Goal: Task Accomplishment & Management: Use online tool/utility

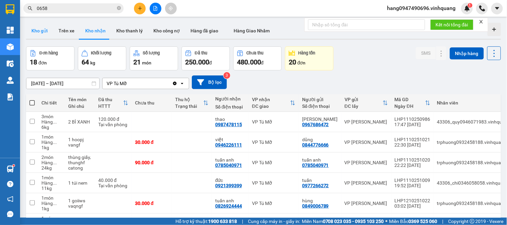
click at [46, 28] on button "Kho gửi" at bounding box center [39, 31] width 27 height 16
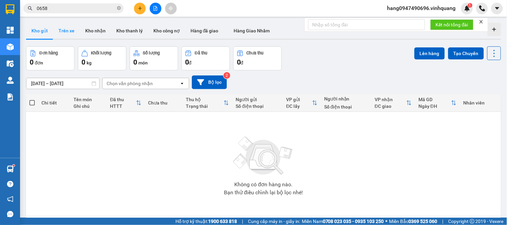
click at [67, 35] on button "Trên xe" at bounding box center [66, 31] width 27 height 16
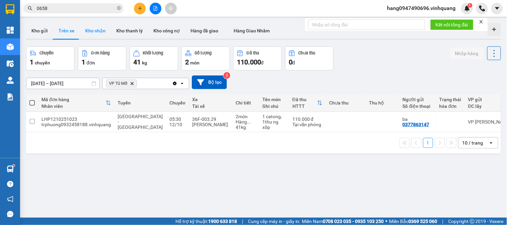
click at [86, 34] on button "Kho nhận" at bounding box center [95, 31] width 31 height 16
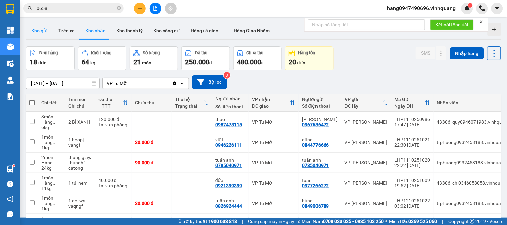
click at [38, 32] on button "Kho gửi" at bounding box center [39, 31] width 27 height 16
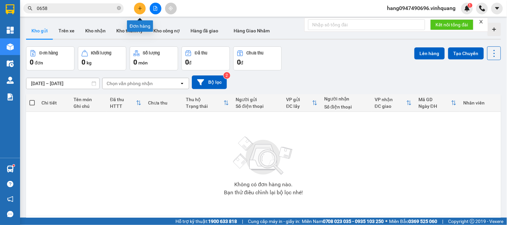
click at [141, 8] on icon "plus" at bounding box center [140, 8] width 4 height 0
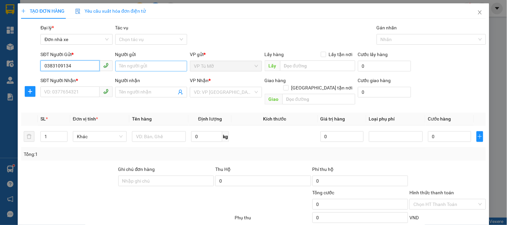
type input "0383109134"
click at [136, 65] on input "Người gửi" at bounding box center [151, 66] width 72 height 11
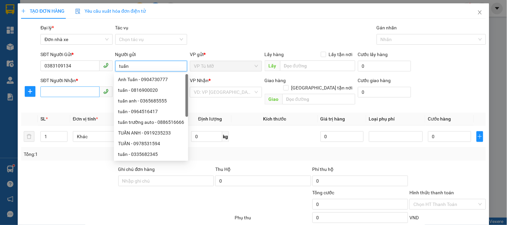
type input "tuấn"
click at [64, 94] on input "SĐT Người Nhận *" at bounding box center [69, 92] width 59 height 11
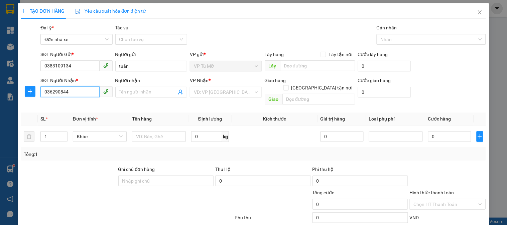
type input "0362908444"
click at [73, 107] on div "0362908444 - hoài" at bounding box center [77, 105] width 66 height 7
type input "hoài"
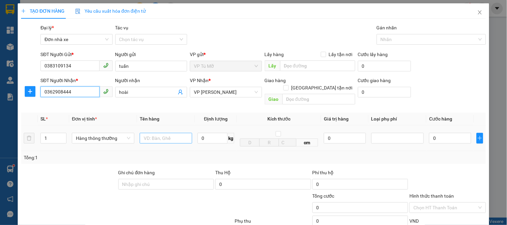
type input "0362908444"
click at [168, 133] on input "text" at bounding box center [166, 138] width 52 height 11
type input "thùng ct"
click at [213, 133] on input "0" at bounding box center [212, 138] width 30 height 11
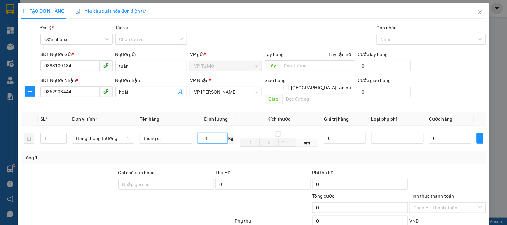
type input "18"
click at [299, 154] on div "Tổng: 1" at bounding box center [253, 157] width 465 height 13
type input "50.000"
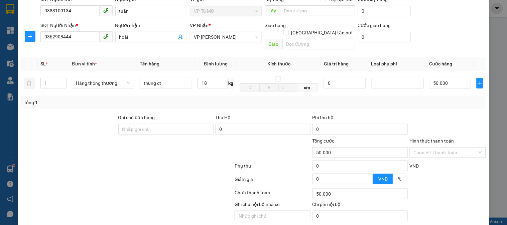
scroll to position [73, 0]
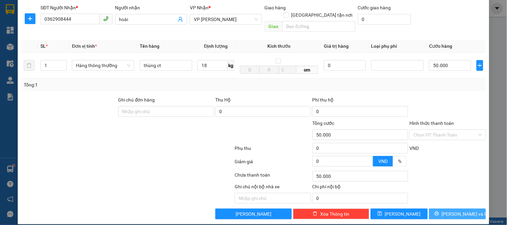
click at [452, 210] on span "[PERSON_NAME] và In" at bounding box center [465, 213] width 47 height 7
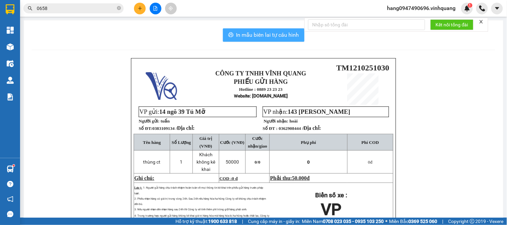
click at [273, 31] on span "In mẫu biên lai tự cấu hình" at bounding box center [267, 35] width 63 height 8
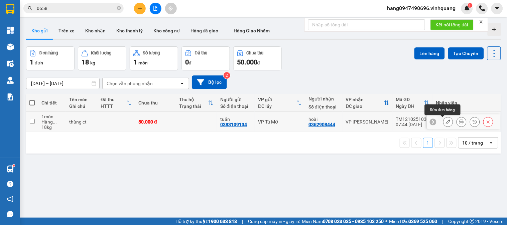
click at [446, 122] on icon at bounding box center [448, 122] width 5 height 5
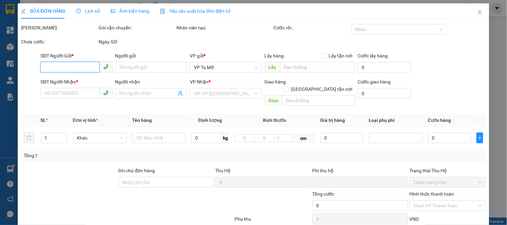
type input "0383109134"
type input "tuấn"
type input "0362908444"
type input "hoài"
type input "0"
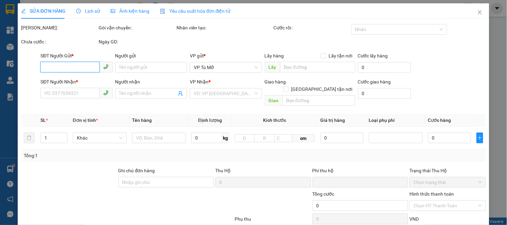
type input "50.000"
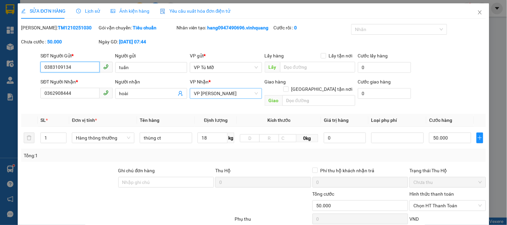
click at [204, 93] on span "VP [PERSON_NAME]" at bounding box center [226, 94] width 64 height 10
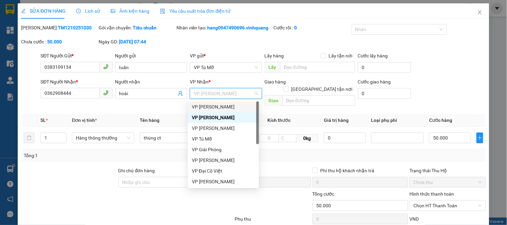
click at [221, 108] on div "VP QUANG TRUNG" at bounding box center [223, 106] width 63 height 7
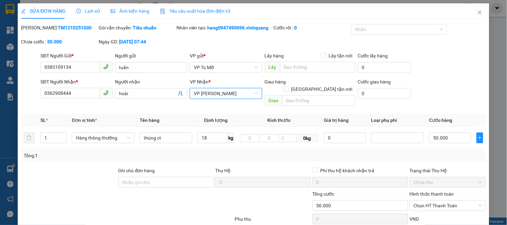
scroll to position [71, 0]
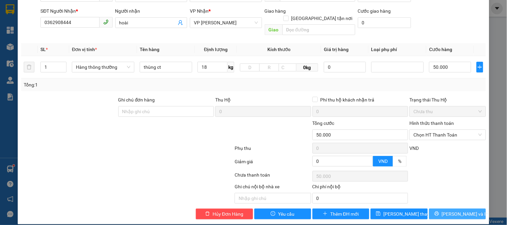
click at [449, 210] on span "[PERSON_NAME] và In" at bounding box center [465, 213] width 47 height 7
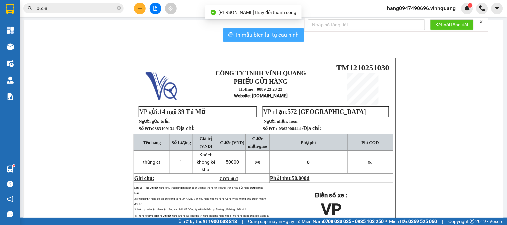
click at [244, 33] on span "In mẫu biên lai tự cấu hình" at bounding box center [267, 35] width 63 height 8
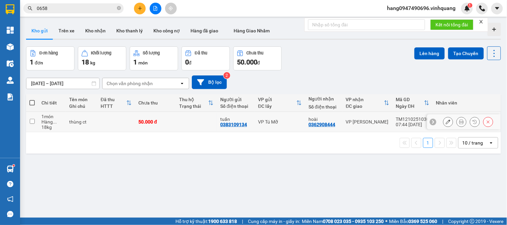
click at [82, 122] on div "thùng ct" at bounding box center [81, 121] width 25 height 5
checkbox input "true"
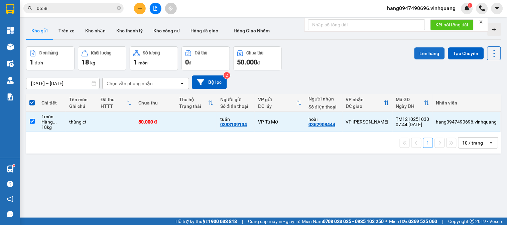
click at [419, 51] on button "Lên hàng" at bounding box center [429, 53] width 30 height 12
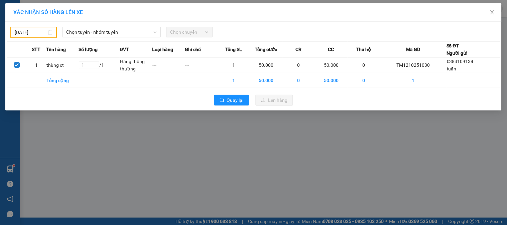
click at [42, 31] on body "Kết quả tìm kiếm ( 14 ) Bộ lọc Mã ĐH Trạng thái Món hàng Thu hộ Tổng cước Chưa …" at bounding box center [253, 112] width 507 height 225
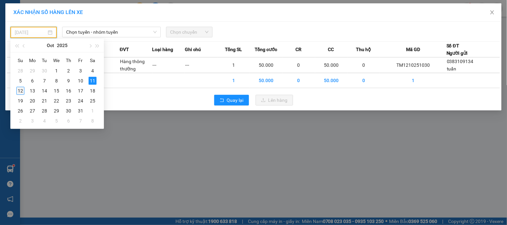
click at [22, 92] on div "12" at bounding box center [20, 91] width 8 height 8
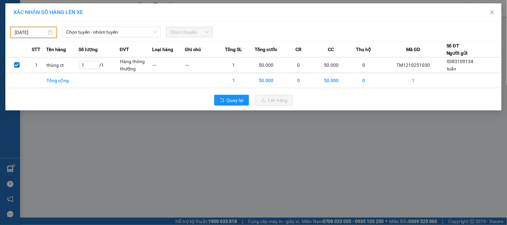
type input "12/10/2025"
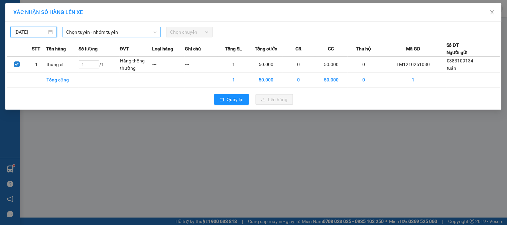
click at [114, 33] on span "Chọn tuyến - nhóm tuyến" at bounding box center [111, 32] width 91 height 10
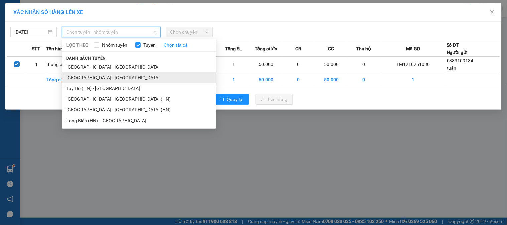
click at [94, 78] on li "Hà Nội - Thanh Hóa" at bounding box center [139, 77] width 154 height 11
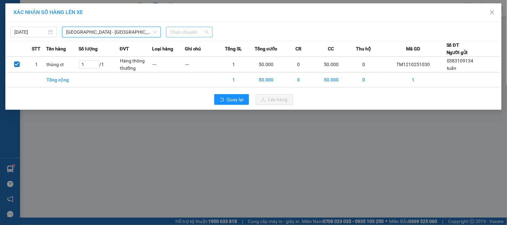
click at [179, 29] on span "Chọn chuyến" at bounding box center [189, 32] width 38 height 10
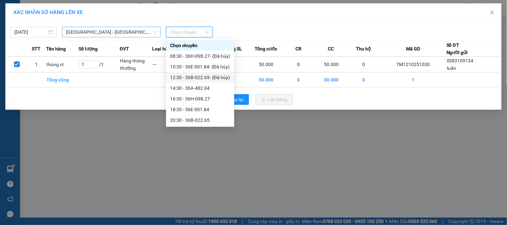
click at [106, 34] on span "Hà Nội - Thanh Hóa" at bounding box center [111, 32] width 91 height 10
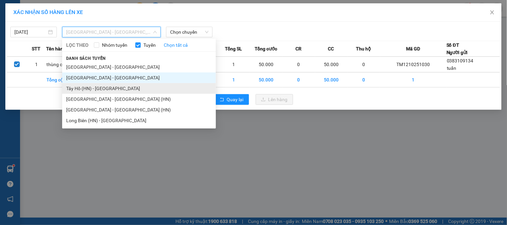
click at [102, 88] on li "Tây Hồ (HN) - Thanh Hóa" at bounding box center [139, 88] width 154 height 11
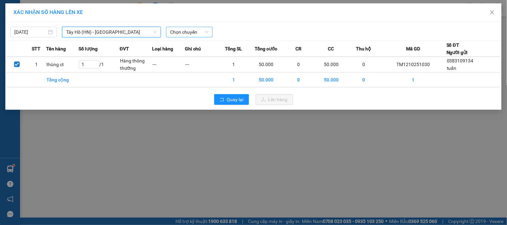
click at [187, 33] on span "Chọn chuyến" at bounding box center [189, 32] width 38 height 10
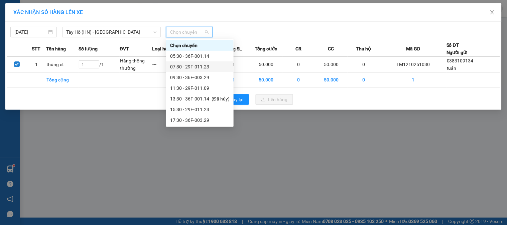
click at [196, 68] on div "07:30 - 29F-011.23" at bounding box center [199, 66] width 59 height 7
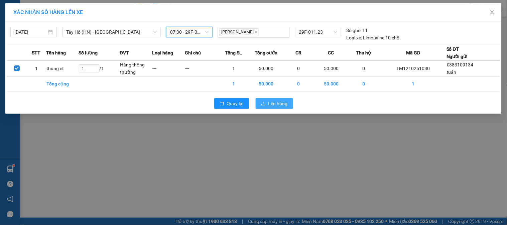
click at [280, 108] on button "Lên hàng" at bounding box center [274, 103] width 37 height 11
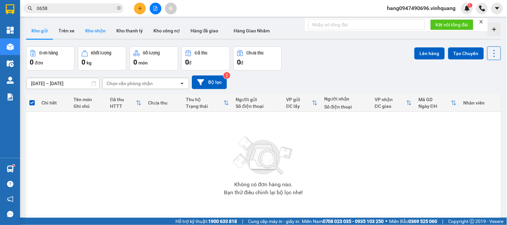
click at [90, 31] on button "Kho nhận" at bounding box center [95, 31] width 31 height 16
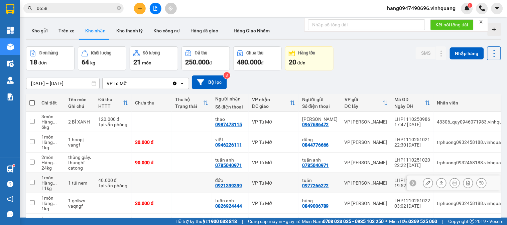
click at [229, 186] on div "0921399399" at bounding box center [228, 185] width 27 height 5
copy div "0921399399"
click at [46, 39] on div at bounding box center [263, 39] width 475 height 1
click at [45, 36] on button "Kho gửi" at bounding box center [39, 31] width 27 height 16
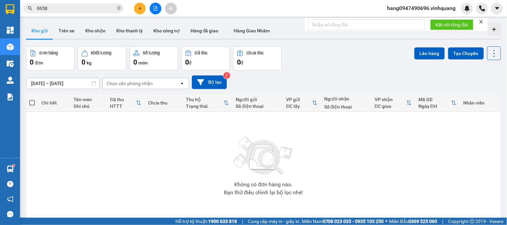
click at [141, 10] on icon "plus" at bounding box center [140, 8] width 5 height 5
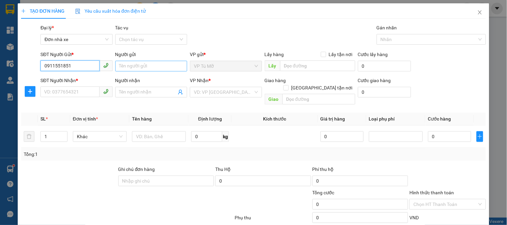
type input "0911551851"
click at [154, 65] on input "Người gửi" at bounding box center [151, 66] width 72 height 11
type input "anh hiệp"
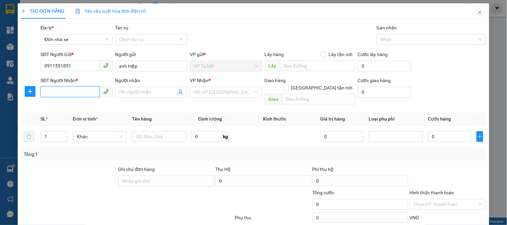
click at [44, 89] on input "SĐT Người Nhận *" at bounding box center [69, 92] width 59 height 11
type input "0395543330"
click at [145, 89] on input "Người nhận" at bounding box center [147, 92] width 57 height 7
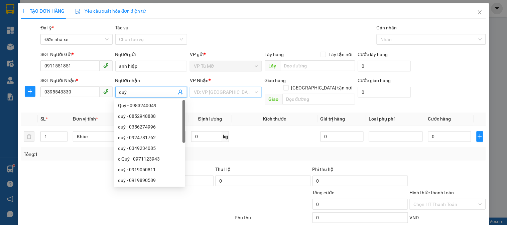
type input "quý"
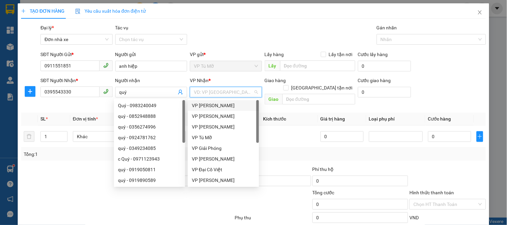
click at [212, 91] on input "search" at bounding box center [223, 92] width 59 height 10
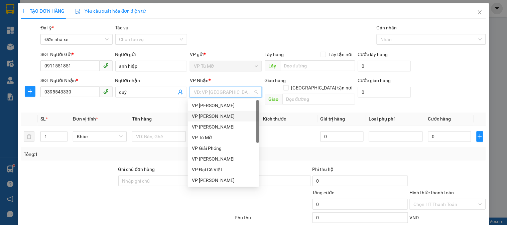
click at [219, 116] on div "VP [PERSON_NAME]" at bounding box center [223, 116] width 63 height 7
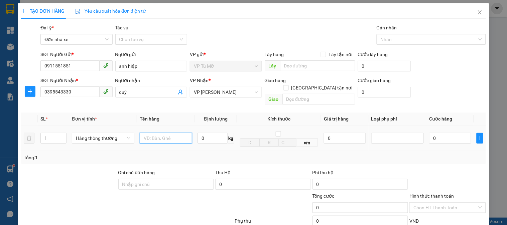
click at [157, 133] on input "text" at bounding box center [166, 138] width 52 height 11
type input "1 clear"
click at [212, 135] on input "0" at bounding box center [212, 138] width 30 height 11
type input "1"
click at [243, 155] on div "Tổng: 1" at bounding box center [253, 157] width 465 height 13
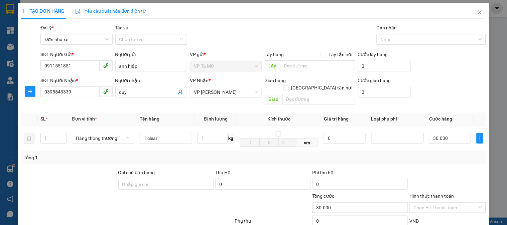
type input "30.000"
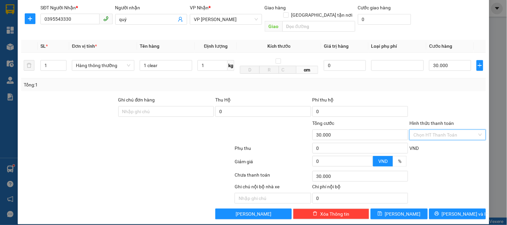
click at [458, 130] on input "Hình thức thanh toán" at bounding box center [444, 135] width 63 height 10
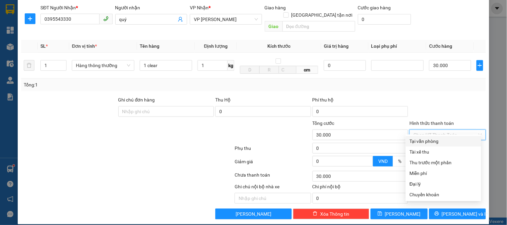
click at [440, 140] on div "Tại văn phòng" at bounding box center [443, 141] width 67 height 7
type input "0"
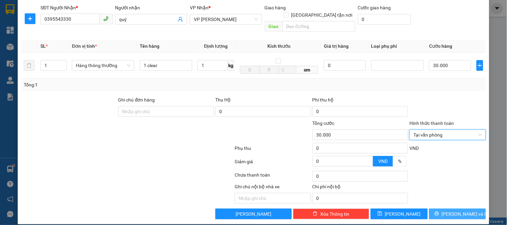
click at [459, 210] on span "[PERSON_NAME] và In" at bounding box center [465, 213] width 47 height 7
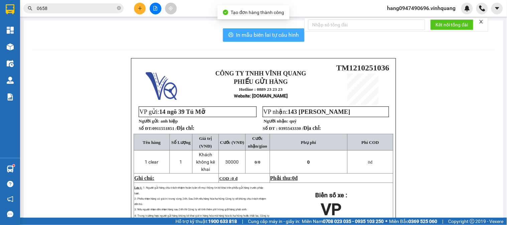
click at [263, 41] on button "In mẫu biên lai tự cấu hình" at bounding box center [264, 34] width 82 height 13
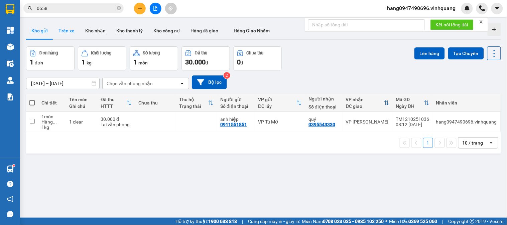
click at [55, 30] on button "Trên xe" at bounding box center [66, 31] width 27 height 16
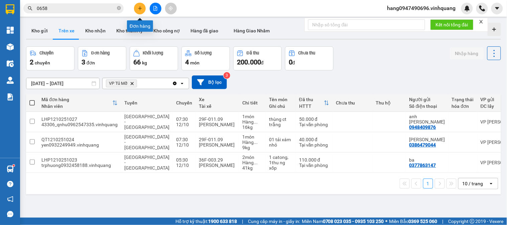
click at [141, 8] on icon "plus" at bounding box center [140, 8] width 4 height 0
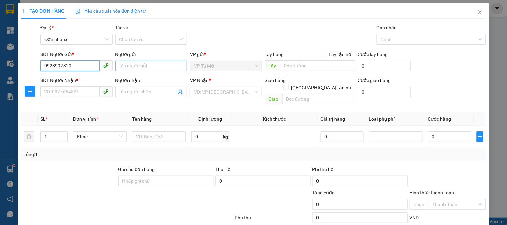
type input "0928992320"
click at [167, 66] on input "Người gửi" at bounding box center [151, 66] width 72 height 11
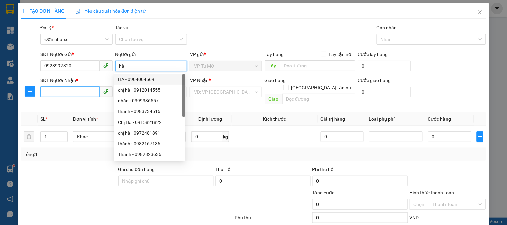
type input "hà"
click at [79, 88] on input "SĐT Người Nhận *" at bounding box center [69, 92] width 59 height 11
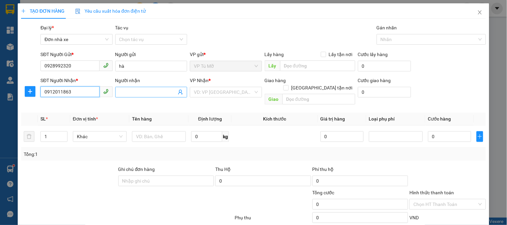
type input "0912011863"
click at [162, 94] on input "Người nhận" at bounding box center [147, 92] width 57 height 7
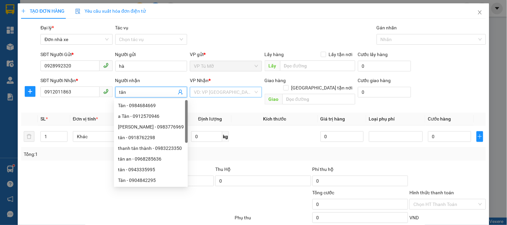
type input "tân"
click at [225, 91] on input "search" at bounding box center [223, 92] width 59 height 10
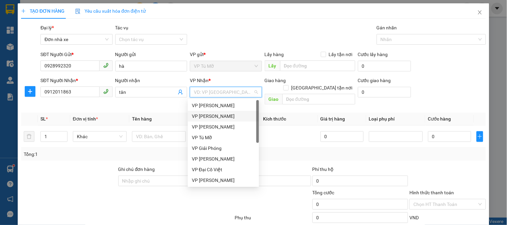
click at [221, 116] on div "VP [PERSON_NAME]" at bounding box center [223, 116] width 63 height 7
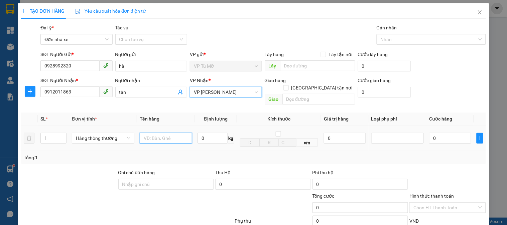
drag, startPoint x: 156, startPoint y: 131, endPoint x: 153, endPoint y: 168, distance: 36.9
click at [156, 133] on input "text" at bounding box center [166, 138] width 52 height 11
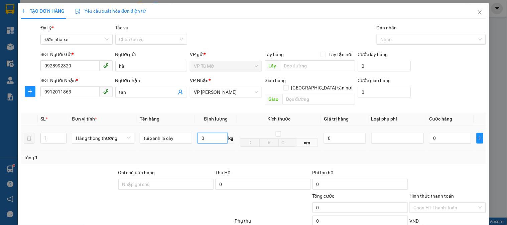
click at [219, 133] on input "0" at bounding box center [212, 138] width 30 height 11
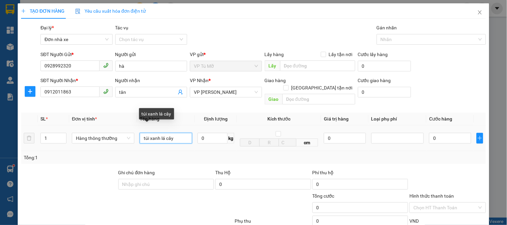
click at [176, 133] on input "túi xanh lá cây" at bounding box center [166, 138] width 52 height 11
type input "t"
type input "kiện đen dính túi xanh lá"
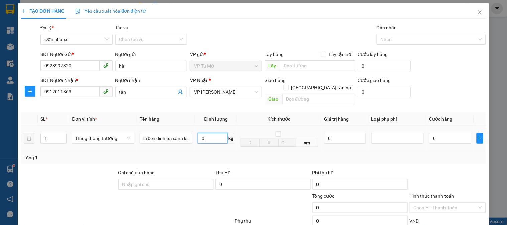
scroll to position [0, 0]
click at [212, 133] on input "0" at bounding box center [212, 138] width 30 height 11
type input "6"
drag, startPoint x: 231, startPoint y: 157, endPoint x: 506, endPoint y: 55, distance: 294.2
click at [231, 157] on div "Transit Pickup Surcharge Ids Transit Deliver Surcharge Ids Transit Deliver Surc…" at bounding box center [253, 158] width 465 height 268
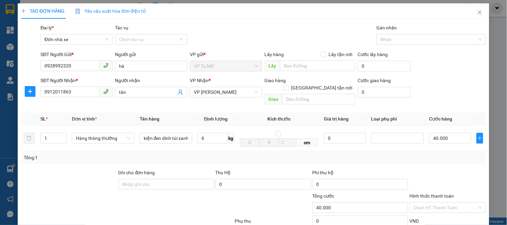
type input "40.000"
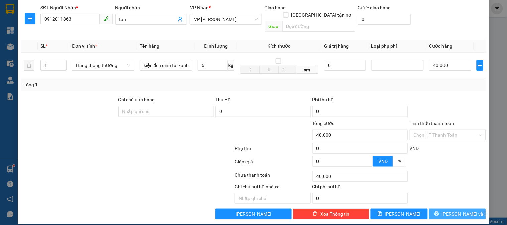
click at [453, 210] on span "[PERSON_NAME] và In" at bounding box center [465, 213] width 47 height 7
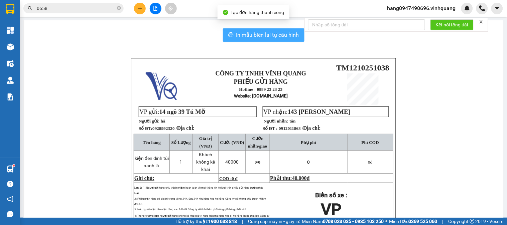
click at [233, 36] on button "In mẫu biên lai tự cấu hình" at bounding box center [264, 34] width 82 height 13
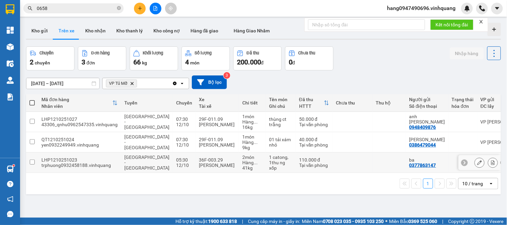
click at [216, 161] on td "36F-003.29 Ngô Trường Thọ" at bounding box center [216, 163] width 43 height 20
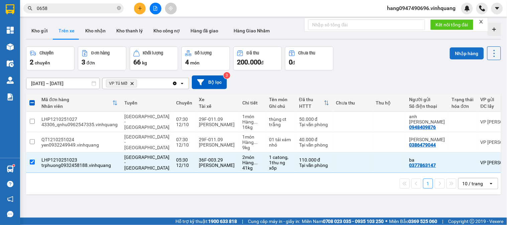
click at [462, 52] on button "Nhập hàng" at bounding box center [467, 53] width 34 height 12
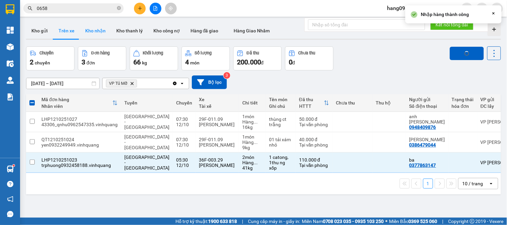
checkbox input "false"
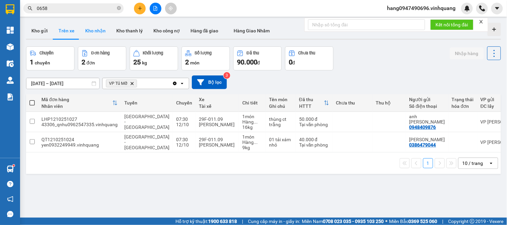
click at [97, 29] on button "Kho nhận" at bounding box center [95, 31] width 31 height 16
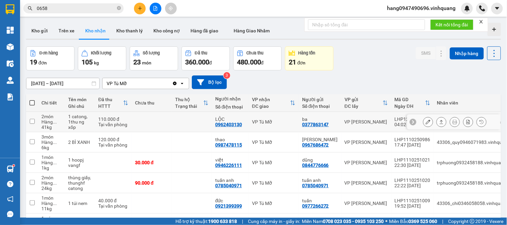
click at [231, 124] on div "0962403130" at bounding box center [228, 124] width 27 height 5
copy div "0962403130"
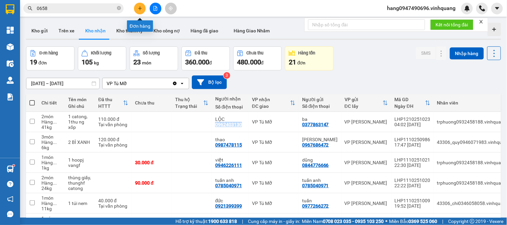
click at [136, 9] on button at bounding box center [140, 9] width 12 height 12
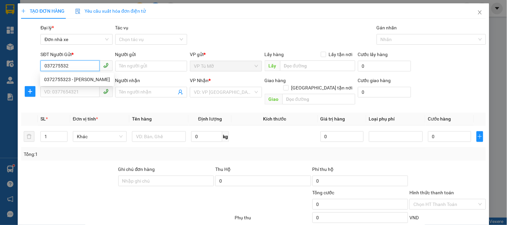
type input "0372755323"
click at [90, 79] on div "0372755323 - trinh" at bounding box center [77, 79] width 66 height 7
type input "trinh"
type input "0967651966"
type input "thắng"
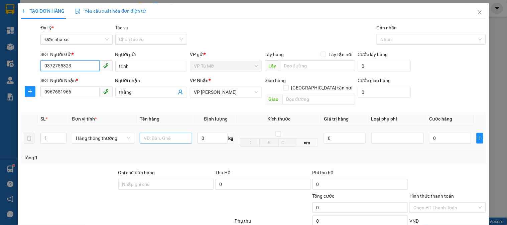
type input "0372755323"
click at [155, 133] on input "text" at bounding box center [166, 138] width 52 height 11
type input "thùng xốp"
click at [215, 133] on input "0" at bounding box center [212, 138] width 30 height 11
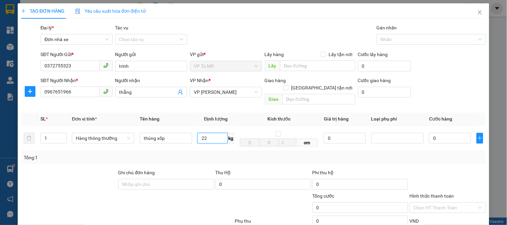
type input "22"
click at [213, 154] on div "Tổng: 1" at bounding box center [253, 157] width 459 height 7
type input "60.000"
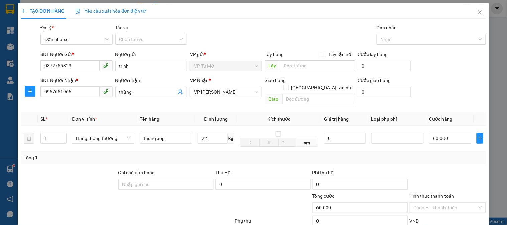
scroll to position [73, 0]
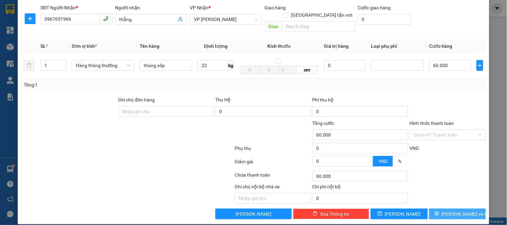
drag, startPoint x: 456, startPoint y: 206, endPoint x: 332, endPoint y: 145, distance: 138.3
click at [455, 210] on span "[PERSON_NAME] và In" at bounding box center [465, 213] width 47 height 7
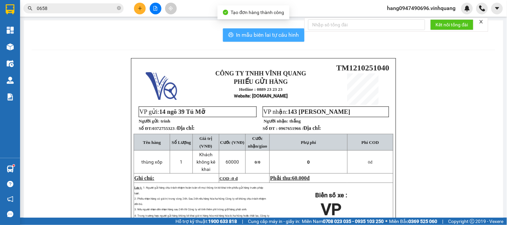
click at [236, 35] on span "In mẫu biên lai tự cấu hình" at bounding box center [267, 35] width 63 height 8
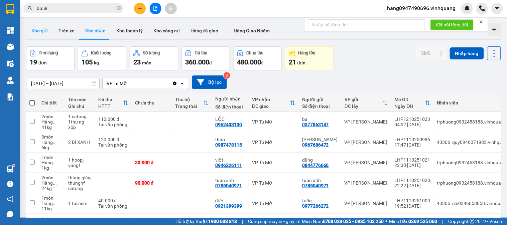
click at [49, 34] on button "Kho gửi" at bounding box center [39, 31] width 27 height 16
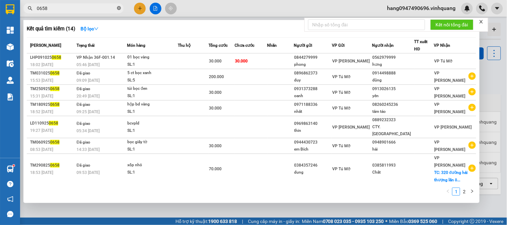
click at [117, 8] on icon "close-circle" at bounding box center [119, 8] width 4 height 4
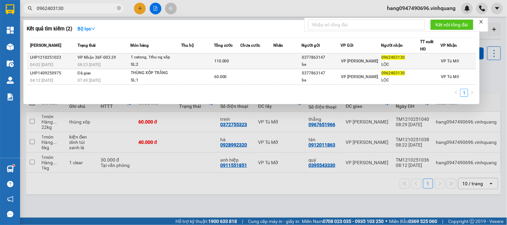
type input "0962403130"
click at [201, 65] on td at bounding box center [197, 61] width 32 height 16
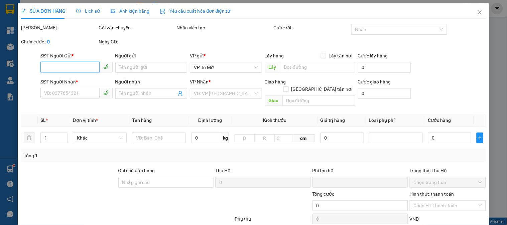
type input "0377863147"
type input "ba"
type input "0962403130"
type input "LỘC"
type input "0"
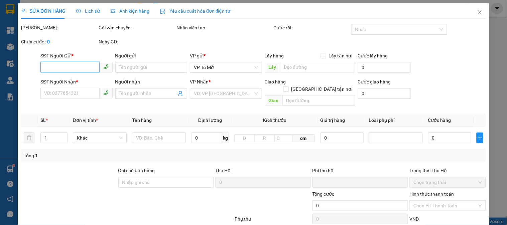
type input "110.000"
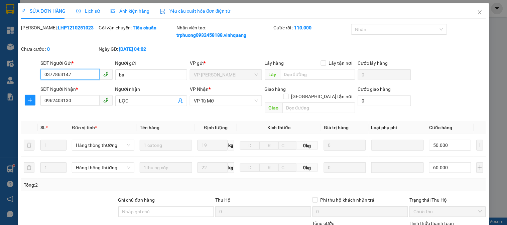
scroll to position [101, 0]
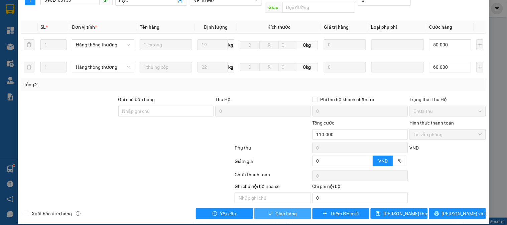
click at [284, 210] on span "Giao hàng" at bounding box center [286, 213] width 21 height 7
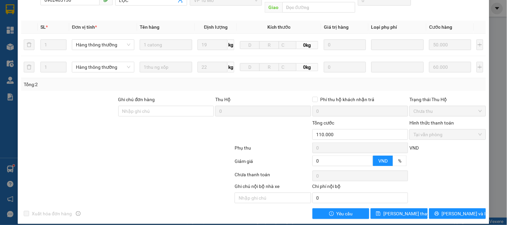
scroll to position [0, 0]
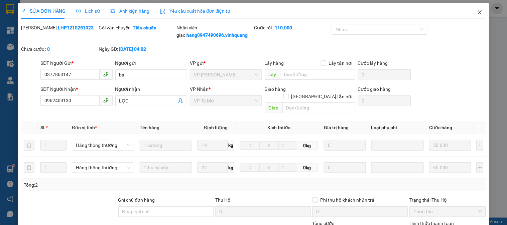
click at [477, 10] on span "Close" at bounding box center [479, 12] width 19 height 19
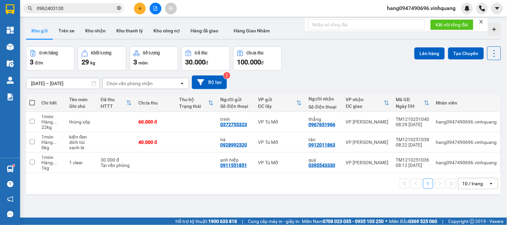
click at [119, 8] on icon "close-circle" at bounding box center [119, 8] width 4 height 4
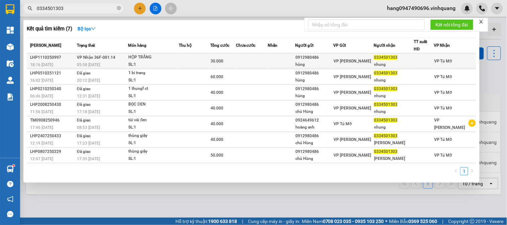
type input "0334501303"
click at [153, 61] on div "SL: 1" at bounding box center [153, 64] width 50 height 7
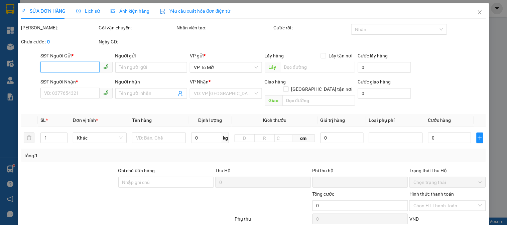
type input "0912980486"
type input "hùng"
type input "0334501303"
type input "nhung"
type input "0"
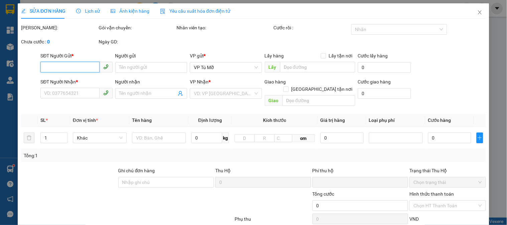
type input "30.000"
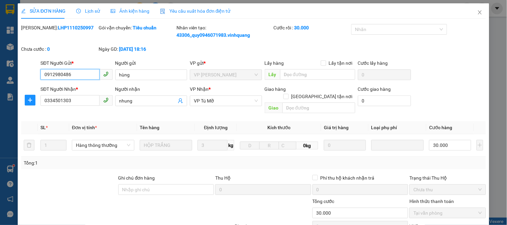
scroll to position [78, 0]
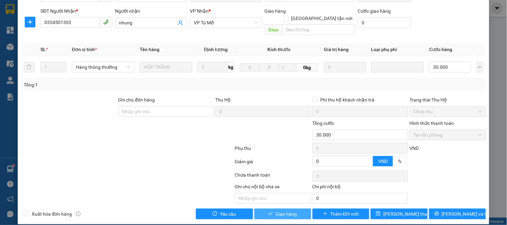
click at [291, 210] on span "Giao hàng" at bounding box center [286, 213] width 21 height 7
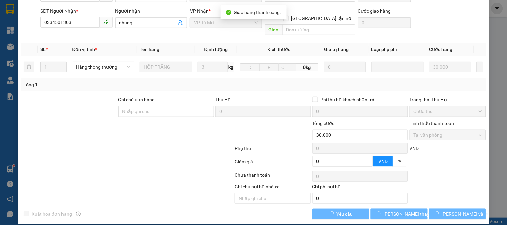
scroll to position [0, 0]
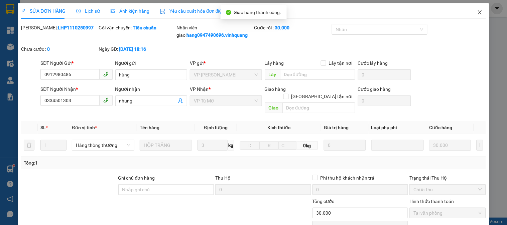
click at [477, 11] on span "Close" at bounding box center [479, 12] width 19 height 19
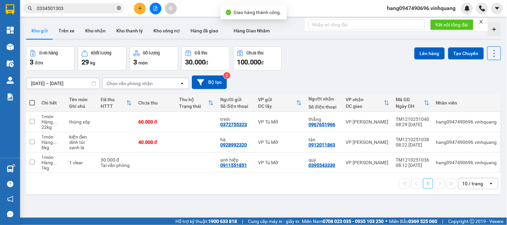
click at [118, 8] on icon "close-circle" at bounding box center [119, 8] width 4 height 4
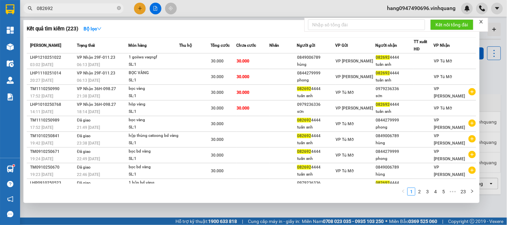
type input "082692"
click at [341, 10] on div at bounding box center [253, 112] width 507 height 225
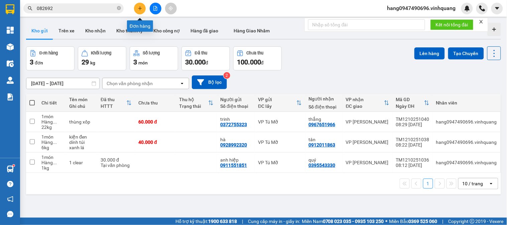
click at [144, 9] on button at bounding box center [140, 9] width 12 height 12
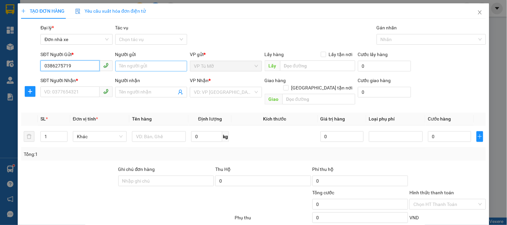
type input "0386275719"
click at [165, 67] on input "Người gửi" at bounding box center [151, 66] width 72 height 11
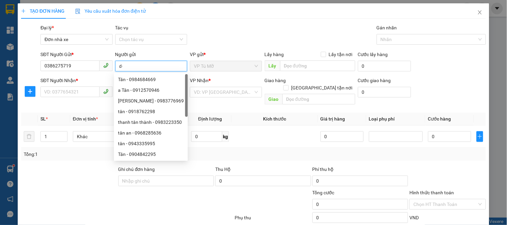
type input "d"
type input "đ"
type input "duy"
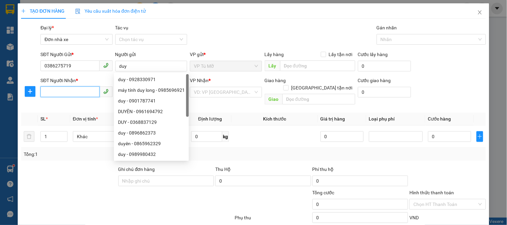
click at [77, 89] on input "SĐT Người Nhận *" at bounding box center [69, 92] width 59 height 11
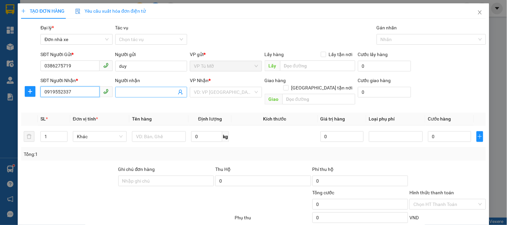
type input "0919552337"
click at [158, 90] on input "Người nhận" at bounding box center [147, 92] width 57 height 7
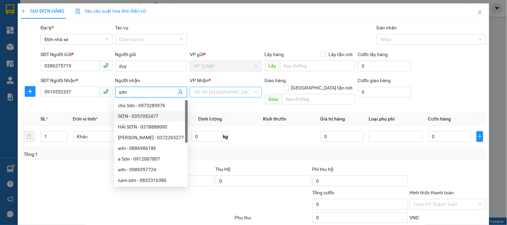
type input "sơn"
click at [230, 92] on input "search" at bounding box center [223, 92] width 59 height 10
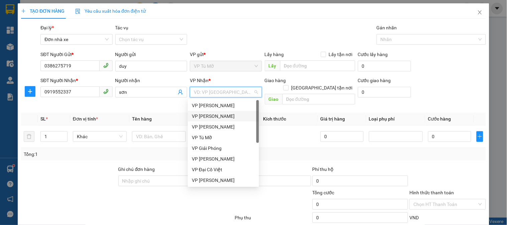
drag, startPoint x: 227, startPoint y: 118, endPoint x: 259, endPoint y: 105, distance: 34.0
click at [227, 119] on div "VP [PERSON_NAME]" at bounding box center [223, 116] width 63 height 7
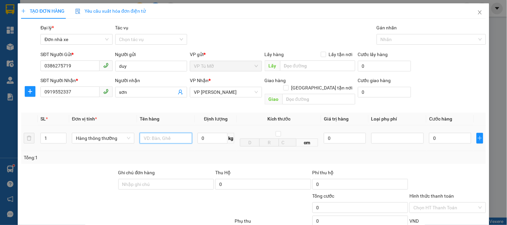
click at [151, 133] on input "text" at bounding box center [166, 138] width 52 height 11
type input "bọc cx"
click at [216, 133] on input "0" at bounding box center [212, 138] width 30 height 11
type input "6"
click at [379, 154] on div "Tổng: 1" at bounding box center [253, 157] width 459 height 7
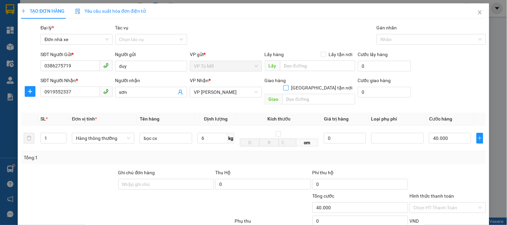
type input "40.000"
click at [288, 85] on input "[GEOGRAPHIC_DATA] tận nơi" at bounding box center [285, 87] width 5 height 5
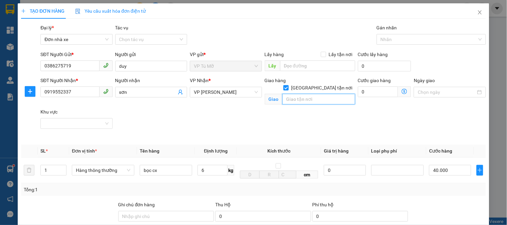
click at [311, 94] on input "text" at bounding box center [318, 99] width 73 height 11
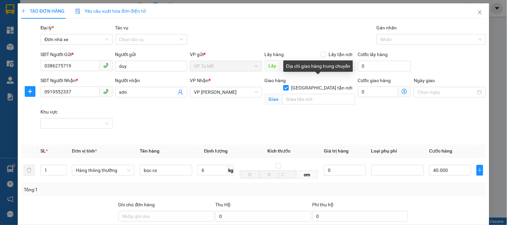
click at [321, 84] on span "[GEOGRAPHIC_DATA] tận nơi" at bounding box center [322, 87] width 66 height 7
click at [288, 85] on input "[GEOGRAPHIC_DATA] tận nơi" at bounding box center [285, 87] width 5 height 5
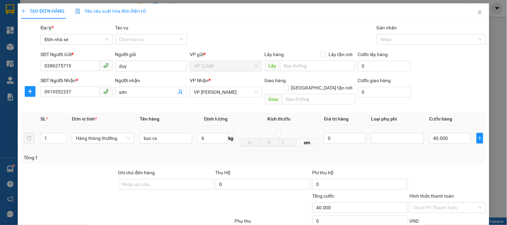
scroll to position [73, 0]
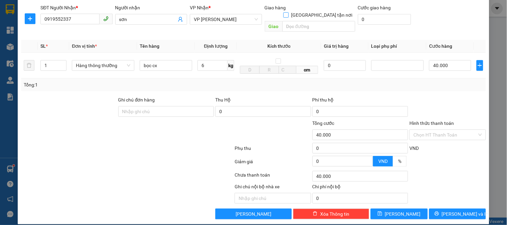
click at [288, 12] on input "[GEOGRAPHIC_DATA] tận nơi" at bounding box center [285, 14] width 5 height 5
checkbox input "true"
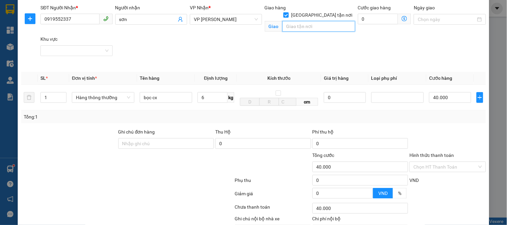
click at [306, 21] on input "text" at bounding box center [318, 26] width 73 height 11
type input "202 trần bình trọng, quảng hưng, thanh hoá"
click at [402, 18] on icon "dollar-circle" at bounding box center [404, 18] width 5 height 5
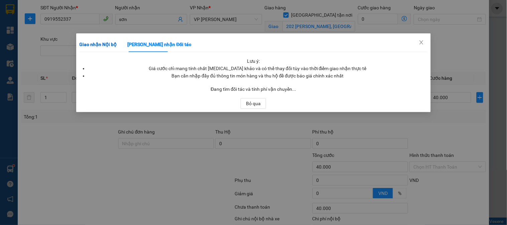
click at [92, 44] on b "Giao nhận Nội bộ" at bounding box center [98, 44] width 37 height 5
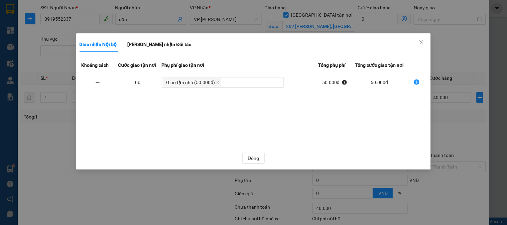
click at [418, 81] on icon "dollar-circle" at bounding box center [416, 82] width 5 height 5
type input "90.000"
type input "50.000"
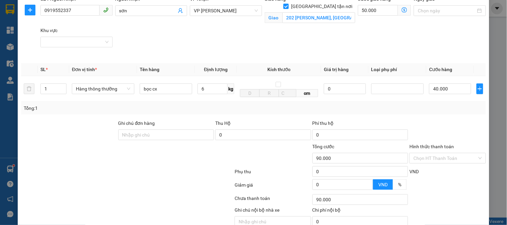
scroll to position [112, 0]
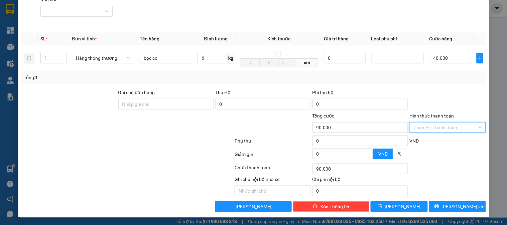
click at [442, 128] on input "Hình thức thanh toán" at bounding box center [444, 128] width 63 height 10
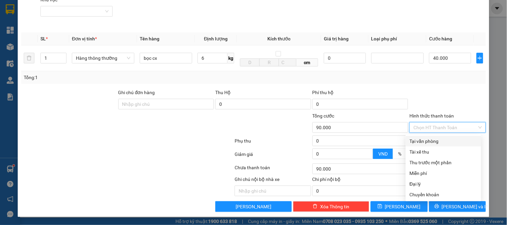
click at [438, 141] on div "Tại văn phòng" at bounding box center [443, 141] width 67 height 7
type input "0"
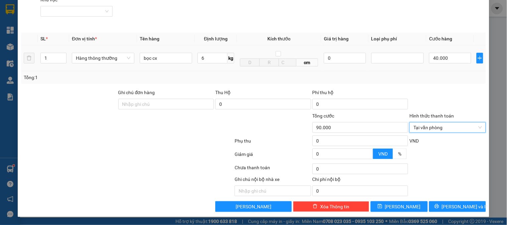
scroll to position [75, 0]
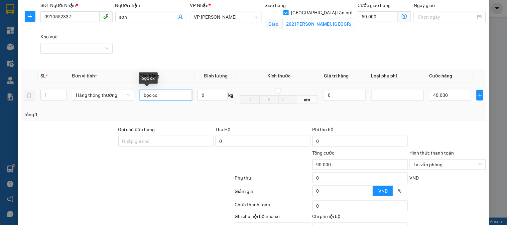
click at [162, 97] on input "bọc cx" at bounding box center [166, 95] width 52 height 11
drag, startPoint x: 162, startPoint y: 97, endPoint x: 112, endPoint y: 88, distance: 51.6
click at [112, 88] on tr "1 Hàng thông thường bọc cx 6 kg cm 0 40.000" at bounding box center [253, 96] width 465 height 26
click at [164, 96] on input "bọc cx" at bounding box center [166, 95] width 52 height 11
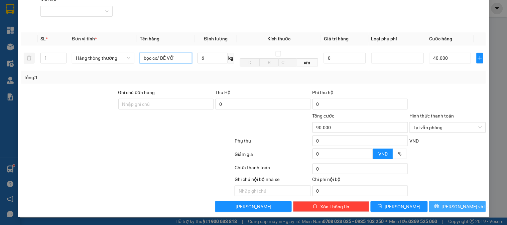
type input "bọc cx/ DỄ VỠ"
click at [451, 208] on span "[PERSON_NAME] và In" at bounding box center [465, 206] width 47 height 7
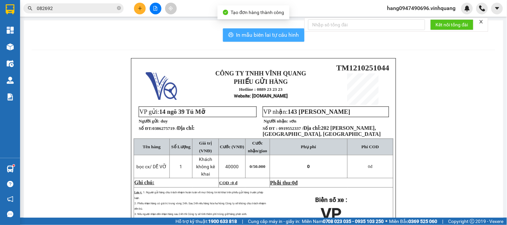
click at [269, 32] on span "In mẫu biên lai tự cấu hình" at bounding box center [267, 35] width 63 height 8
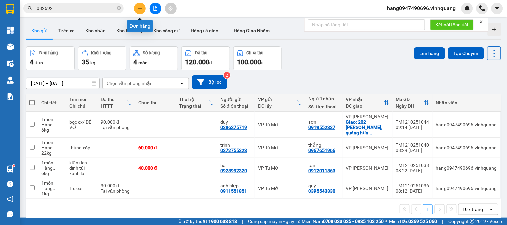
click at [139, 3] on button at bounding box center [140, 9] width 12 height 12
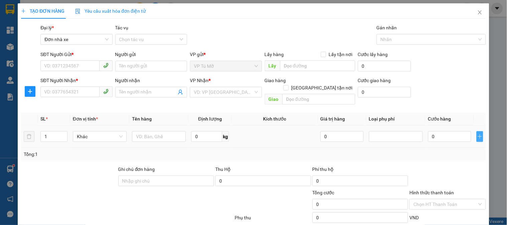
click at [477, 134] on icon "plus" at bounding box center [479, 136] width 5 height 5
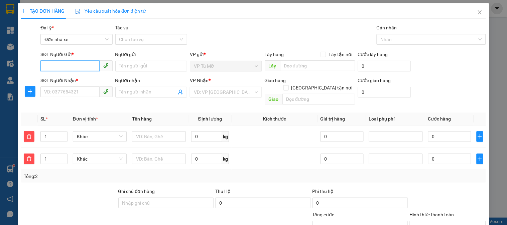
click at [71, 62] on input "SĐT Người Gửi *" at bounding box center [69, 65] width 59 height 11
type input "0946926789"
click at [69, 76] on div "0946926789 - sáng" at bounding box center [75, 79] width 63 height 7
type input "sáng"
type input "0918603888"
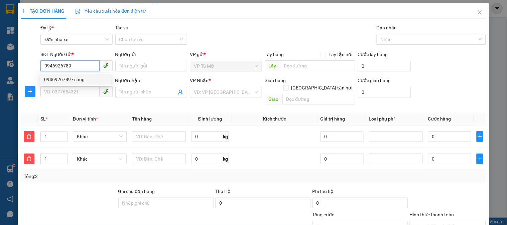
type input "cường"
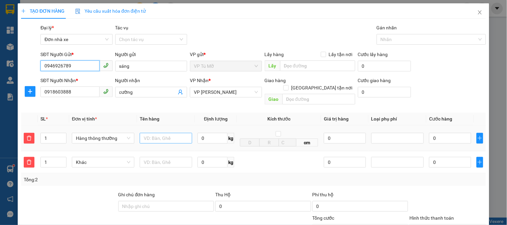
type input "0946926789"
click at [168, 133] on input "text" at bounding box center [166, 138] width 52 height 11
type input "t"
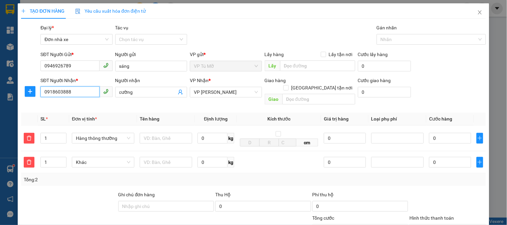
click at [86, 96] on input "0918603888" at bounding box center [69, 92] width 59 height 11
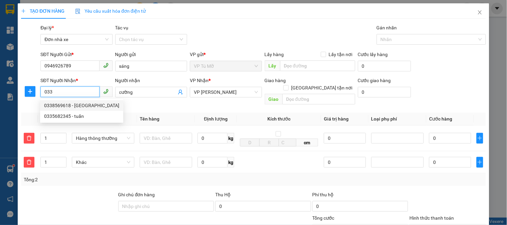
type input "0338569618"
type input "đức"
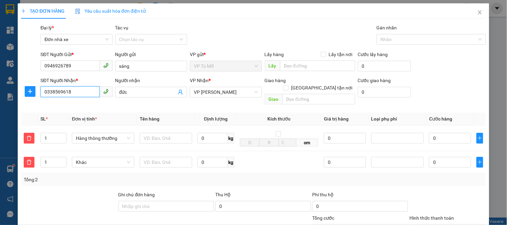
click at [84, 95] on input "0338569618" at bounding box center [69, 92] width 59 height 11
drag, startPoint x: 84, startPoint y: 95, endPoint x: 59, endPoint y: 97, distance: 25.1
click at [59, 97] on input "0338569618" at bounding box center [69, 92] width 59 height 11
click at [81, 89] on input "0338569618" at bounding box center [69, 92] width 59 height 11
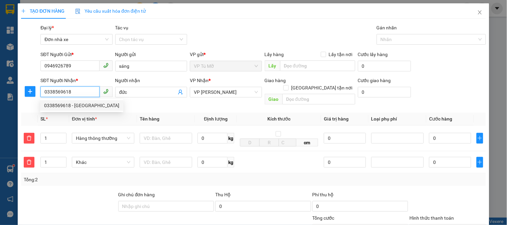
click at [80, 89] on input "0338569618" at bounding box center [69, 92] width 59 height 11
drag, startPoint x: 78, startPoint y: 90, endPoint x: 51, endPoint y: 95, distance: 27.1
click at [51, 95] on input "0338569618" at bounding box center [69, 92] width 59 height 11
click at [82, 106] on div "0336363663 - tính" at bounding box center [75, 105] width 63 height 7
type input "0336363663"
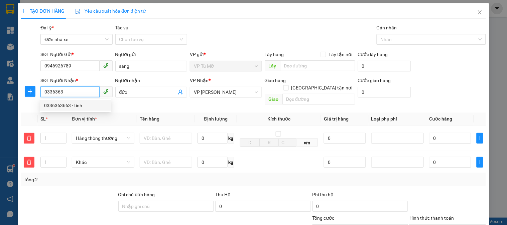
type input "tính"
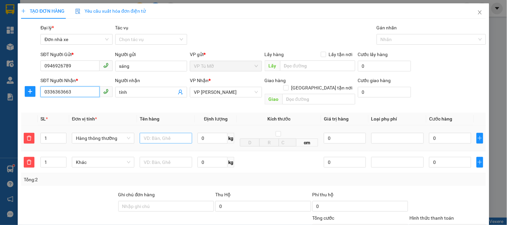
type input "0336363663"
click at [156, 133] on input "text" at bounding box center [166, 138] width 52 height 11
type input "1"
drag, startPoint x: 100, startPoint y: 154, endPoint x: 113, endPoint y: 156, distance: 13.0
click at [100, 157] on span "Khác" at bounding box center [103, 162] width 54 height 10
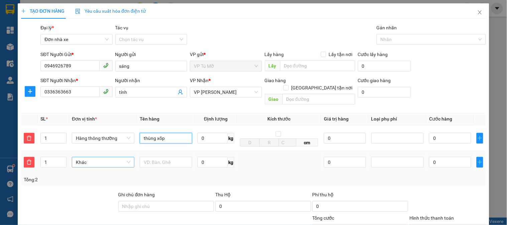
type input "thùng xốp"
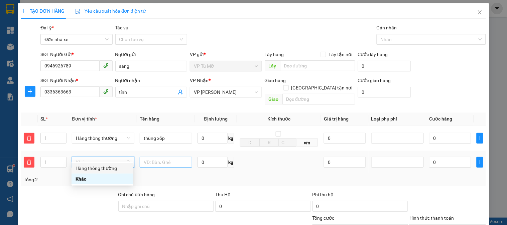
drag, startPoint x: 107, startPoint y: 168, endPoint x: 139, endPoint y: 158, distance: 33.5
click at [117, 167] on div "Hàng thông thường" at bounding box center [103, 168] width 54 height 7
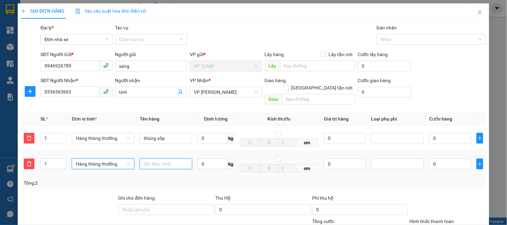
drag, startPoint x: 158, startPoint y: 158, endPoint x: 169, endPoint y: 161, distance: 11.0
click at [162, 160] on input "text" at bounding box center [166, 164] width 52 height 11
type input "thùng xốp"
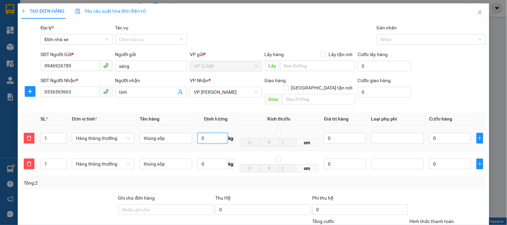
click at [219, 133] on input "0" at bounding box center [212, 138] width 30 height 11
type input "22"
click at [204, 159] on input "0" at bounding box center [212, 164] width 30 height 11
type input "3"
type input "60.000"
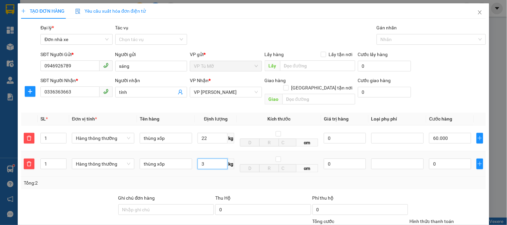
type input "60.000"
type input "3"
click at [228, 169] on td "3 kg" at bounding box center [216, 164] width 42 height 26
type input "90.000"
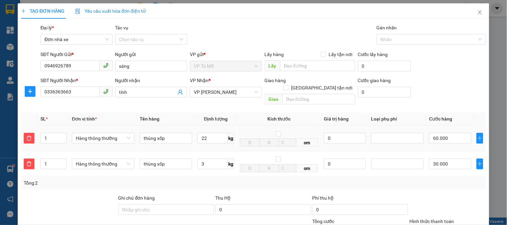
type input "90.000"
type input "30.000"
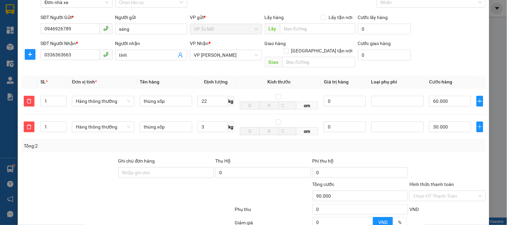
scroll to position [99, 0]
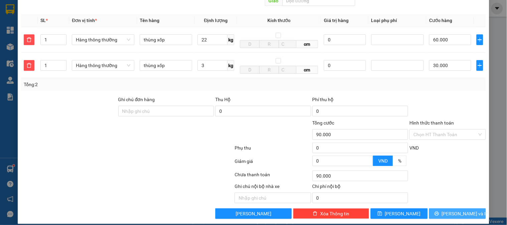
click at [456, 210] on span "[PERSON_NAME] và In" at bounding box center [465, 213] width 47 height 7
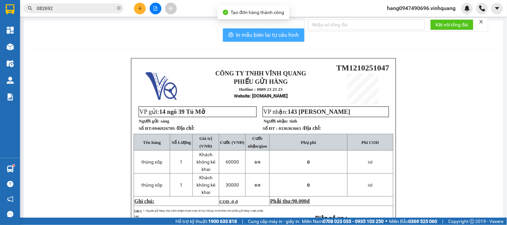
click at [238, 34] on span "In mẫu biên lai tự cấu hình" at bounding box center [267, 35] width 63 height 8
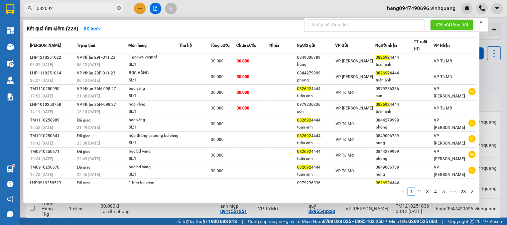
click at [120, 9] on icon "close-circle" at bounding box center [119, 8] width 4 height 4
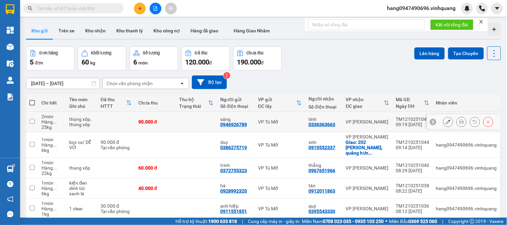
click at [234, 123] on div "0946926789" at bounding box center [233, 124] width 27 height 5
copy div "0946926789"
paste input "0946926789"
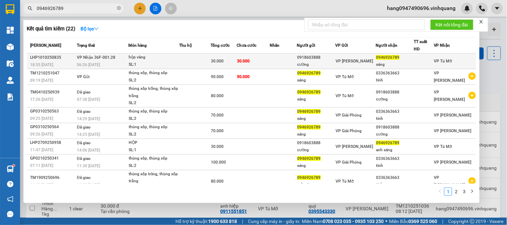
type input "0946926789"
click at [175, 57] on div "hộp vàng" at bounding box center [154, 57] width 50 height 7
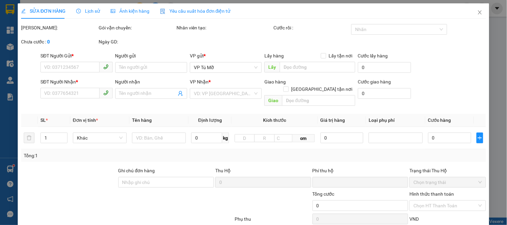
type input "0918603888"
type input "cường"
type input "0946926789"
type input "sáng"
type input "0"
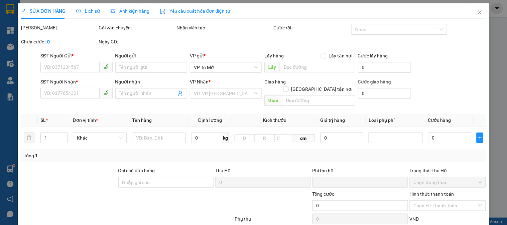
type input "30.000"
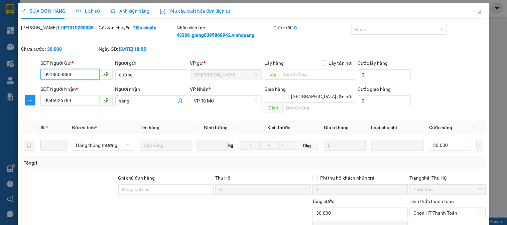
scroll to position [78, 0]
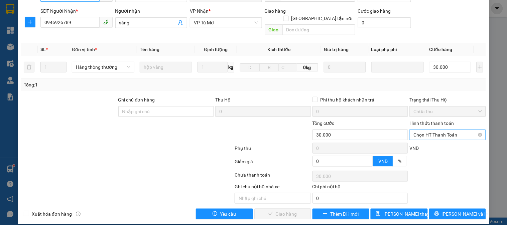
click at [431, 131] on span "Chọn HT Thanh Toán" at bounding box center [447, 135] width 68 height 10
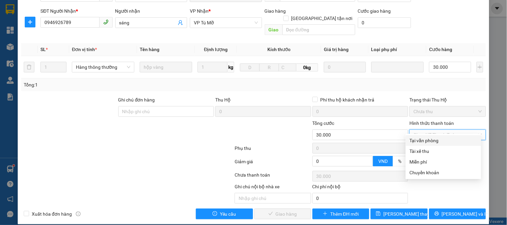
click at [431, 139] on div "Tại văn phòng" at bounding box center [443, 140] width 67 height 7
type input "0"
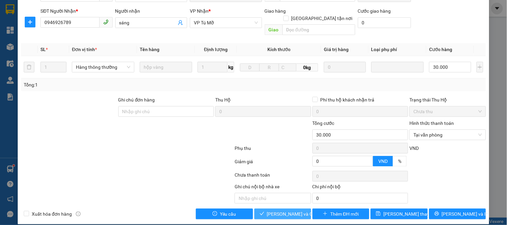
click at [285, 210] on span "[PERSON_NAME] và Giao hàng" at bounding box center [299, 213] width 64 height 7
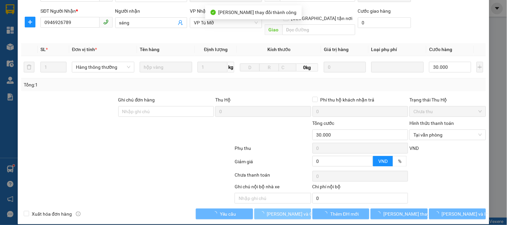
scroll to position [0, 0]
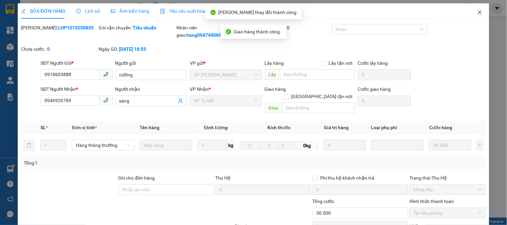
click at [474, 16] on span "Close" at bounding box center [479, 12] width 19 height 19
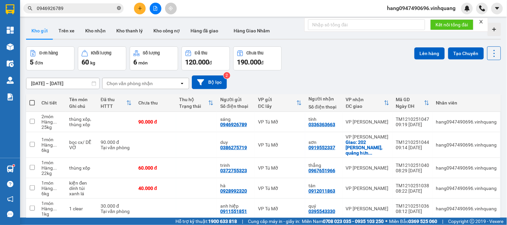
click at [119, 8] on icon "close-circle" at bounding box center [119, 8] width 4 height 4
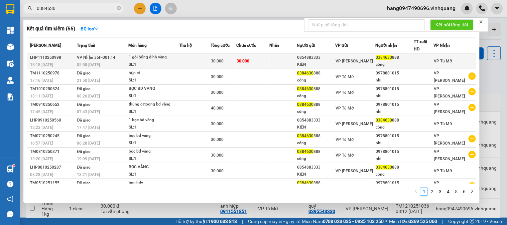
type input "0384630"
click at [215, 60] on span "30.000" at bounding box center [217, 61] width 13 height 5
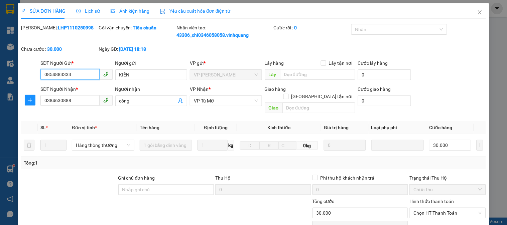
type input "0854883333"
type input "KIÊN"
type input "0384630888"
type input "công"
type input "0"
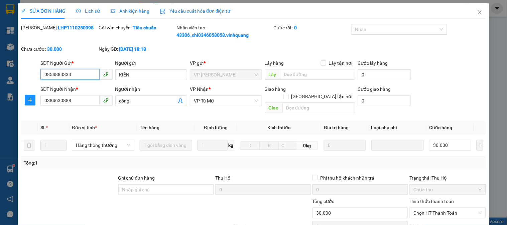
type input "30.000"
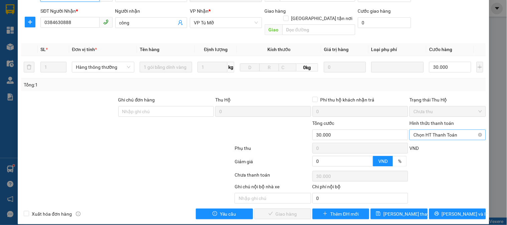
click at [429, 130] on span "Chọn HT Thanh Toán" at bounding box center [447, 135] width 68 height 10
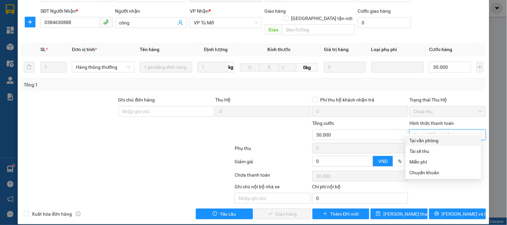
click at [429, 137] on div "Tại văn phòng" at bounding box center [443, 140] width 67 height 7
type input "0"
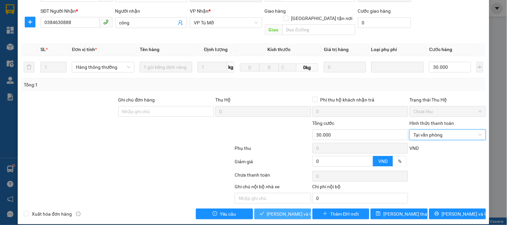
click at [295, 210] on span "[PERSON_NAME] và Giao hàng" at bounding box center [299, 213] width 64 height 7
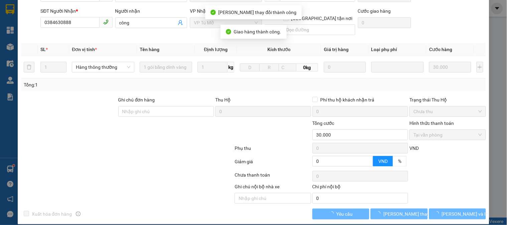
scroll to position [0, 0]
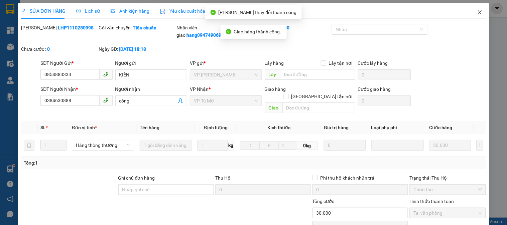
click at [477, 11] on icon "close" at bounding box center [479, 12] width 5 height 5
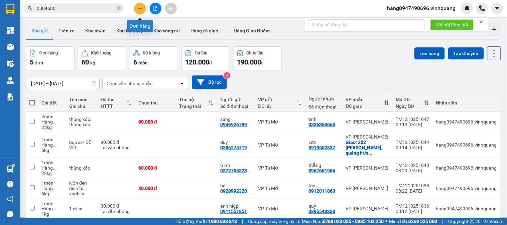
click at [138, 8] on icon "plus" at bounding box center [140, 8] width 5 height 5
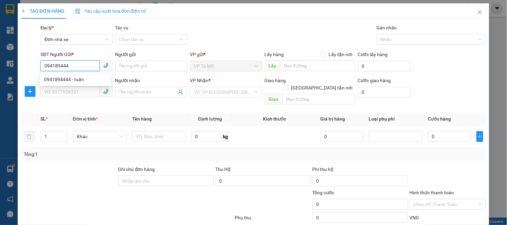
type input "0941894444"
click at [85, 83] on div "0941894444 - tuấn" at bounding box center [75, 79] width 63 height 7
type input "tuấn"
type input "0814362222"
type input "QUÂN"
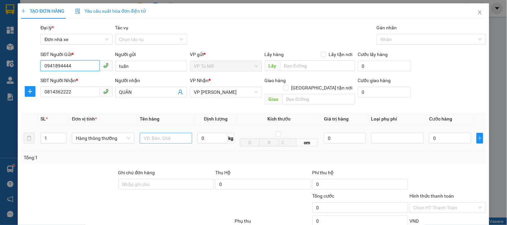
type input "0941894444"
click at [173, 133] on input "text" at bounding box center [166, 138] width 52 height 11
type input "bọc bdv"
click at [205, 133] on input "0" at bounding box center [212, 138] width 30 height 11
type input "1"
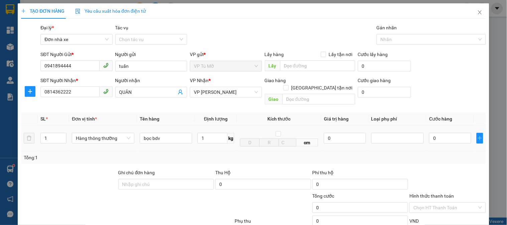
click at [221, 140] on td "1 kg" at bounding box center [216, 139] width 42 height 26
type input "30.000"
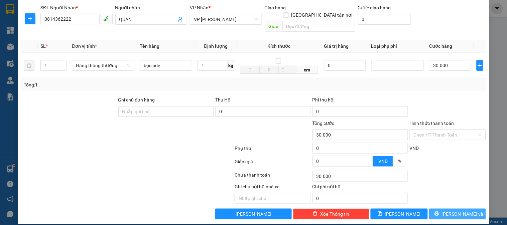
click at [459, 210] on span "[PERSON_NAME] và In" at bounding box center [465, 213] width 47 height 7
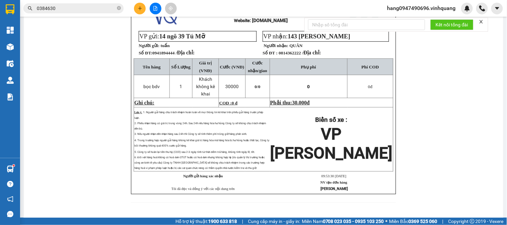
scroll to position [1, 0]
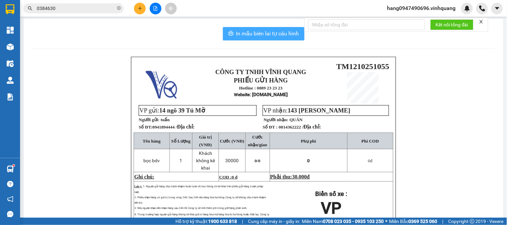
click at [259, 29] on span "In mẫu biên lai tự cấu hình" at bounding box center [267, 33] width 63 height 8
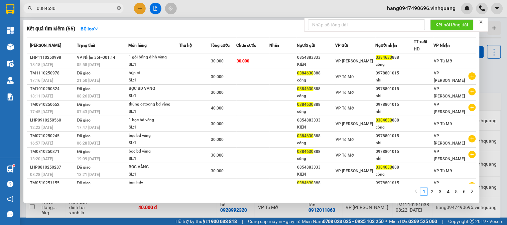
click at [117, 9] on icon "close-circle" at bounding box center [119, 8] width 4 height 4
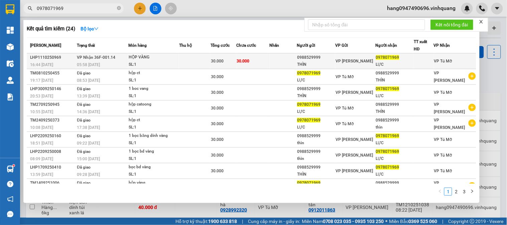
type input "0978071969"
click at [228, 63] on div "30.000" at bounding box center [223, 60] width 25 height 7
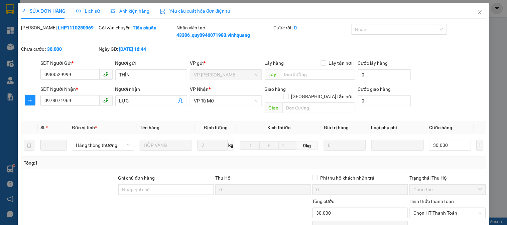
type input "0988529999"
type input "THÌN"
type input "0978071969"
type input "LỰC"
type input "0"
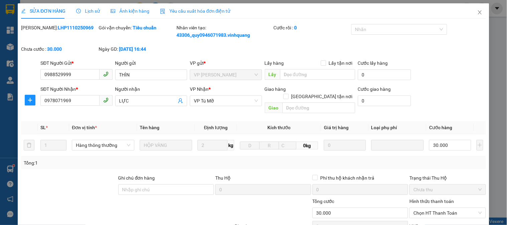
type input "30.000"
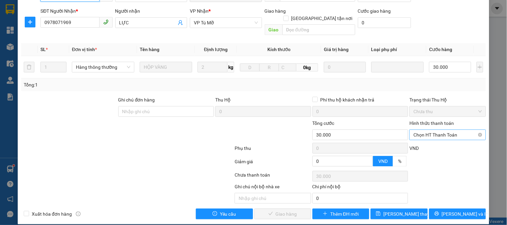
click at [435, 130] on span "Chọn HT Thanh Toán" at bounding box center [447, 135] width 68 height 10
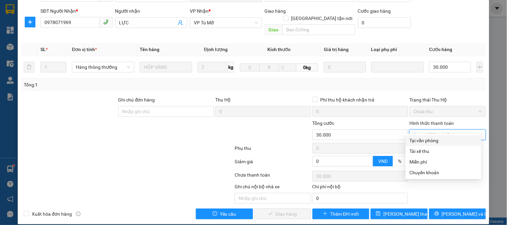
click at [426, 142] on div "Tại văn phòng" at bounding box center [443, 140] width 67 height 7
type input "0"
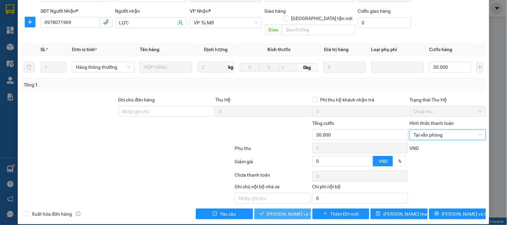
click at [291, 210] on span "[PERSON_NAME] và Giao hàng" at bounding box center [299, 213] width 64 height 7
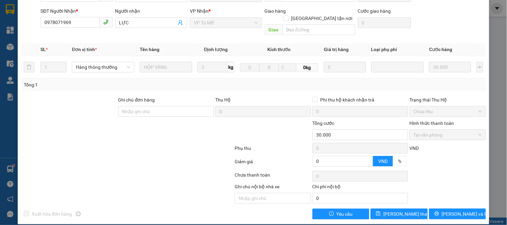
scroll to position [0, 0]
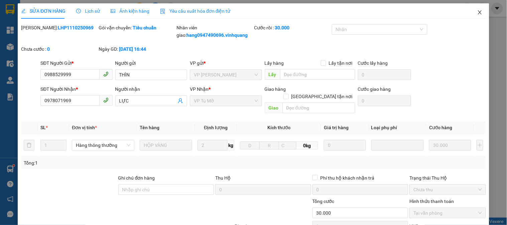
click at [477, 15] on icon "close" at bounding box center [479, 12] width 5 height 5
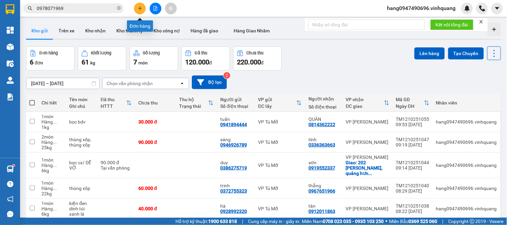
click at [138, 8] on icon "plus" at bounding box center [140, 8] width 5 height 5
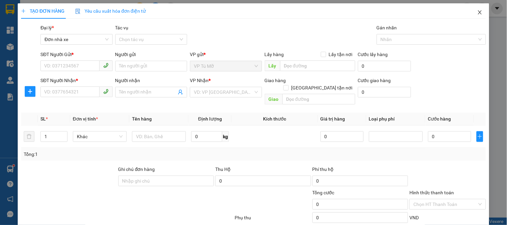
drag, startPoint x: 475, startPoint y: 11, endPoint x: 138, endPoint y: 19, distance: 337.2
click at [470, 11] on span "Close" at bounding box center [479, 12] width 19 height 19
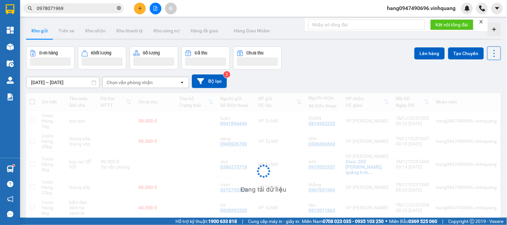
click at [120, 7] on icon "close-circle" at bounding box center [119, 8] width 4 height 4
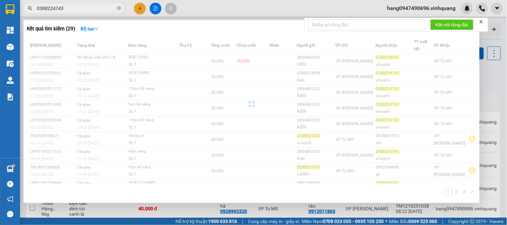
type input "0388224743"
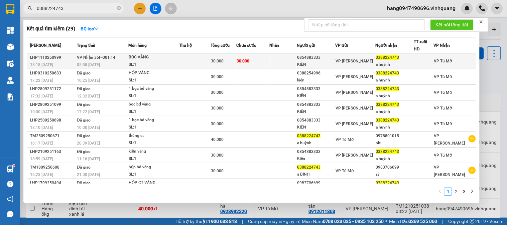
click at [179, 66] on div "SL: 1" at bounding box center [154, 64] width 50 height 7
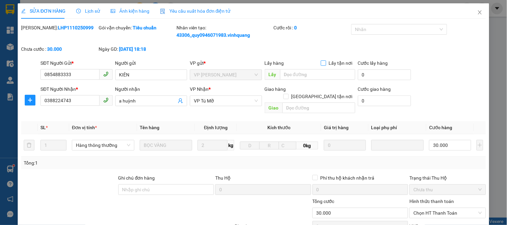
type input "0854883333"
type input "KIÊN"
type input "0388224743"
type input "a huỳnh"
type input "0"
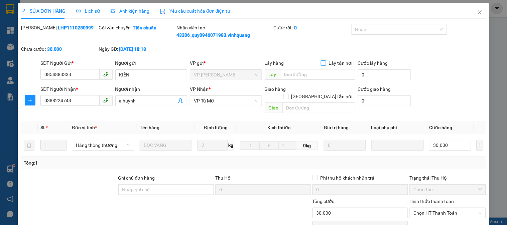
type input "30.000"
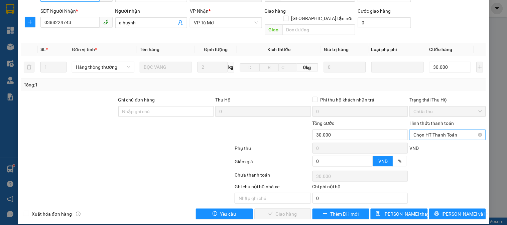
click at [444, 130] on span "Chọn HT Thanh Toán" at bounding box center [447, 135] width 68 height 10
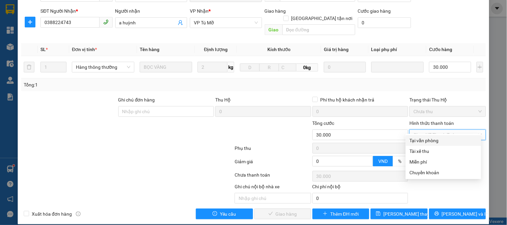
click at [438, 139] on div "Tại văn phòng" at bounding box center [443, 140] width 67 height 7
type input "0"
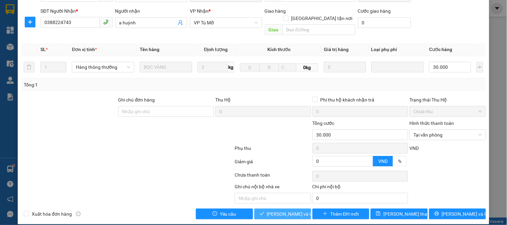
click at [282, 210] on span "[PERSON_NAME] và Giao hàng" at bounding box center [299, 213] width 64 height 7
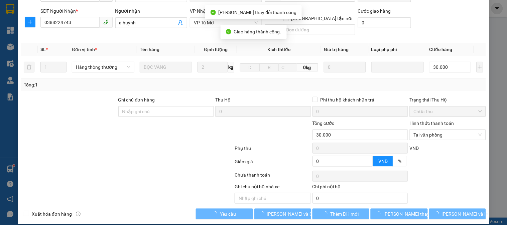
scroll to position [0, 0]
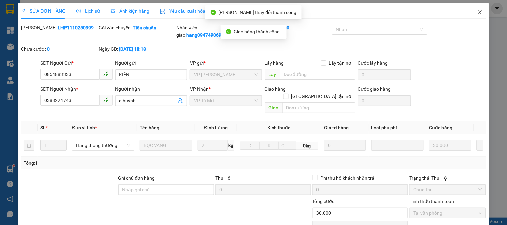
click at [477, 12] on icon "close" at bounding box center [479, 12] width 5 height 5
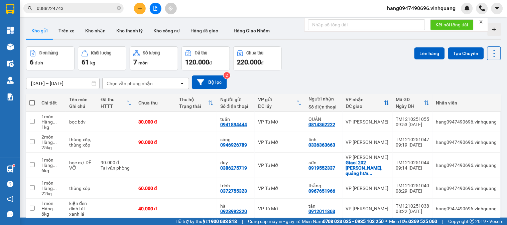
click at [33, 104] on span at bounding box center [31, 102] width 5 height 5
click at [32, 100] on input "checkbox" at bounding box center [32, 100] width 0 height 0
checkbox input "true"
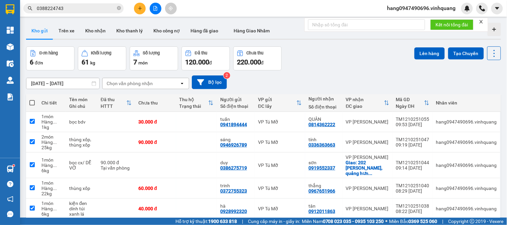
checkbox input "true"
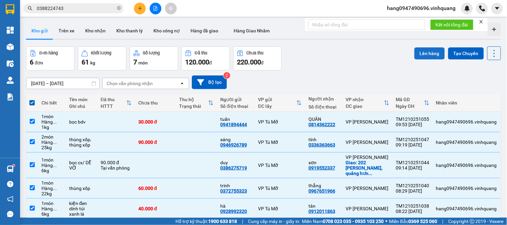
click at [427, 48] on button "Lên hàng" at bounding box center [429, 53] width 30 height 12
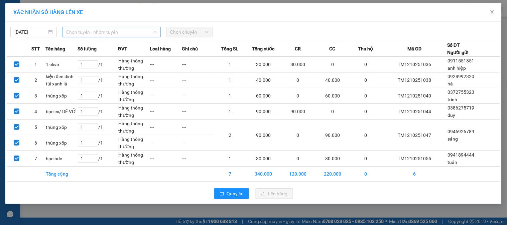
click at [129, 27] on span "Chọn tuyến - nhóm tuyến" at bounding box center [111, 32] width 91 height 10
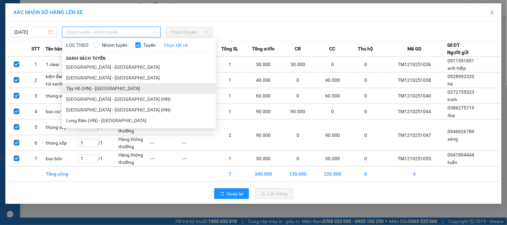
click at [106, 88] on li "Tây Hồ (HN) - Thanh Hóa" at bounding box center [139, 88] width 154 height 11
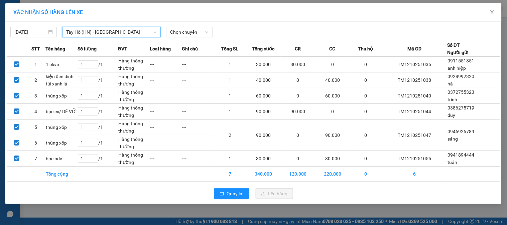
click at [199, 25] on div "12/10/2025 Tây Hồ (HN) - Thanh Hóa Tây Hồ (HN) - Thanh Hóa LỌC THEO Nhóm tuyến …" at bounding box center [253, 30] width 493 height 14
drag, startPoint x: 196, startPoint y: 28, endPoint x: 199, endPoint y: 37, distance: 9.3
click at [196, 28] on span "Chọn chuyến" at bounding box center [189, 32] width 38 height 10
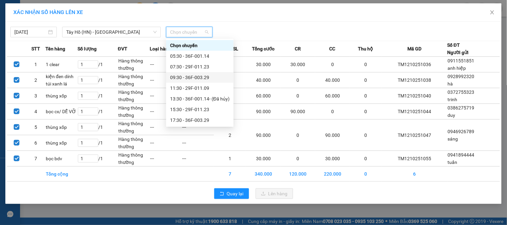
click at [194, 76] on div "09:30 - 36F-003.29" at bounding box center [199, 77] width 59 height 7
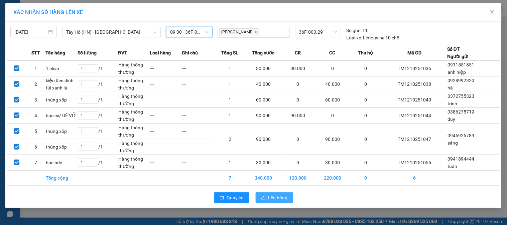
click at [286, 200] on span "Lên hàng" at bounding box center [277, 197] width 19 height 7
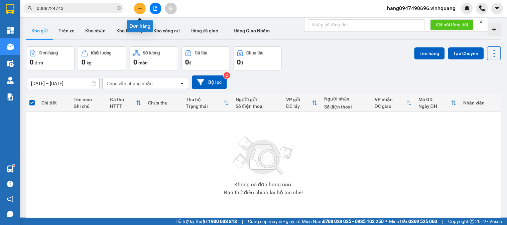
click at [142, 6] on icon "plus" at bounding box center [140, 8] width 5 height 5
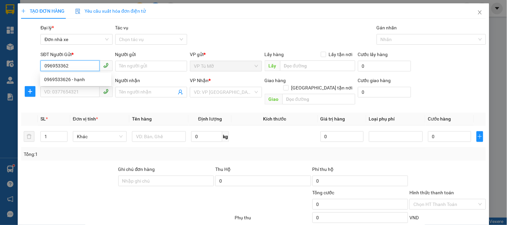
type input "0969533626"
click at [66, 80] on div "0969533626 - hạnh" at bounding box center [75, 79] width 63 height 7
type input "hạnh"
type input "0976890981"
type input "sơn"
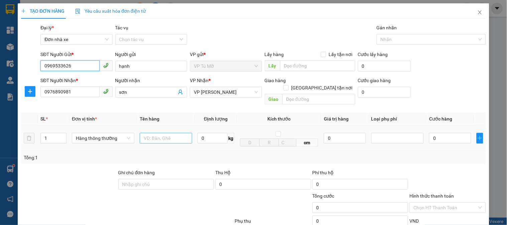
type input "0969533626"
click at [153, 133] on input "text" at bounding box center [166, 138] width 52 height 11
type input "hộp ct"
click at [208, 133] on input "0" at bounding box center [212, 138] width 30 height 11
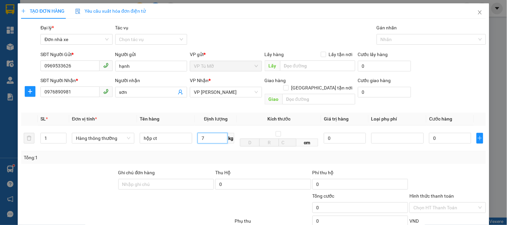
type input "7"
click at [268, 154] on div "Tổng: 1" at bounding box center [253, 157] width 459 height 7
type input "40.000"
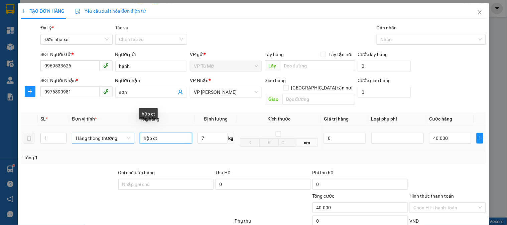
drag, startPoint x: 150, startPoint y: 134, endPoint x: 129, endPoint y: 133, distance: 21.1
click at [133, 135] on tr "1 Hàng thông thường hộp ct 7 kg cm 0 40.000" at bounding box center [253, 139] width 465 height 26
type input "thùng ct"
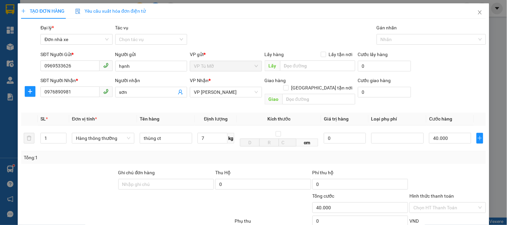
click at [275, 154] on div "Tổng: 1" at bounding box center [253, 157] width 459 height 7
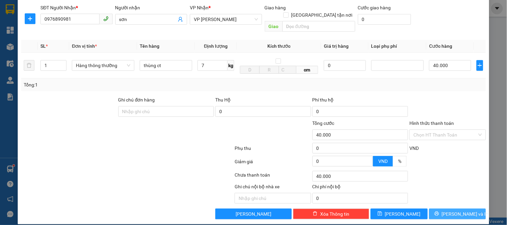
click at [460, 210] on span "[PERSON_NAME] và In" at bounding box center [465, 213] width 47 height 7
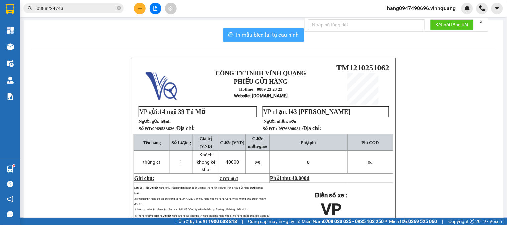
click at [279, 38] on span "In mẫu biên lai tự cấu hình" at bounding box center [267, 35] width 63 height 8
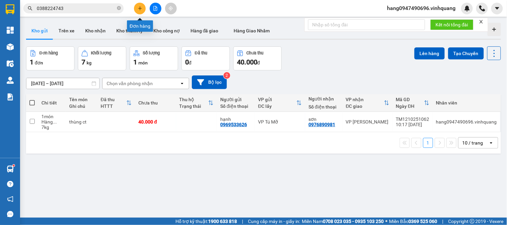
click at [138, 8] on icon "plus" at bounding box center [140, 8] width 5 height 5
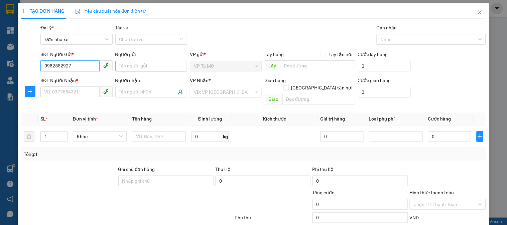
type input "0982552927"
click at [132, 65] on input "Người gửi" at bounding box center [151, 66] width 72 height 11
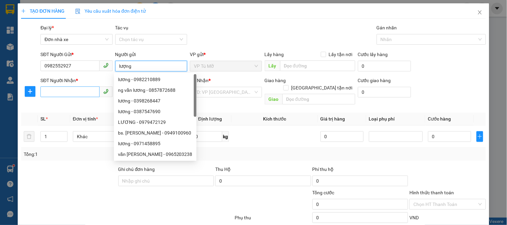
type input "lượng"
click at [72, 96] on input "SĐT Người Nhận *" at bounding box center [69, 92] width 59 height 11
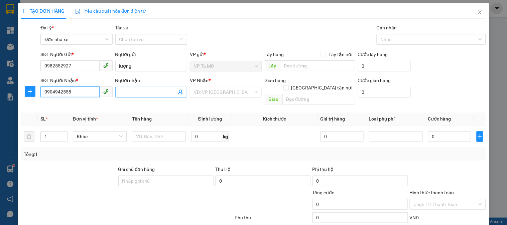
type input "0904942558"
click at [151, 89] on input "Người nhận" at bounding box center [147, 92] width 57 height 7
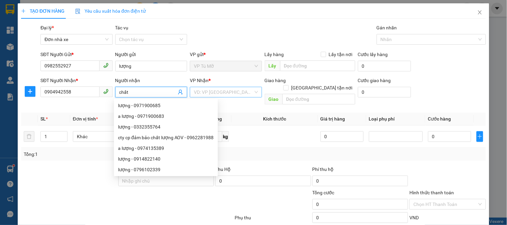
type input "chất"
click at [221, 92] on input "search" at bounding box center [223, 92] width 59 height 10
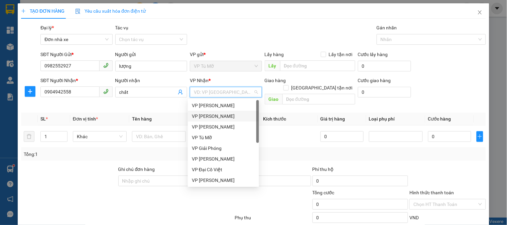
click at [214, 115] on div "VP [PERSON_NAME]" at bounding box center [223, 116] width 63 height 7
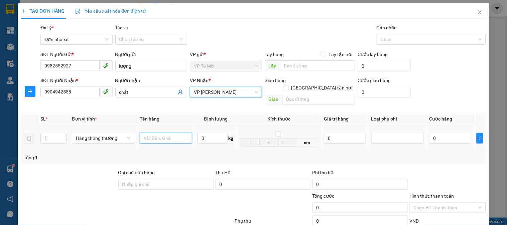
click at [155, 133] on input "text" at bounding box center [166, 138] width 52 height 11
type input "hộp ct"
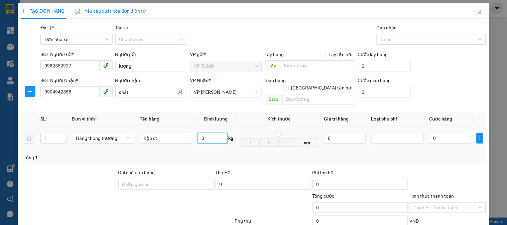
click at [211, 133] on input "0" at bounding box center [212, 138] width 30 height 11
type input "2"
click at [217, 143] on td "2 kg" at bounding box center [216, 139] width 42 height 26
type input "30.000"
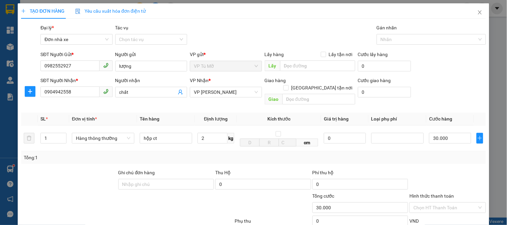
type input "30.000"
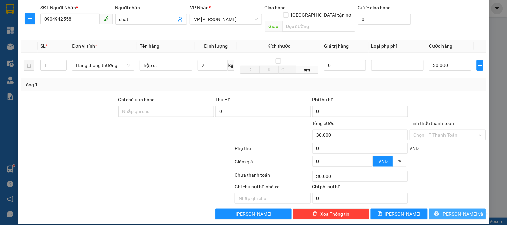
click at [452, 210] on span "[PERSON_NAME] và In" at bounding box center [465, 213] width 47 height 7
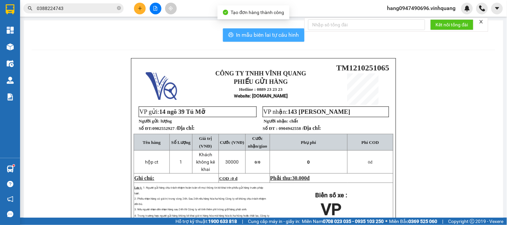
click at [229, 29] on button "In mẫu biên lai tự cấu hình" at bounding box center [264, 34] width 82 height 13
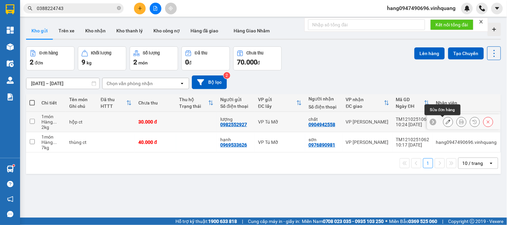
click at [446, 120] on icon at bounding box center [448, 122] width 5 height 5
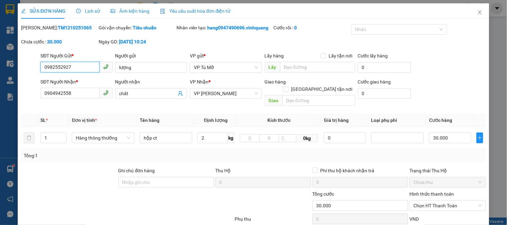
type input "0982552927"
type input "lượng"
type input "0904942558"
type input "chất"
type input "0"
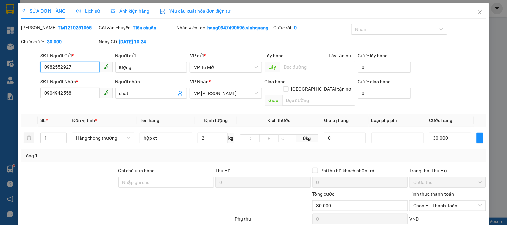
type input "30.000"
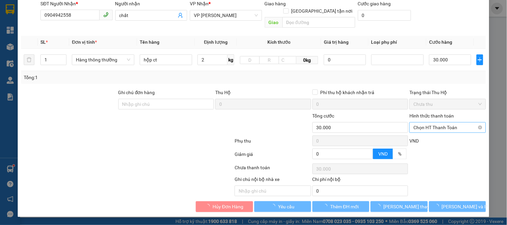
scroll to position [71, 0]
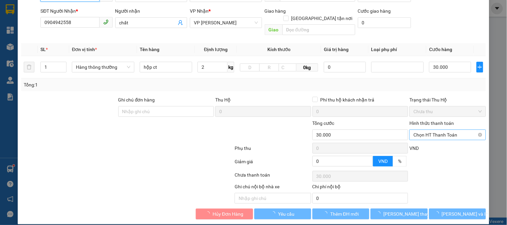
click at [450, 130] on span "Chọn HT Thanh Toán" at bounding box center [447, 135] width 68 height 10
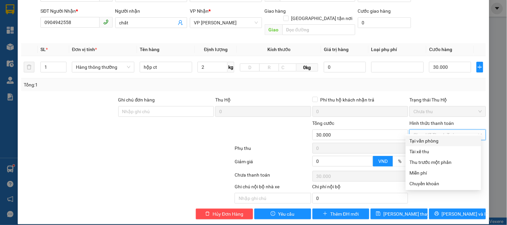
click at [426, 140] on div "Tại văn phòng" at bounding box center [443, 140] width 67 height 7
type input "0"
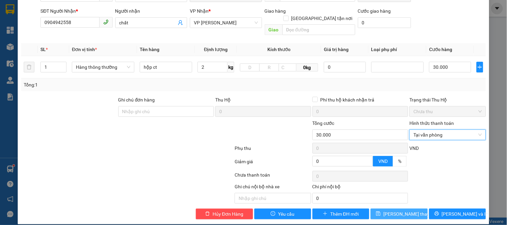
click at [391, 210] on span "[PERSON_NAME] thay đổi" at bounding box center [409, 213] width 53 height 7
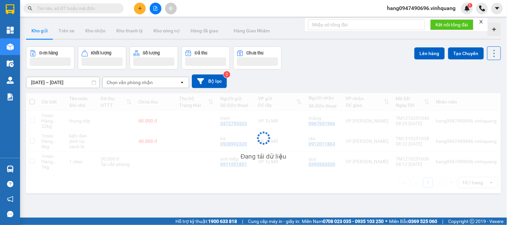
click at [111, 9] on input "text" at bounding box center [76, 8] width 79 height 7
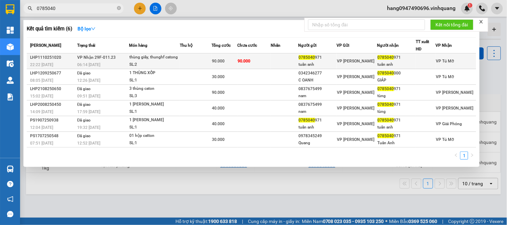
type input "0785040"
click at [251, 61] on span "90.000" at bounding box center [244, 61] width 13 height 5
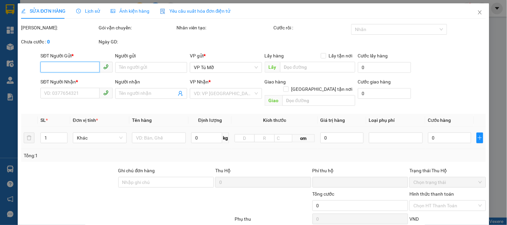
type input "0785040971"
type input "tuấn anh"
type input "0785040971"
type input "tuấn anh"
type input "0"
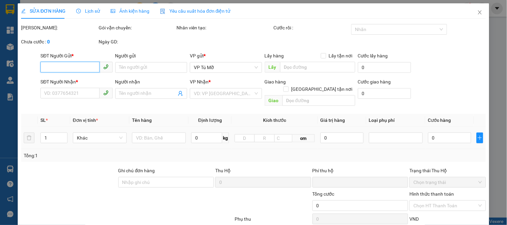
type input "90.000"
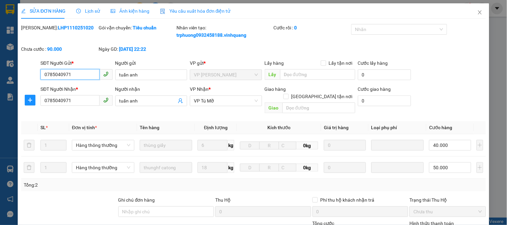
scroll to position [101, 0]
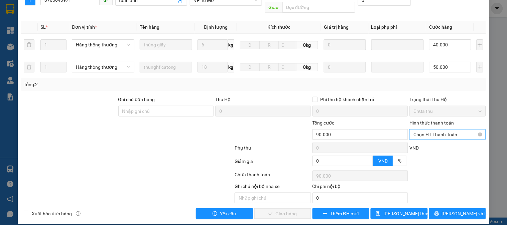
click at [434, 132] on span "Chọn HT Thanh Toán" at bounding box center [447, 135] width 68 height 10
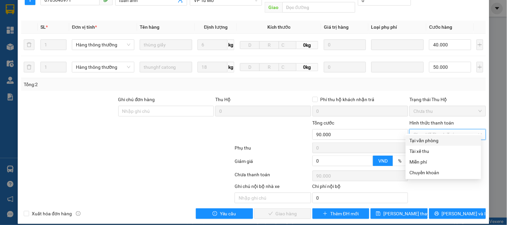
click at [419, 144] on div "Tại văn phòng" at bounding box center [443, 140] width 67 height 7
type input "0"
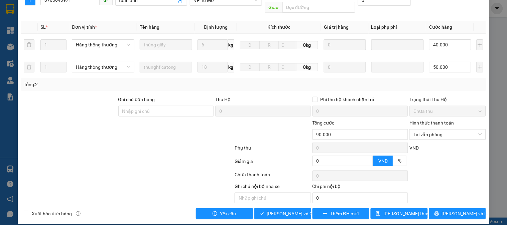
click at [283, 212] on div "SỬA ĐƠN HÀNG Lịch sử Ảnh kiện hàng Yêu cầu xuất hóa đơn điện tử Total Paid Fee …" at bounding box center [253, 63] width 471 height 321
click at [284, 210] on span "Lưu và Giao hàng" at bounding box center [299, 213] width 64 height 7
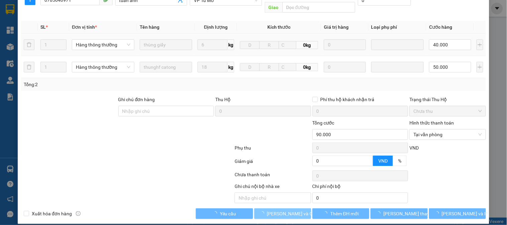
scroll to position [0, 0]
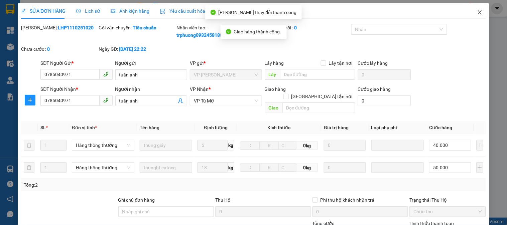
click at [476, 19] on span "Close" at bounding box center [479, 12] width 19 height 19
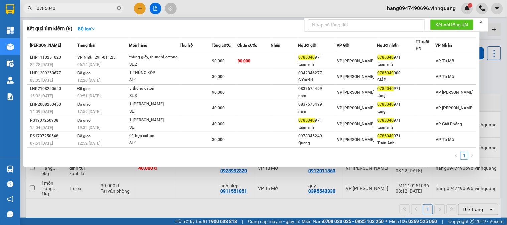
click at [118, 7] on icon "close-circle" at bounding box center [119, 8] width 4 height 4
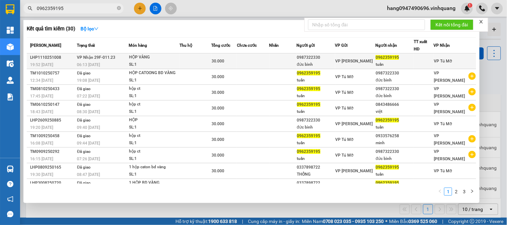
type input "0962359195"
click at [149, 60] on div "HỘP VÀNG" at bounding box center [154, 57] width 50 height 7
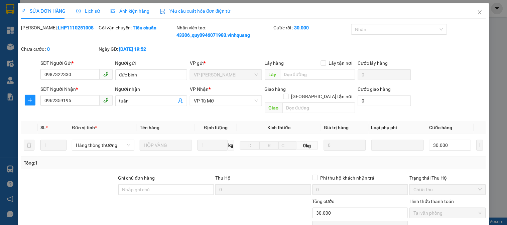
type input "0987322330"
type input "đức bình"
type input "0962359195"
type input "tuấn"
type input "0"
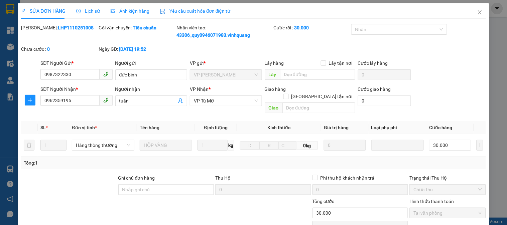
type input "30.000"
click at [477, 10] on icon "close" at bounding box center [479, 12] width 5 height 5
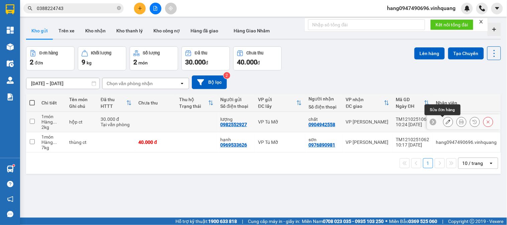
click at [446, 121] on icon at bounding box center [448, 122] width 5 height 5
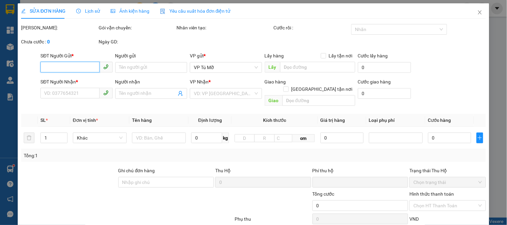
type input "0982552927"
type input "lượng"
type input "0904942558"
type input "chất"
type input "0"
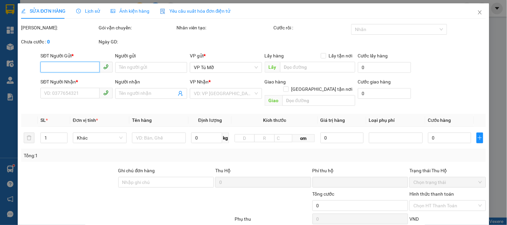
type input "30.000"
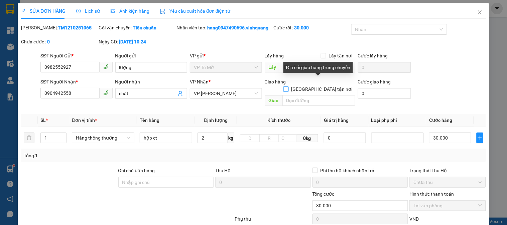
click at [322, 86] on span "[GEOGRAPHIC_DATA] tận nơi" at bounding box center [322, 89] width 66 height 7
click at [288, 87] on input "[GEOGRAPHIC_DATA] tận nơi" at bounding box center [285, 89] width 5 height 5
checkbox input "true"
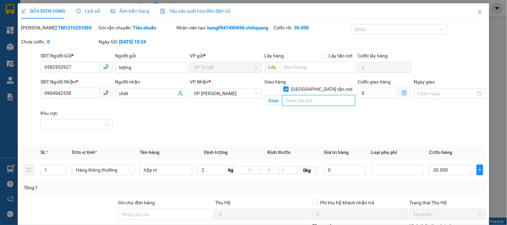
click at [317, 95] on input "text" at bounding box center [318, 100] width 73 height 11
type input "s"
type input "4/2 dương đình nghệ"
click at [402, 94] on icon "dollar-circle" at bounding box center [404, 92] width 5 height 5
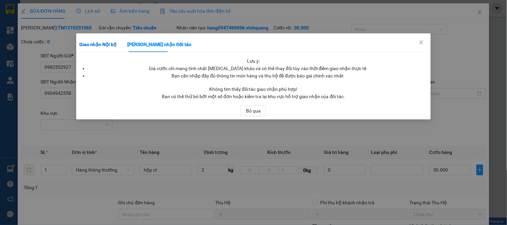
click at [90, 46] on b "Giao nhận Nội bộ" at bounding box center [98, 44] width 37 height 5
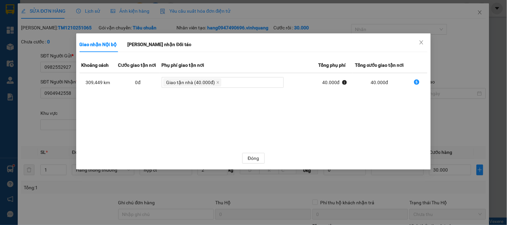
click at [418, 84] on icon "dollar-circle" at bounding box center [416, 82] width 5 height 5
type input "70.000"
type input "40.000"
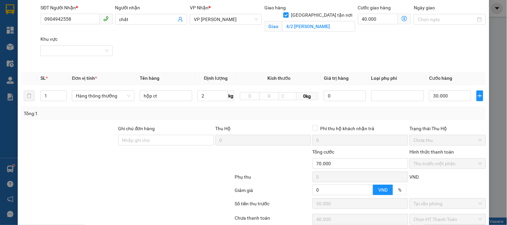
scroll to position [125, 0]
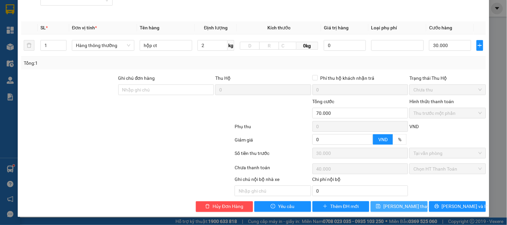
click at [398, 206] on span "[PERSON_NAME] thay đổi" at bounding box center [409, 206] width 53 height 7
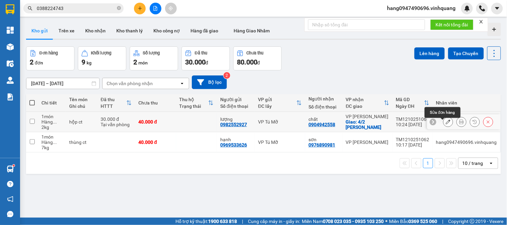
click at [446, 124] on icon at bounding box center [448, 122] width 5 height 5
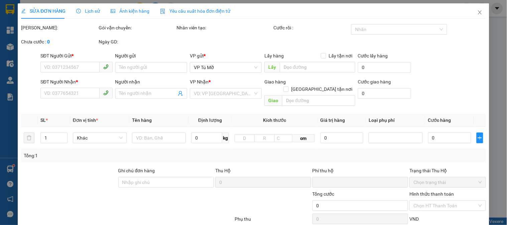
type input "0982552927"
type input "lượng"
type input "0904942558"
type input "chất"
checkbox input "true"
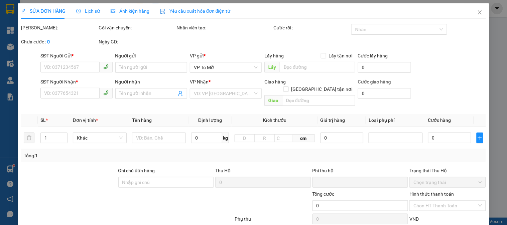
type input "4/2 dương đình nghệ"
type input "0"
type input "70.000"
type input "30.000"
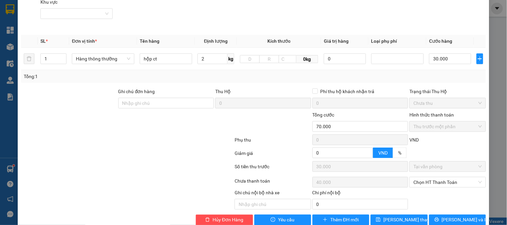
scroll to position [125, 0]
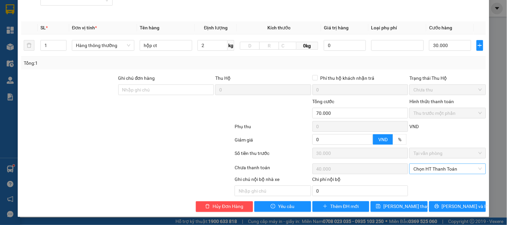
click at [423, 169] on span "Chọn HT Thanh Toán" at bounding box center [447, 169] width 68 height 10
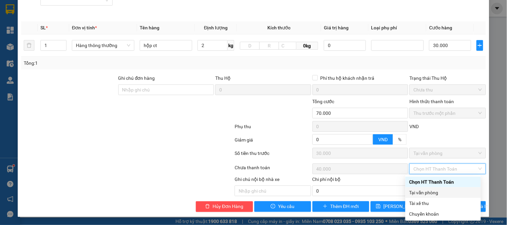
click at [422, 194] on div "Tại văn phòng" at bounding box center [442, 192] width 67 height 7
type input "0"
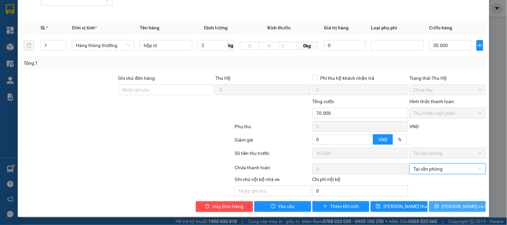
click at [456, 209] on span "[PERSON_NAME] và In" at bounding box center [465, 206] width 47 height 7
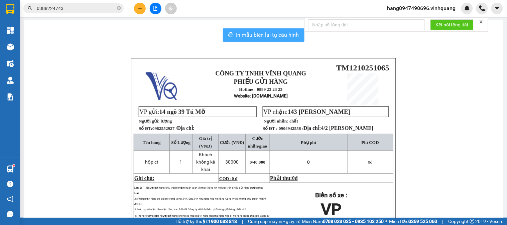
click at [268, 37] on span "In mẫu biên lai tự cấu hình" at bounding box center [267, 35] width 63 height 8
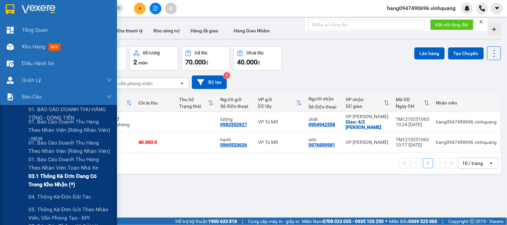
scroll to position [37, 0]
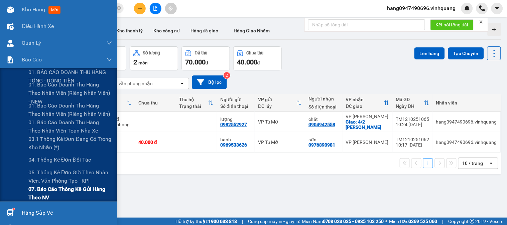
click at [64, 191] on span "07. Báo cáo thống kê gửi hàng theo NV" at bounding box center [70, 193] width 84 height 17
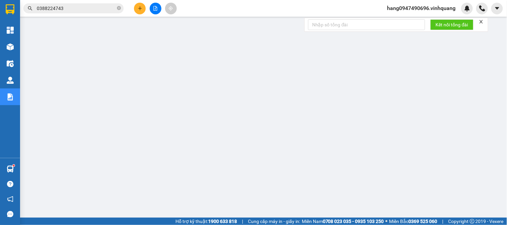
scroll to position [42, 0]
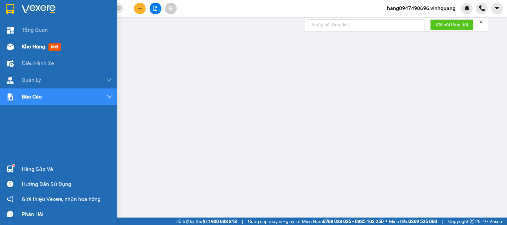
click at [37, 49] on span "Kho hàng" at bounding box center [33, 46] width 23 height 6
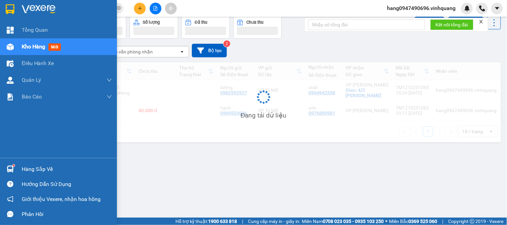
scroll to position [31, 0]
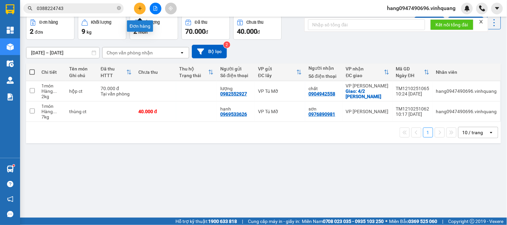
click at [143, 10] on button at bounding box center [140, 9] width 12 height 12
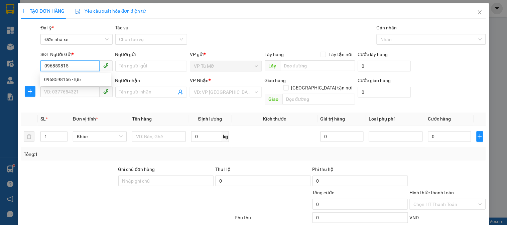
type input "0968598156"
click at [67, 81] on div "0968598156 - lực" at bounding box center [75, 79] width 63 height 7
type input "lực"
type input "0941091888"
type input "ngọc anh"
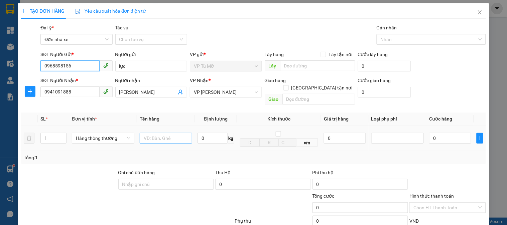
type input "0968598156"
click at [169, 136] on input "text" at bounding box center [166, 138] width 52 height 11
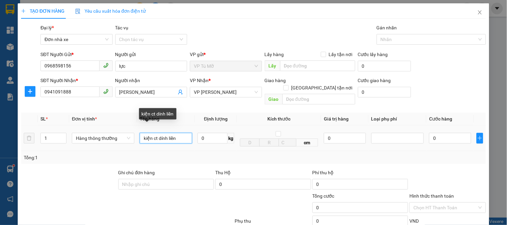
drag, startPoint x: 172, startPoint y: 131, endPoint x: 131, endPoint y: 137, distance: 41.9
click at [131, 137] on tr "1 Hàng thông thường kiện ct dính liền 0 kg cm 0 0" at bounding box center [253, 139] width 465 height 26
type input "ct trắng dính ct"
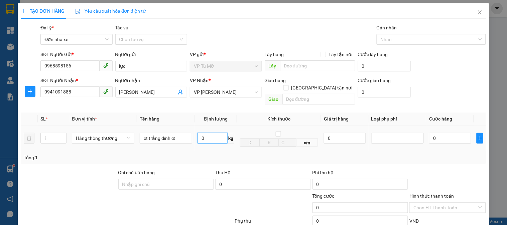
click at [219, 134] on input "0" at bounding box center [212, 138] width 30 height 11
type input "30"
click at [290, 157] on div "Transit Pickup Surcharge Ids Transit Deliver Surcharge Ids Transit Deliver Surc…" at bounding box center [253, 158] width 465 height 268
type input "60.000"
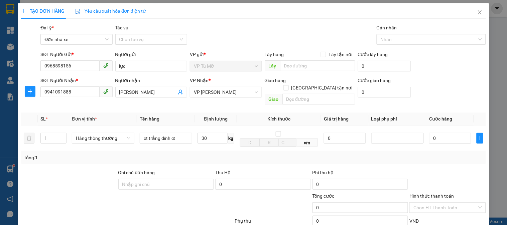
type input "60.000"
click at [207, 133] on input "30" at bounding box center [212, 138] width 30 height 11
type input "31"
click at [230, 154] on div "Tổng: 1" at bounding box center [253, 157] width 459 height 7
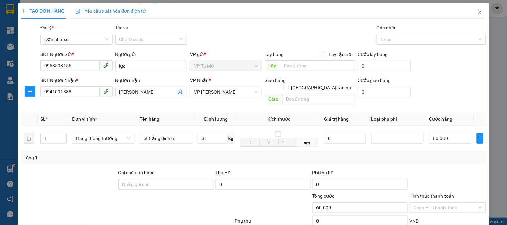
type input "70.000"
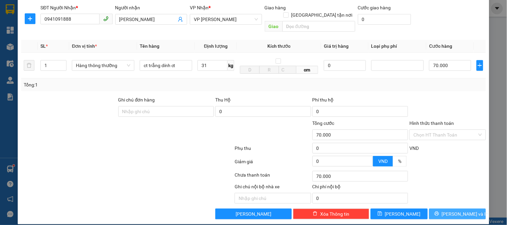
click at [468, 211] on button "[PERSON_NAME] và In" at bounding box center [457, 214] width 57 height 11
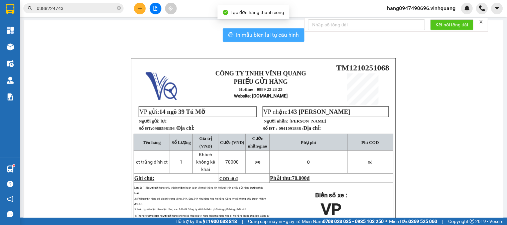
click at [283, 37] on span "In mẫu biên lai tự cấu hình" at bounding box center [267, 35] width 63 height 8
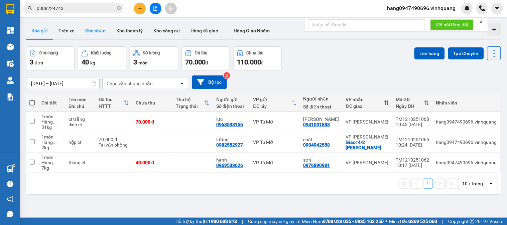
click at [90, 35] on button "Kho nhận" at bounding box center [95, 31] width 31 height 16
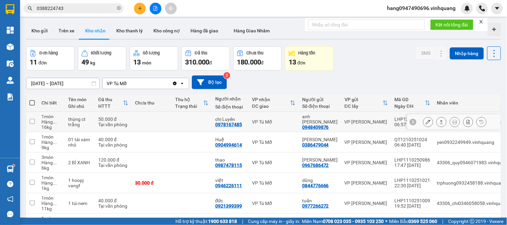
click at [227, 126] on div "0978167485" at bounding box center [228, 124] width 27 height 5
copy div "0978167485"
click at [228, 144] on div "0904994614" at bounding box center [228, 144] width 27 height 5
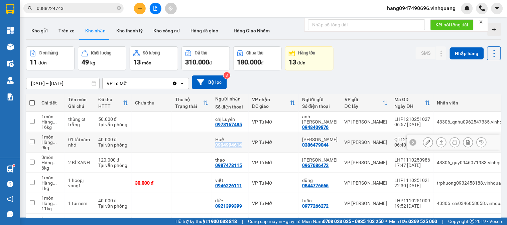
click at [228, 144] on div "0904994614" at bounding box center [228, 144] width 27 height 5
copy div "0904994614"
click at [43, 27] on button "Kho gửi" at bounding box center [39, 31] width 27 height 16
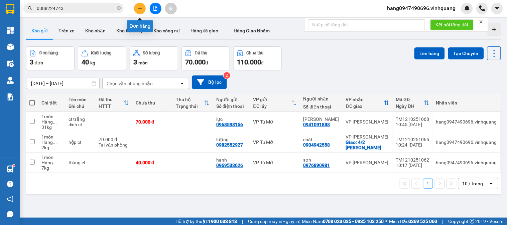
click at [135, 7] on button at bounding box center [140, 9] width 12 height 12
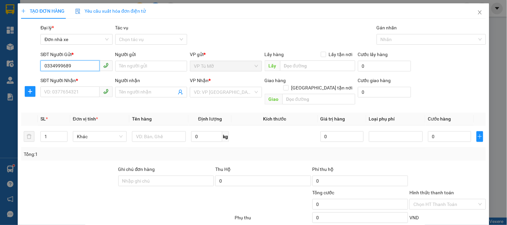
type input "0334999689"
click at [148, 71] on div "Người gửi Tên người gửi" at bounding box center [151, 62] width 72 height 23
click at [152, 67] on input "Người gửi" at bounding box center [151, 66] width 72 height 11
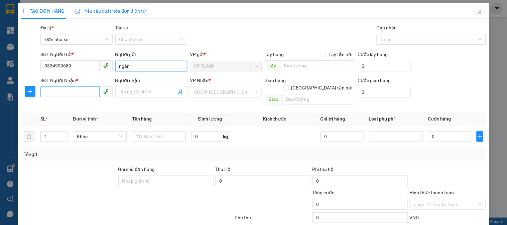
type input "ngấn"
click at [75, 90] on input "SĐT Người Nhận *" at bounding box center [69, 92] width 59 height 11
type input "0914515186"
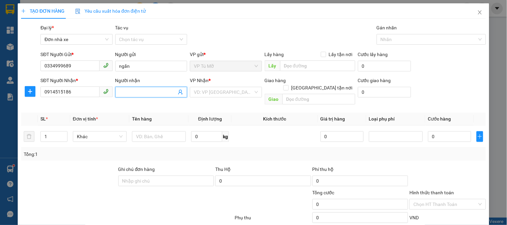
click at [146, 94] on input "Người nhận" at bounding box center [147, 92] width 57 height 7
type input "thuyết"
click at [234, 92] on input "search" at bounding box center [223, 92] width 59 height 10
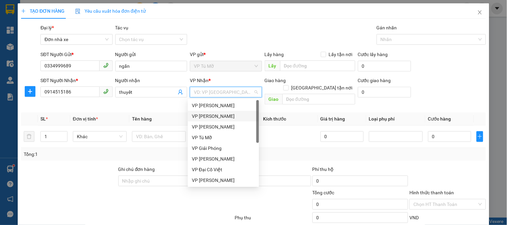
click at [231, 117] on div "VP [PERSON_NAME]" at bounding box center [223, 116] width 63 height 7
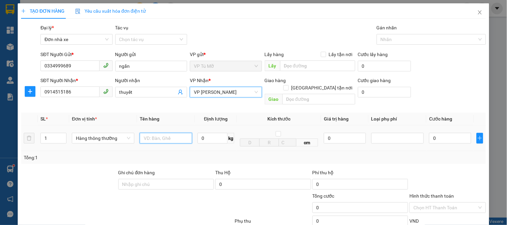
click at [178, 136] on input "text" at bounding box center [166, 138] width 52 height 11
type input "kiện trụ dài"
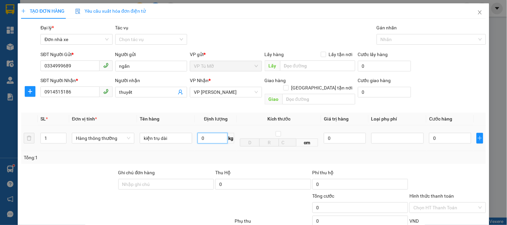
click at [219, 134] on input "0" at bounding box center [212, 138] width 30 height 11
type input "16"
click at [228, 169] on div "Thu Hộ" at bounding box center [263, 172] width 96 height 7
click at [237, 155] on div "Tổng: 1" at bounding box center [253, 157] width 465 height 13
type input "50.000"
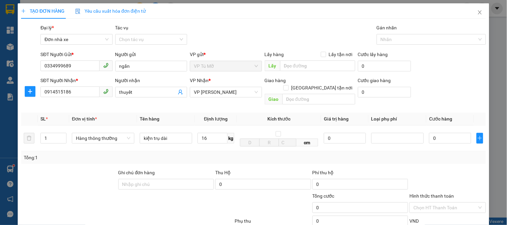
type input "50.000"
click at [288, 85] on input "[GEOGRAPHIC_DATA] tận nơi" at bounding box center [285, 87] width 5 height 5
checkbox input "true"
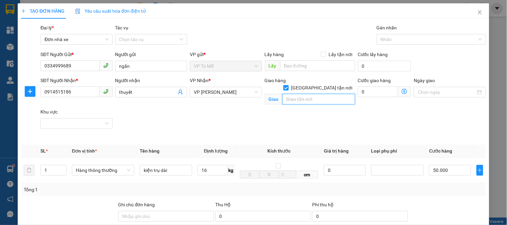
click at [311, 94] on input "text" at bounding box center [318, 99] width 73 height 11
type input "9/20v hoàng nghiêu, đông tiến"
drag, startPoint x: 352, startPoint y: 93, endPoint x: 309, endPoint y: 91, distance: 42.8
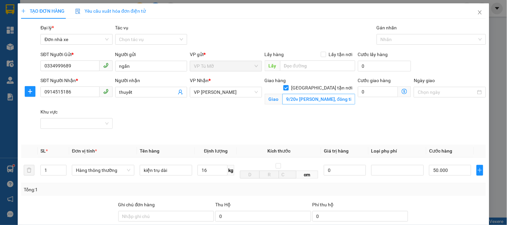
click at [333, 92] on div "Giao hàng Giao tận nơi Giao 9/20v hoàng nghiêu, đông tiến" at bounding box center [309, 92] width 93 height 31
click at [286, 94] on input "9/20v hoàng nghiêu, đông tiến" at bounding box center [318, 99] width 73 height 11
click at [315, 84] on label "[GEOGRAPHIC_DATA] tận nơi" at bounding box center [319, 87] width 72 height 7
click at [288, 85] on input "[GEOGRAPHIC_DATA] tận nơi" at bounding box center [285, 87] width 5 height 5
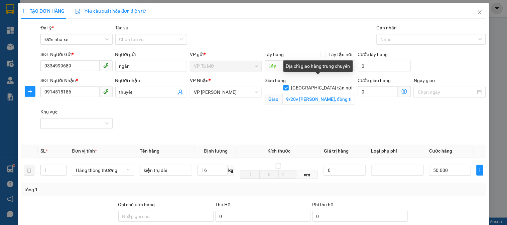
checkbox input "false"
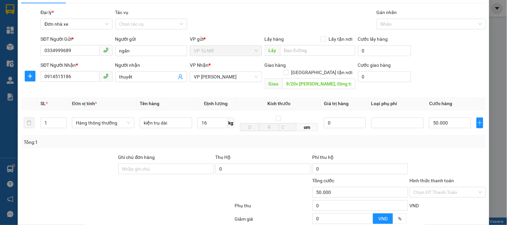
scroll to position [16, 0]
click at [333, 78] on input "9/20v hoàng nghiêu, đông tiến" at bounding box center [318, 83] width 73 height 11
click at [463, 142] on div "Transit Pickup Surcharge Ids Transit Deliver Surcharge Ids Transit Deliver Surc…" at bounding box center [253, 142] width 465 height 268
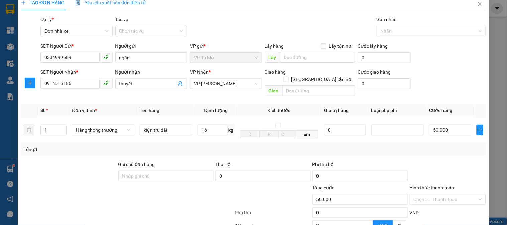
scroll to position [0, 0]
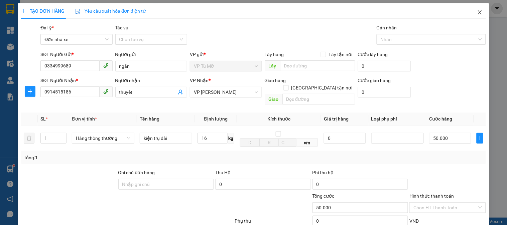
click at [478, 11] on icon "close" at bounding box center [480, 12] width 4 height 4
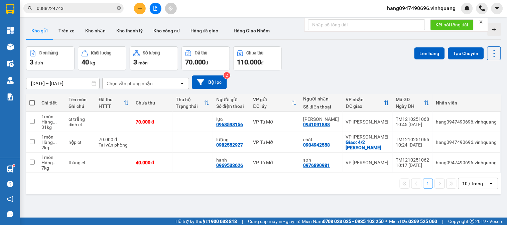
click at [120, 7] on icon "close-circle" at bounding box center [119, 8] width 4 height 4
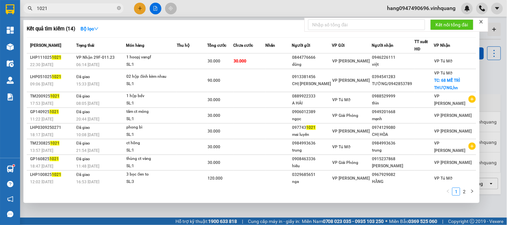
type input "1021"
click at [206, 8] on div at bounding box center [253, 112] width 507 height 225
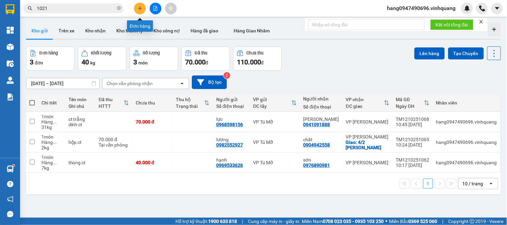
click at [139, 11] on button at bounding box center [140, 9] width 12 height 12
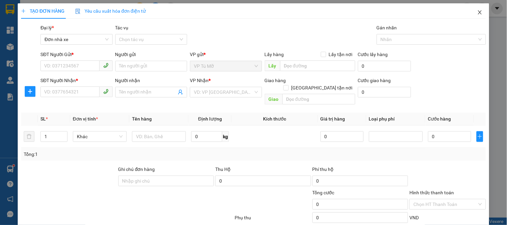
click at [477, 12] on icon "close" at bounding box center [479, 12] width 5 height 5
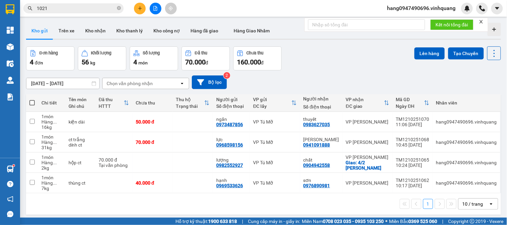
click at [96, 4] on span "1021" at bounding box center [73, 8] width 100 height 10
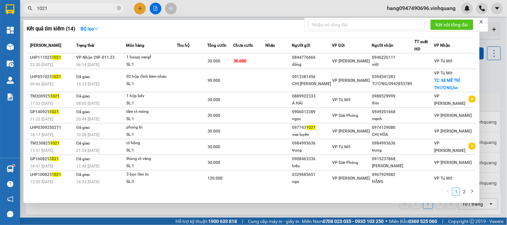
click at [95, 8] on input "1021" at bounding box center [76, 8] width 79 height 7
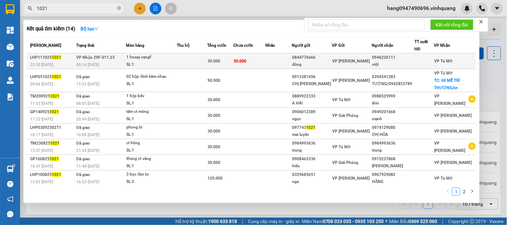
click at [317, 62] on div "dũng" at bounding box center [311, 64] width 39 height 7
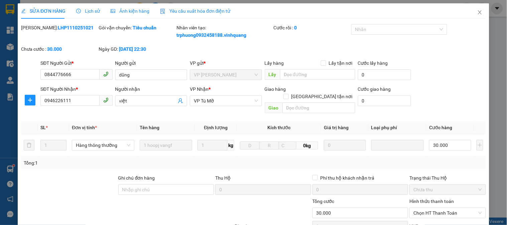
type input "0844776666"
type input "dũng"
type input "0946226111"
type input "việt"
type input "0"
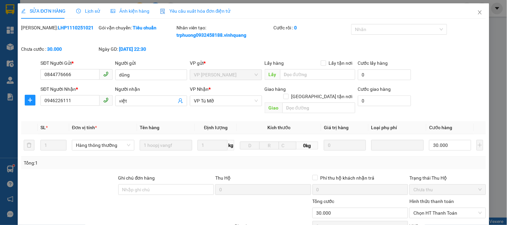
type input "30.000"
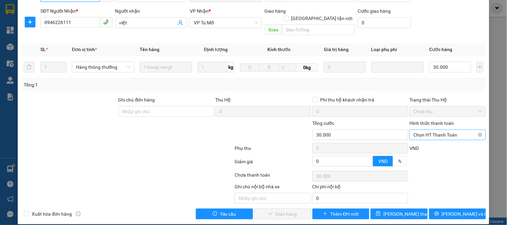
click at [427, 130] on span "Chọn HT Thanh Toán" at bounding box center [447, 135] width 68 height 10
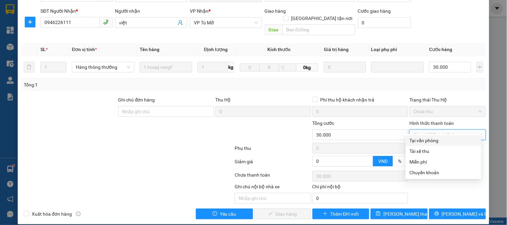
click at [433, 140] on div "Tại văn phòng" at bounding box center [443, 140] width 67 height 7
type input "0"
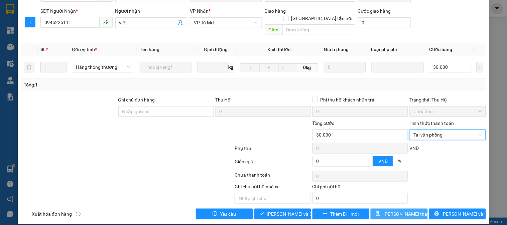
click at [403, 210] on span "[PERSON_NAME] thay đổi" at bounding box center [409, 213] width 53 height 7
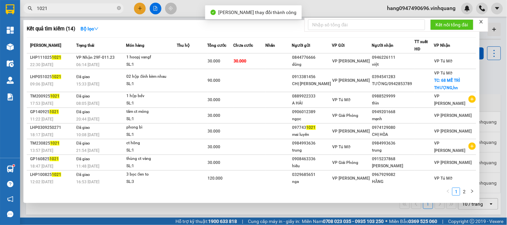
click at [86, 9] on input "1021" at bounding box center [76, 8] width 79 height 7
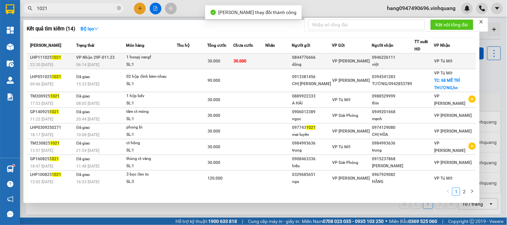
click at [105, 58] on span "VP Nhận 29F-011.23" at bounding box center [95, 57] width 38 height 5
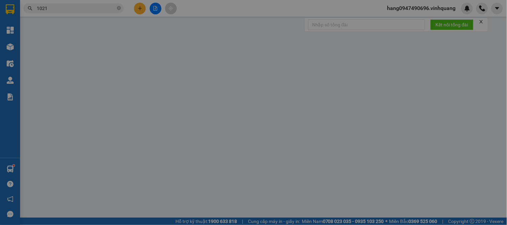
type input "0844776666"
type input "dũng"
type input "0946226111"
type input "việt"
type input "0"
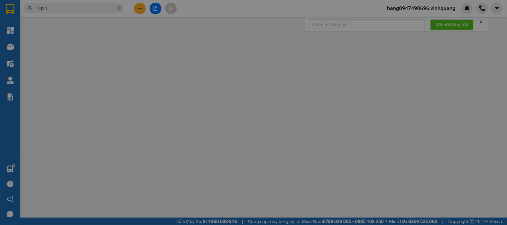
type input "30.000"
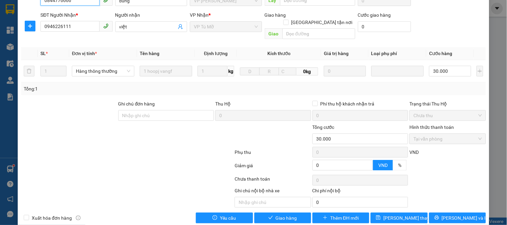
scroll to position [37, 0]
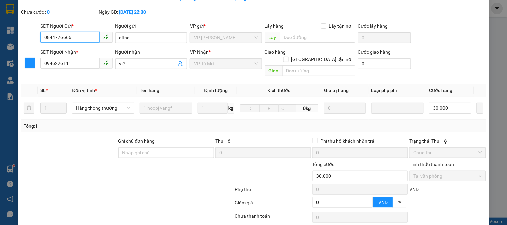
click at [89, 38] on input "0844776666" at bounding box center [69, 37] width 59 height 11
click at [79, 64] on input "0946226111" at bounding box center [69, 63] width 59 height 11
drag, startPoint x: 79, startPoint y: 64, endPoint x: 51, endPoint y: 90, distance: 38.1
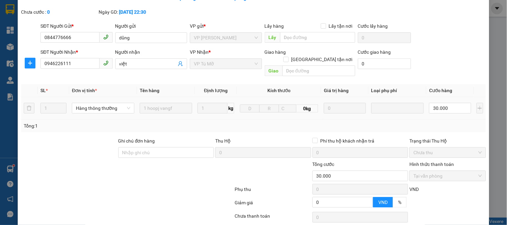
click at [51, 97] on td "1" at bounding box center [54, 108] width 32 height 22
click at [78, 34] on input "0844776666" at bounding box center [69, 37] width 59 height 11
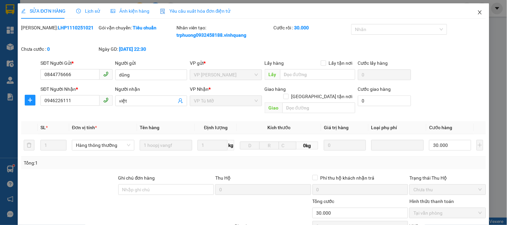
click at [477, 11] on icon "close" at bounding box center [479, 12] width 5 height 5
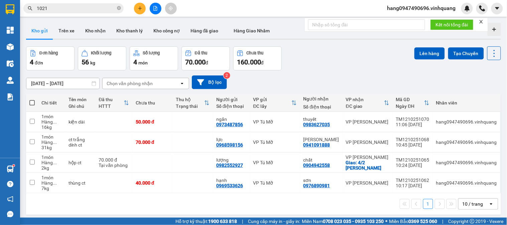
click at [32, 103] on span at bounding box center [31, 102] width 5 height 5
click at [32, 100] on input "checkbox" at bounding box center [32, 100] width 0 height 0
checkbox input "true"
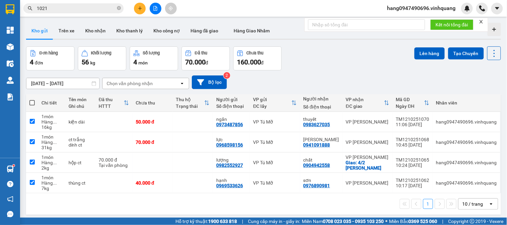
checkbox input "true"
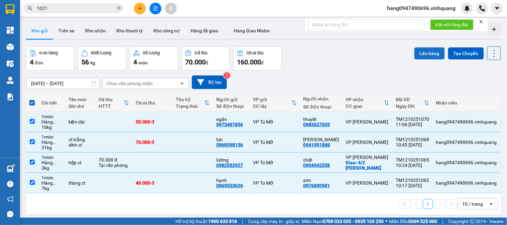
click at [431, 55] on button "Lên hàng" at bounding box center [429, 53] width 30 height 12
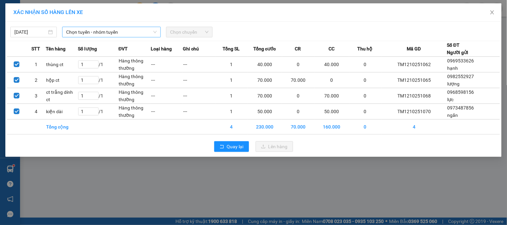
click at [89, 27] on span "Chọn tuyến - nhóm tuyến" at bounding box center [111, 32] width 91 height 10
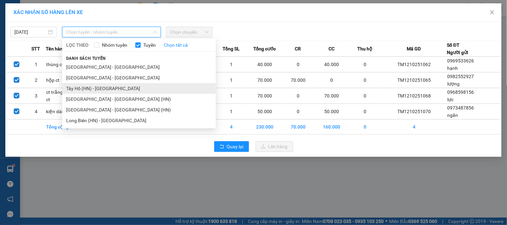
click at [89, 85] on li "Tây Hồ (HN) - Thanh Hóa" at bounding box center [139, 88] width 154 height 11
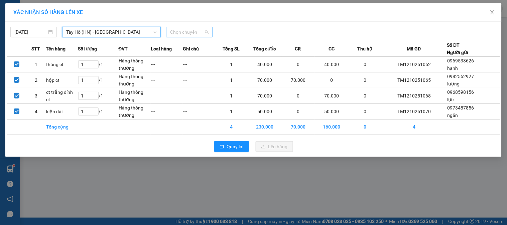
click at [186, 31] on span "Chọn chuyến" at bounding box center [189, 32] width 38 height 10
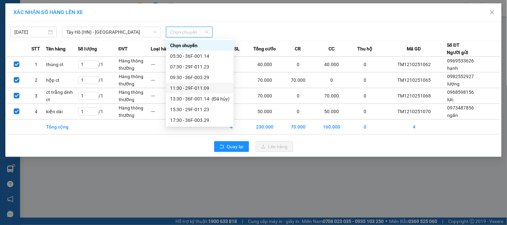
click at [191, 87] on div "11:30 - 29F-011.09" at bounding box center [199, 88] width 59 height 7
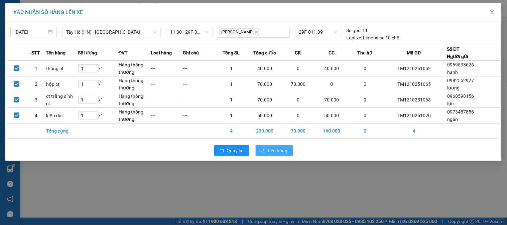
click at [275, 152] on span "Lên hàng" at bounding box center [277, 150] width 19 height 7
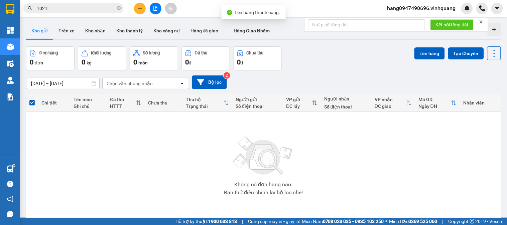
click at [137, 11] on button at bounding box center [140, 9] width 12 height 12
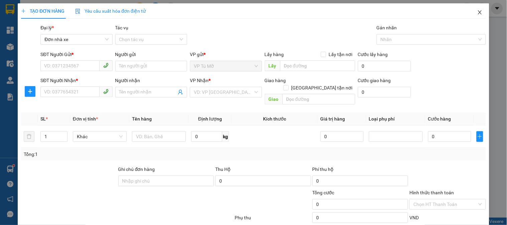
click at [472, 9] on span "Close" at bounding box center [479, 12] width 19 height 19
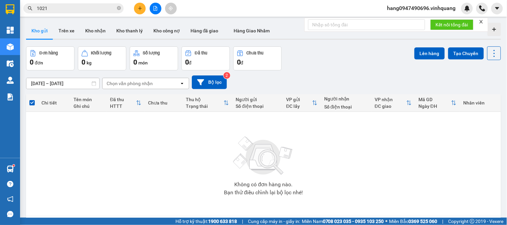
click at [96, 7] on input "1021" at bounding box center [76, 8] width 79 height 7
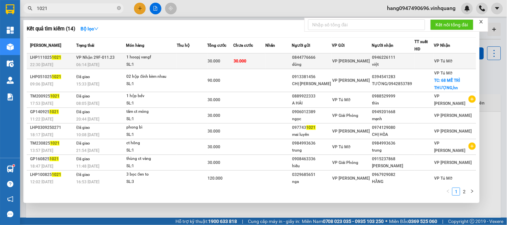
click at [106, 59] on span "VP Nhận 29F-011.23" at bounding box center [95, 57] width 38 height 5
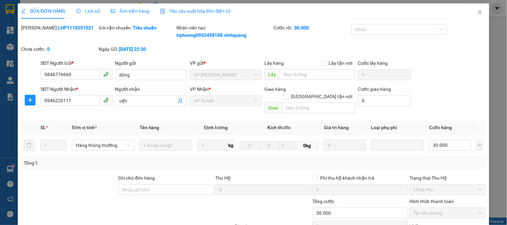
type input "0844776666"
type input "dũng"
type input "0946226111"
type input "việt"
type input "0"
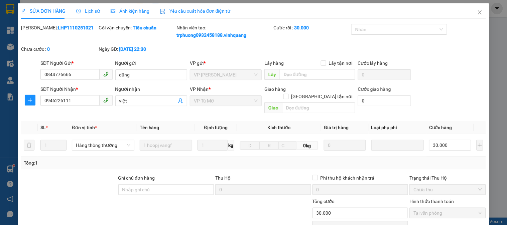
type input "30.000"
click at [82, 74] on input "0844776666" at bounding box center [69, 74] width 59 height 11
click at [474, 9] on span "Close" at bounding box center [479, 12] width 19 height 19
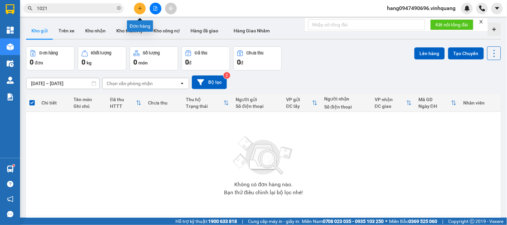
click at [141, 13] on button at bounding box center [140, 9] width 12 height 12
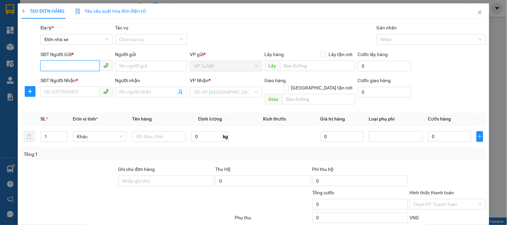
paste input "0844776666"
click at [79, 66] on input "0844776666" at bounding box center [69, 65] width 59 height 11
type input "0844776666"
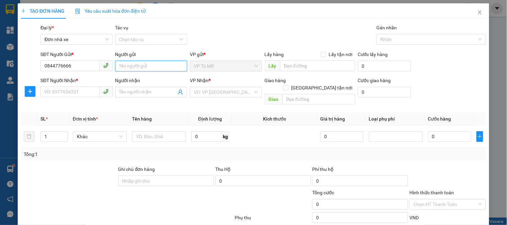
click at [128, 65] on input "Người gửi" at bounding box center [151, 66] width 72 height 11
type input "dũng"
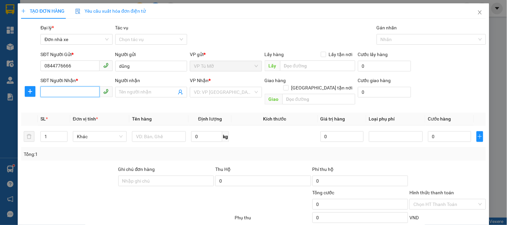
click at [89, 93] on input "SĐT Người Nhận *" at bounding box center [69, 92] width 59 height 11
paste input "0844776666"
type input "0844776666"
click at [138, 94] on input "Người nhận" at bounding box center [147, 92] width 57 height 7
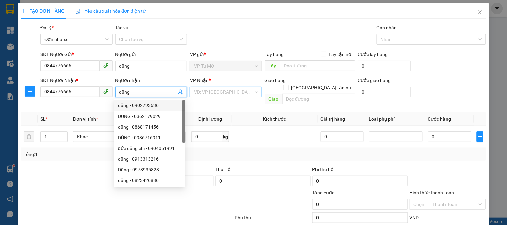
type input "dũng"
click at [242, 96] on input "search" at bounding box center [223, 92] width 59 height 10
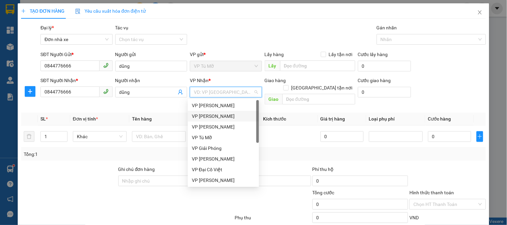
click at [233, 117] on div "VP [PERSON_NAME]" at bounding box center [223, 116] width 63 height 7
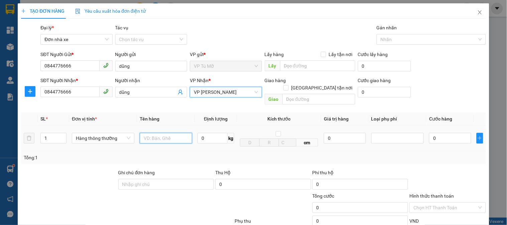
click at [154, 133] on input "text" at bounding box center [166, 138] width 52 height 11
type input "hộp vàng (quay đầu)"
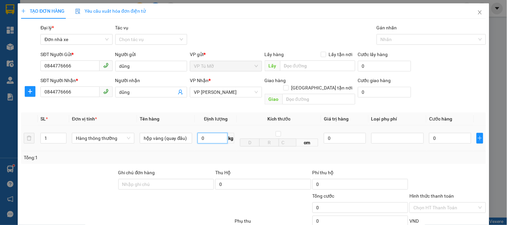
click at [209, 133] on input "0" at bounding box center [212, 138] width 30 height 11
type input "1"
click at [228, 151] on div "Tổng: 1" at bounding box center [253, 157] width 465 height 13
type input "30.000"
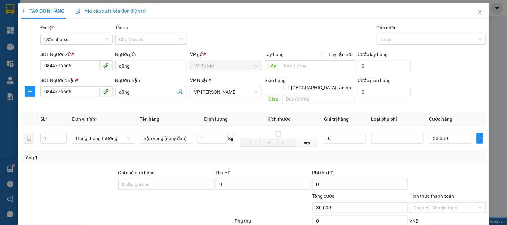
type input "30.000"
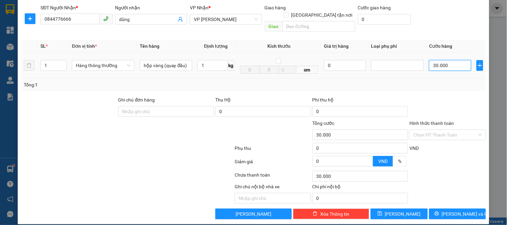
click at [448, 60] on input "30.000" at bounding box center [450, 65] width 42 height 11
type input "6"
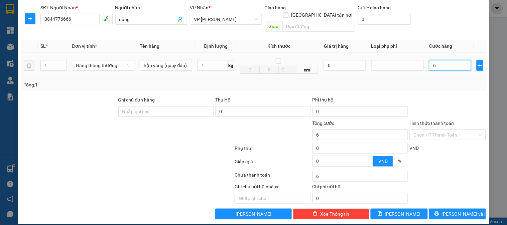
type input "60"
type input "600"
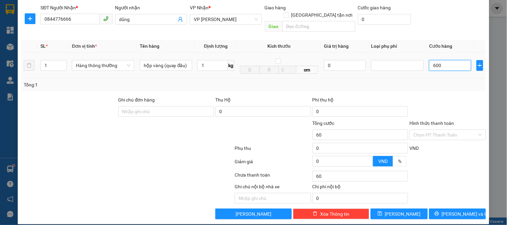
type input "600"
type input "6.000"
type input "60.000"
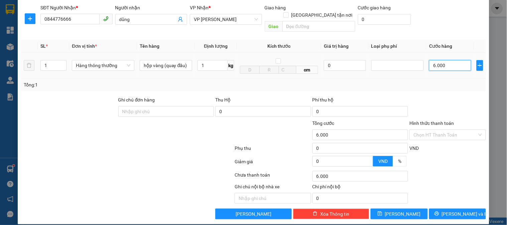
type input "60.000"
click at [459, 210] on span "[PERSON_NAME] và In" at bounding box center [465, 213] width 47 height 7
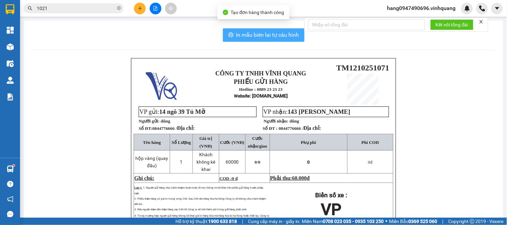
click at [288, 37] on span "In mẫu biên lai tự cấu hình" at bounding box center [267, 35] width 63 height 8
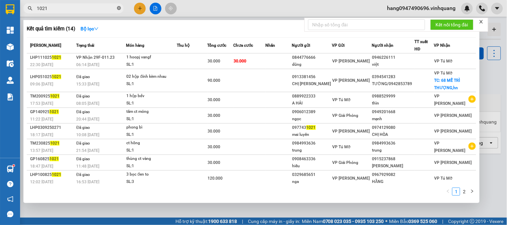
click at [120, 8] on icon "close-circle" at bounding box center [119, 8] width 4 height 4
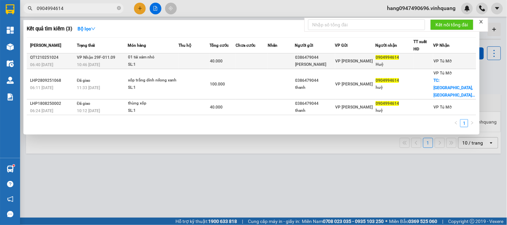
type input "0904994614"
click at [385, 66] on div "Huệ" at bounding box center [393, 64] width 37 height 7
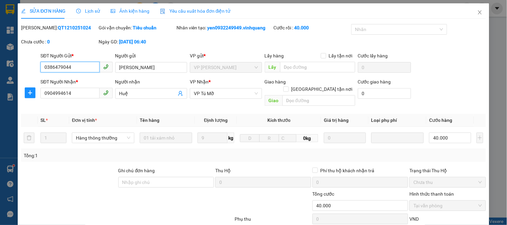
type input "0386479044"
type input "Thanh"
type input "0904994614"
type input "Huệ"
type input "0"
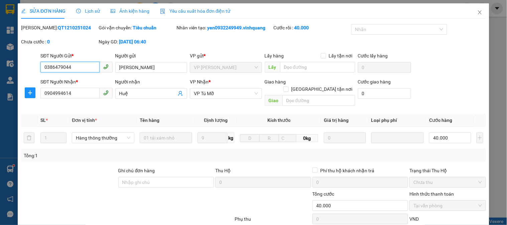
type input "40.000"
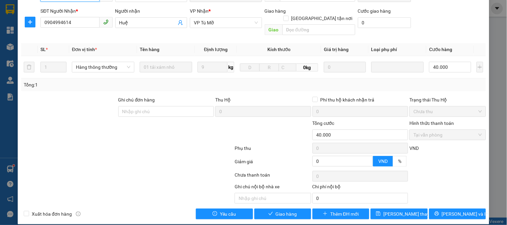
scroll to position [71, 0]
click at [281, 210] on span "Giao hàng" at bounding box center [286, 213] width 21 height 7
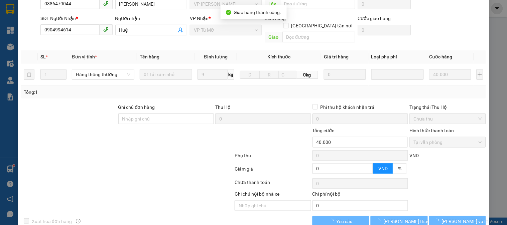
scroll to position [7, 0]
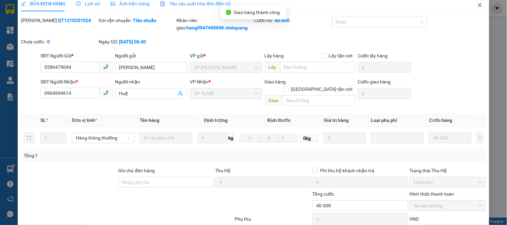
click at [478, 5] on span "Close" at bounding box center [479, 5] width 19 height 19
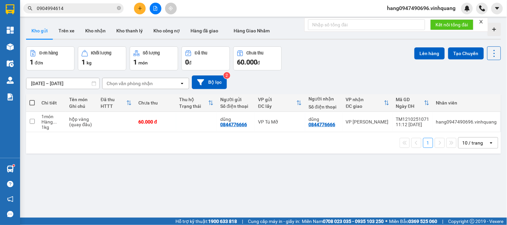
click at [90, 8] on input "0904994614" at bounding box center [76, 8] width 79 height 7
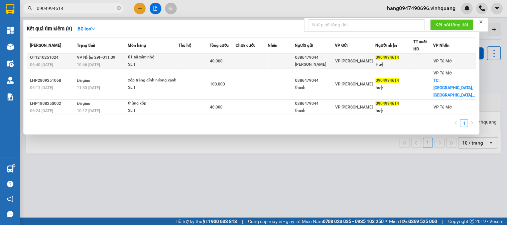
click at [124, 62] on div "10:46 [DATE]" at bounding box center [102, 64] width 51 height 7
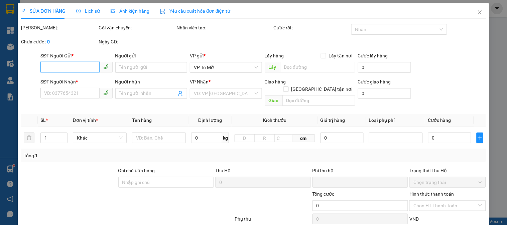
type input "0386479044"
type input "Thanh"
type input "0904994614"
type input "Huệ"
type input "0"
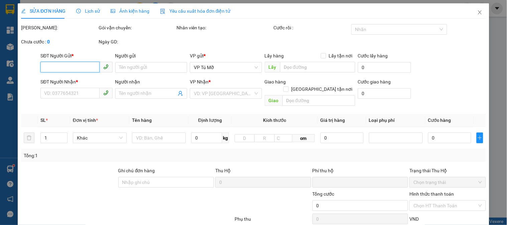
type input "40.000"
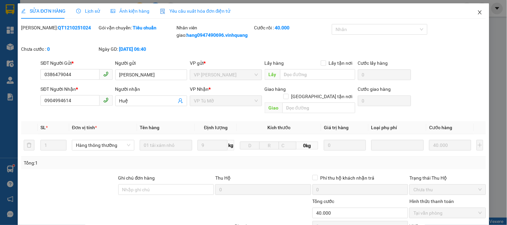
click at [477, 12] on icon "close" at bounding box center [479, 12] width 5 height 5
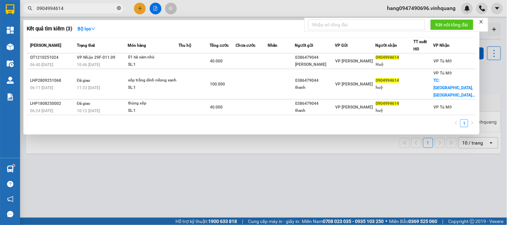
click at [118, 9] on icon "close-circle" at bounding box center [119, 8] width 4 height 4
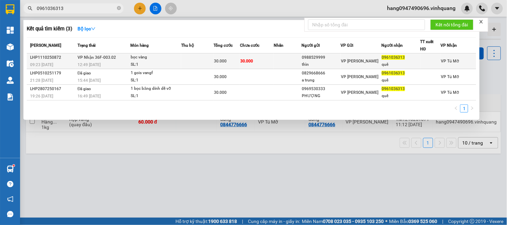
type input "0961036313"
click at [348, 63] on span "VP [PERSON_NAME]" at bounding box center [359, 61] width 37 height 5
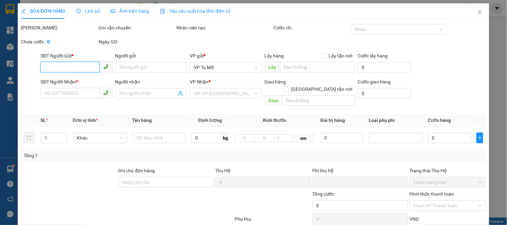
type input "0988529999"
type input "thìn"
type input "0961036313"
type input "quế"
type input "0"
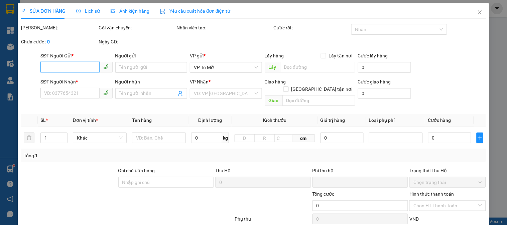
type input "30.000"
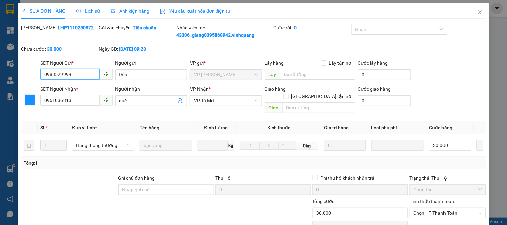
scroll to position [71, 0]
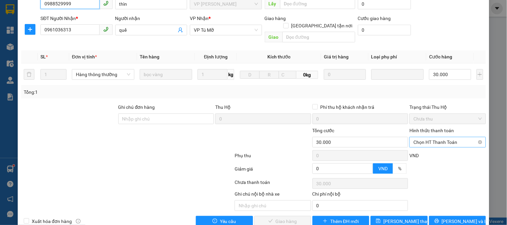
click at [440, 137] on span "Chọn HT Thanh Toán" at bounding box center [447, 142] width 68 height 10
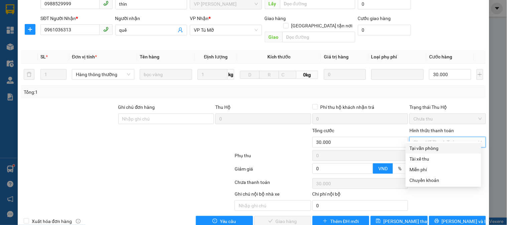
click at [422, 147] on div "Tại văn phòng" at bounding box center [443, 148] width 67 height 7
type input "0"
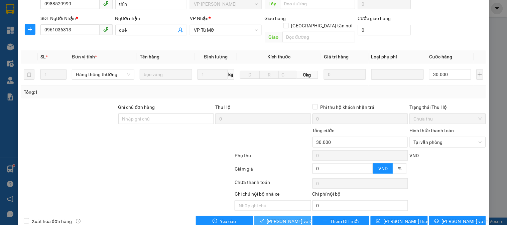
click at [274, 218] on span "[PERSON_NAME] và Giao hàng" at bounding box center [299, 221] width 64 height 7
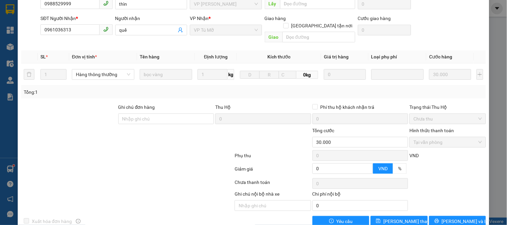
scroll to position [0, 0]
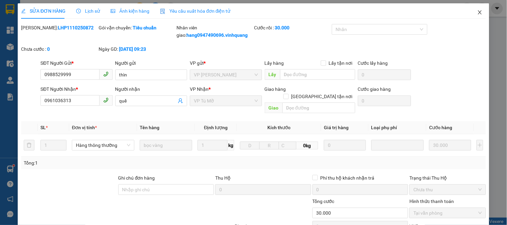
click at [477, 13] on icon "close" at bounding box center [479, 12] width 5 height 5
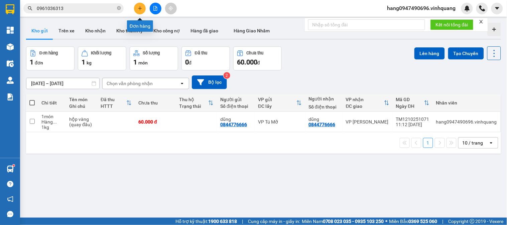
click at [139, 8] on icon "plus" at bounding box center [140, 8] width 4 height 0
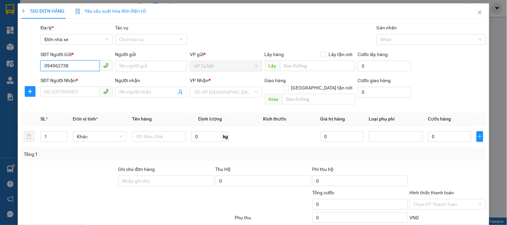
type input "0949627387"
click at [80, 77] on div "0949627387 - quỳnh" at bounding box center [77, 79] width 66 height 7
type input "quỳnh"
type input "0942861282"
type input "tiến"
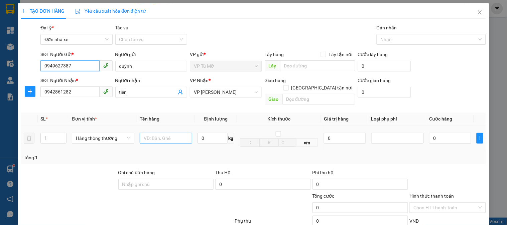
type input "0949627387"
click at [167, 133] on input "text" at bounding box center [166, 138] width 52 height 11
type input "túi đỏ"
click at [213, 134] on input "0" at bounding box center [212, 138] width 30 height 11
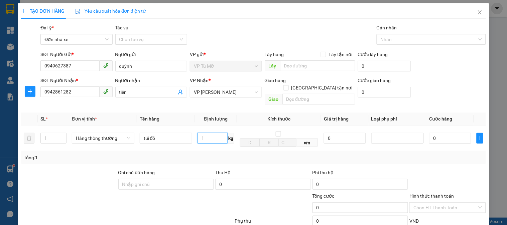
type input "1"
click at [227, 154] on div "Tổng: 1" at bounding box center [253, 157] width 465 height 13
type input "30.000"
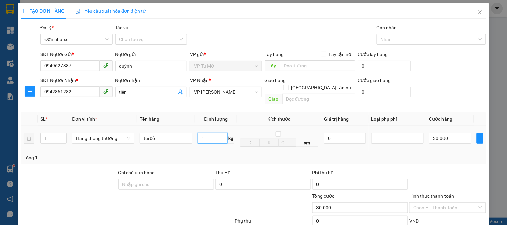
click at [220, 133] on input "1" at bounding box center [212, 138] width 30 height 11
type input "6"
click at [295, 154] on div "Tổng: 1" at bounding box center [253, 157] width 459 height 7
type input "40.000"
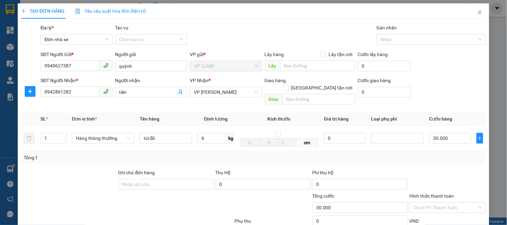
type input "40.000"
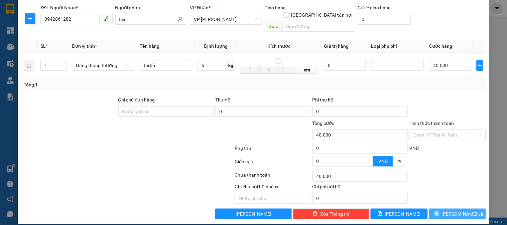
click at [460, 210] on span "[PERSON_NAME] và In" at bounding box center [465, 213] width 47 height 7
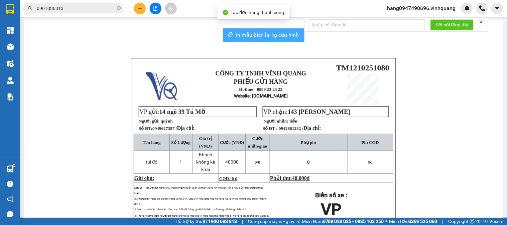
click at [238, 31] on span "In mẫu biên lai tự cấu hình" at bounding box center [267, 35] width 63 height 8
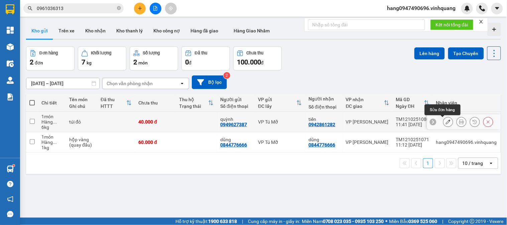
click at [446, 124] on icon at bounding box center [448, 122] width 5 height 5
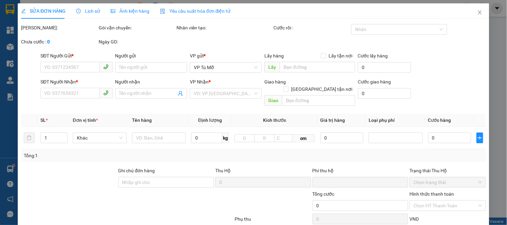
type input "0949627387"
type input "quỳnh"
type input "0942861282"
type input "tiến"
type input "0"
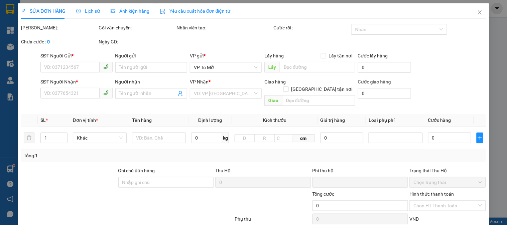
type input "40.000"
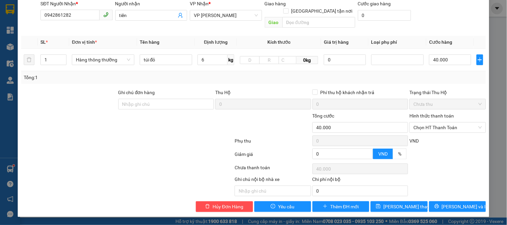
scroll to position [71, 0]
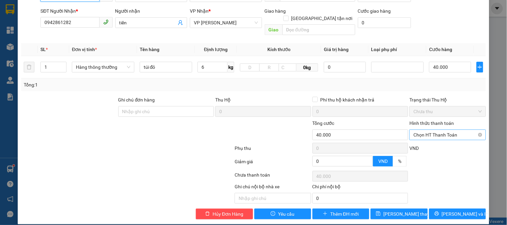
click at [429, 130] on span "Chọn HT Thanh Toán" at bounding box center [447, 135] width 68 height 10
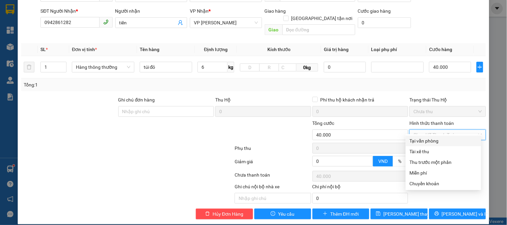
click at [436, 143] on div "Tại văn phòng" at bounding box center [443, 140] width 67 height 7
type input "0"
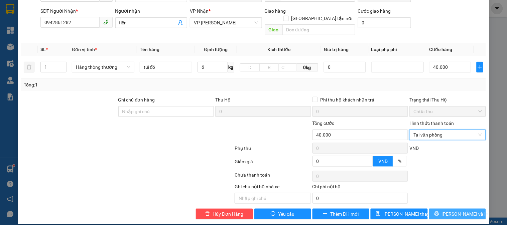
click at [468, 210] on button "[PERSON_NAME] và In" at bounding box center [457, 214] width 57 height 11
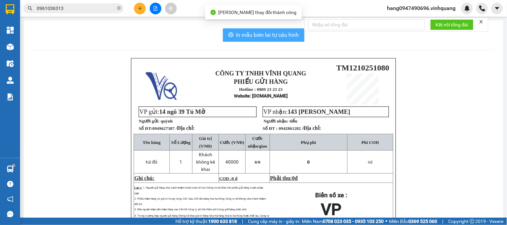
click at [243, 40] on button "In mẫu biên lai tự cấu hình" at bounding box center [264, 34] width 82 height 13
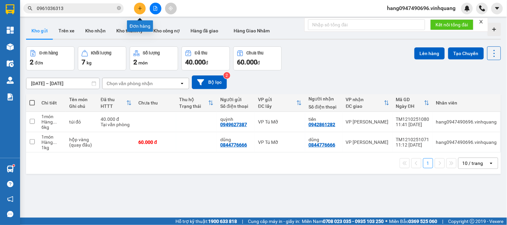
click at [142, 9] on icon "plus" at bounding box center [140, 8] width 5 height 5
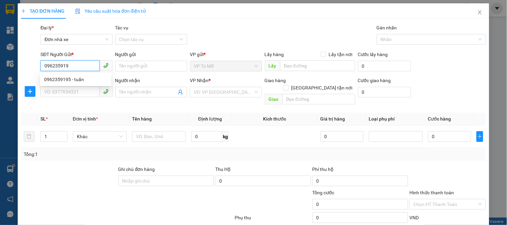
type input "0962359195"
click at [73, 82] on div "0962359195 - tuấn" at bounding box center [75, 79] width 63 height 7
type input "tuấn"
type input "0987322330"
type input "đức bình"
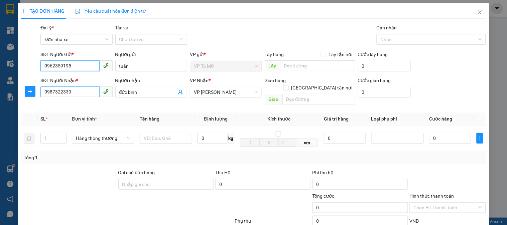
type input "0962359195"
click at [78, 90] on input "0987322330" at bounding box center [69, 92] width 59 height 11
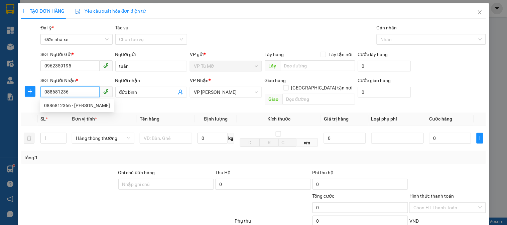
type input "0886812366"
click at [81, 103] on div "0886812366 - ngọc hiếu" at bounding box center [77, 105] width 66 height 7
type input "ngọc hiếu"
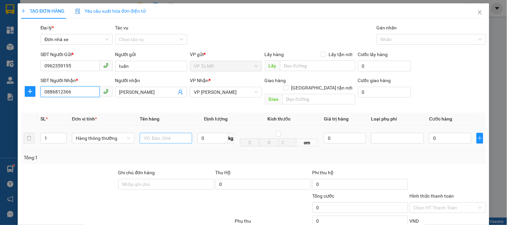
type input "0886812366"
click at [166, 135] on input "text" at bounding box center [166, 138] width 52 height 11
type input "hộp ct"
click at [214, 133] on input "0" at bounding box center [212, 138] width 30 height 11
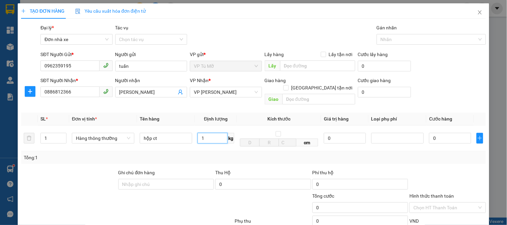
type input "1"
click at [228, 151] on div "Tổng: 1" at bounding box center [253, 157] width 465 height 13
type input "30.000"
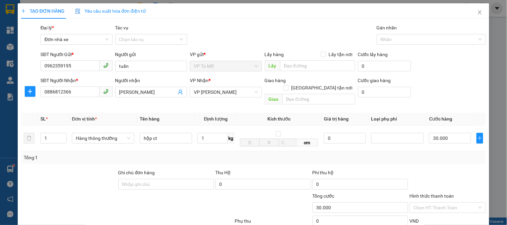
scroll to position [73, 0]
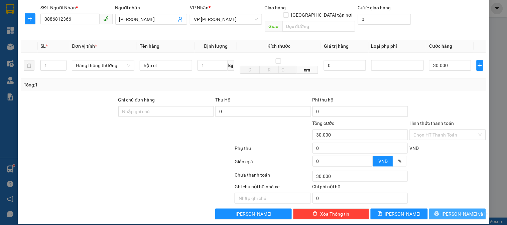
click at [458, 210] on span "[PERSON_NAME] và In" at bounding box center [465, 213] width 47 height 7
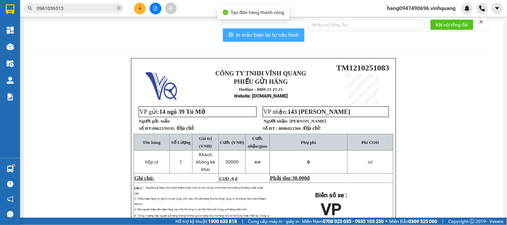
click at [267, 40] on button "In mẫu biên lai tự cấu hình" at bounding box center [264, 34] width 82 height 13
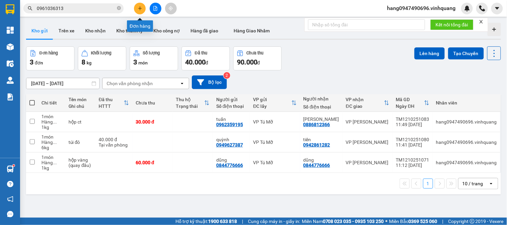
click at [143, 10] on button at bounding box center [140, 9] width 12 height 12
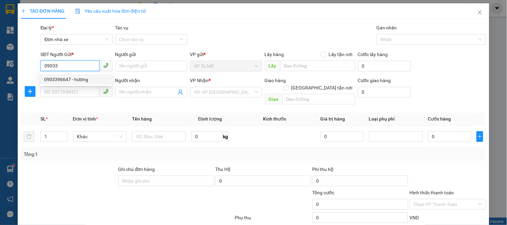
type input "0903396647"
type input "hương"
type input "0912290808"
type input "hiền"
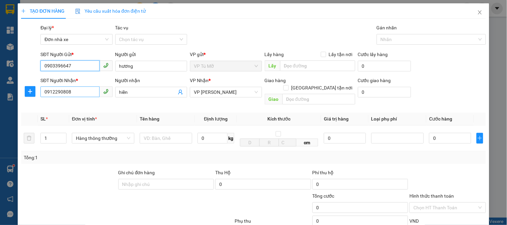
type input "0903396647"
click at [77, 91] on input "0912290808" at bounding box center [69, 92] width 59 height 11
type input "0982522026"
click at [138, 90] on input "hiền" at bounding box center [147, 92] width 57 height 7
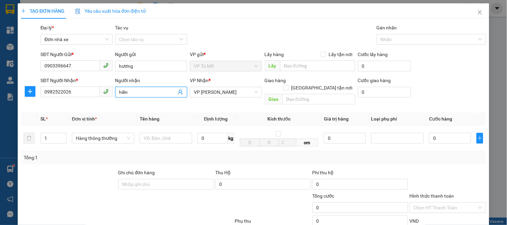
click at [138, 90] on input "hiền" at bounding box center [147, 92] width 57 height 7
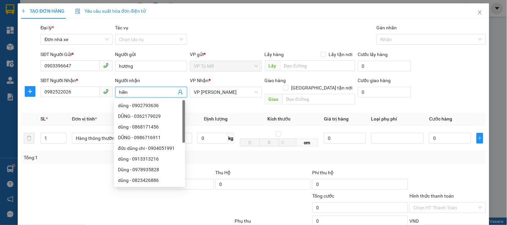
click at [145, 89] on input "hiền" at bounding box center [147, 92] width 57 height 7
type input "hương"
click at [243, 113] on th "Kích thước" at bounding box center [279, 119] width 84 height 13
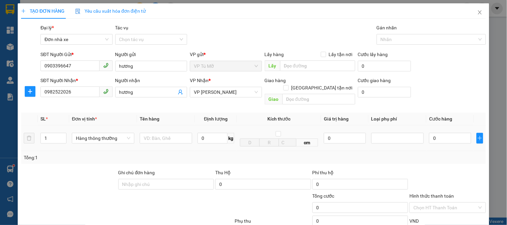
click at [172, 136] on div at bounding box center [166, 138] width 52 height 13
click at [171, 136] on input "text" at bounding box center [166, 138] width 52 height 11
type input "thùng xốp"
click at [212, 134] on input "0" at bounding box center [212, 138] width 30 height 11
type input "3"
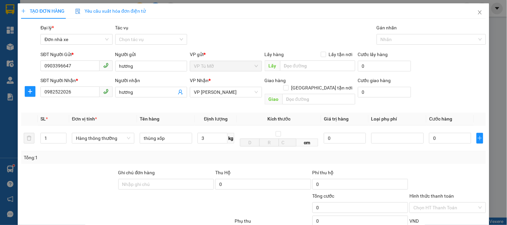
click at [256, 154] on div "Tổng: 1" at bounding box center [253, 157] width 459 height 7
type input "30.000"
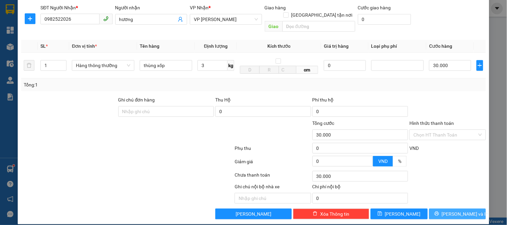
click at [455, 210] on span "[PERSON_NAME] và In" at bounding box center [465, 213] width 47 height 7
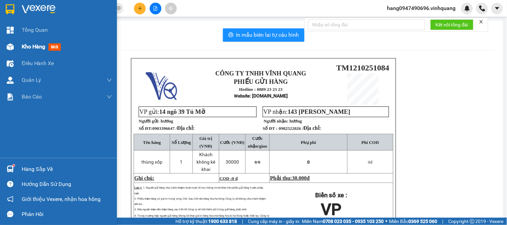
click at [19, 48] on div "Kho hàng mới" at bounding box center [58, 46] width 117 height 17
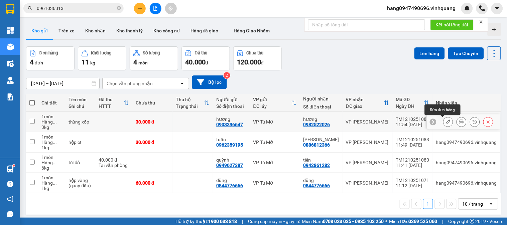
click at [443, 123] on button at bounding box center [447, 122] width 9 height 12
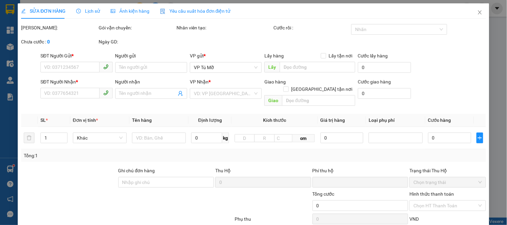
type input "0903396647"
type input "hương"
type input "0982522026"
type input "hương"
type input "0"
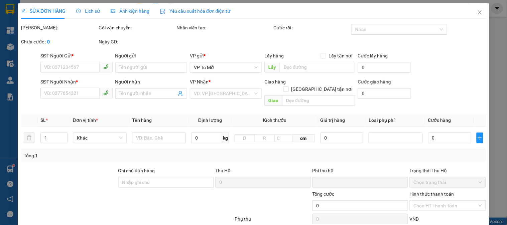
type input "30.000"
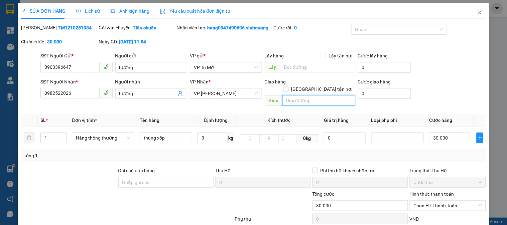
click at [309, 95] on input "text" at bounding box center [318, 100] width 73 height 11
type input "s"
click at [288, 87] on input "[GEOGRAPHIC_DATA] tận nơi" at bounding box center [285, 89] width 5 height 5
checkbox input "true"
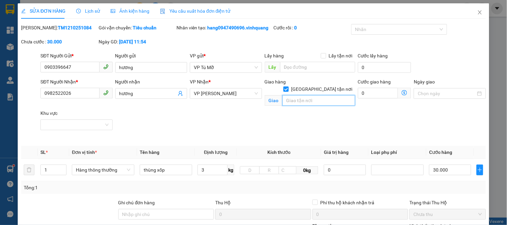
click at [308, 96] on input "text" at bounding box center [318, 100] width 73 height 11
type input "7 hồ xuân hương, hạc thành"
click at [402, 92] on icon "dollar-circle" at bounding box center [404, 92] width 5 height 5
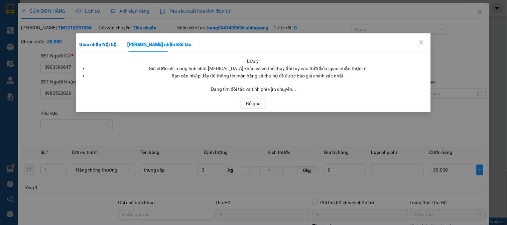
click at [96, 42] on b "Giao nhận Nội bộ" at bounding box center [98, 44] width 37 height 5
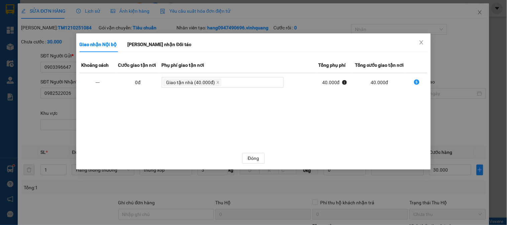
click at [349, 85] on td "40.000 đ" at bounding box center [334, 82] width 37 height 19
click at [415, 84] on icon "dollar-circle" at bounding box center [416, 82] width 5 height 5
type input "70.000"
type input "40.000"
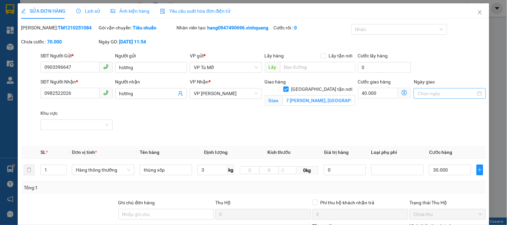
scroll to position [110, 0]
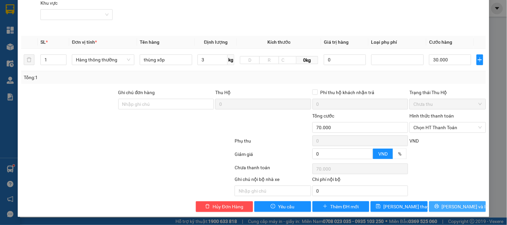
click at [449, 206] on span "[PERSON_NAME] và In" at bounding box center [465, 206] width 47 height 7
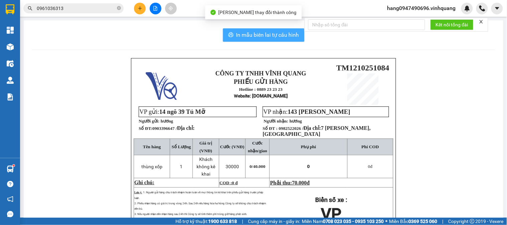
click at [276, 32] on span "In mẫu biên lai tự cấu hình" at bounding box center [267, 35] width 63 height 8
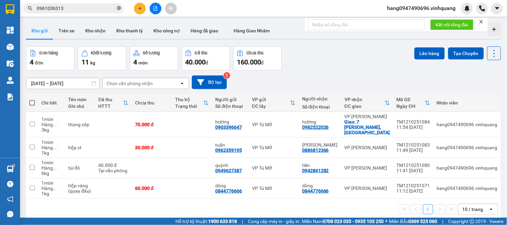
click at [118, 7] on icon "close-circle" at bounding box center [119, 8] width 4 height 4
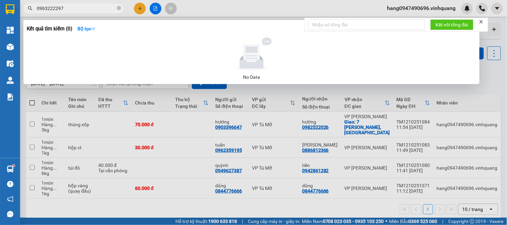
drag, startPoint x: 56, startPoint y: 9, endPoint x: 47, endPoint y: 16, distance: 11.7
click at [47, 14] on div "Kết quả tìm kiếm ( 0 ) Bộ lọc No Data 0963222297" at bounding box center [65, 9] width 130 height 12
drag, startPoint x: 64, startPoint y: 3, endPoint x: 29, endPoint y: 7, distance: 35.6
click at [29, 7] on div "096346297" at bounding box center [65, 8] width 130 height 10
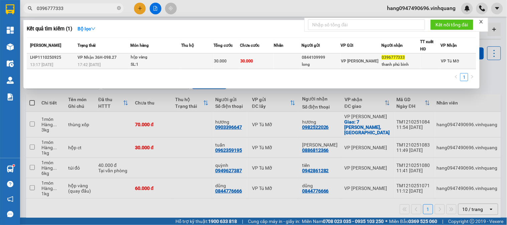
type input "0396777333"
click at [242, 66] on td "30.000" at bounding box center [257, 61] width 34 height 16
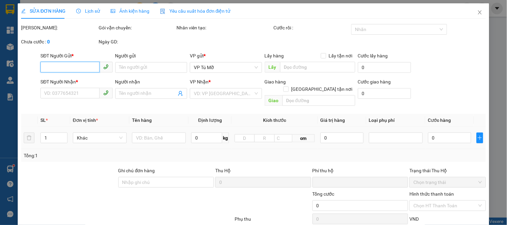
type input "0844109999"
type input "long"
type input "0396777333"
type input "thanh phú bình"
type input "0"
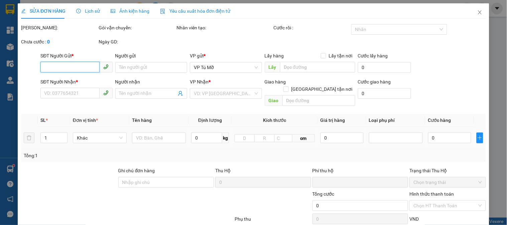
type input "30.000"
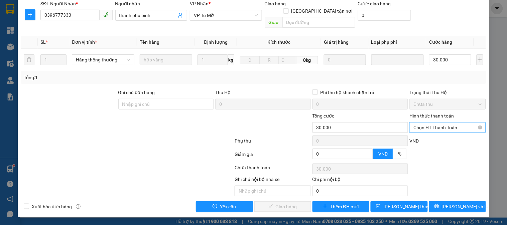
scroll to position [78, 0]
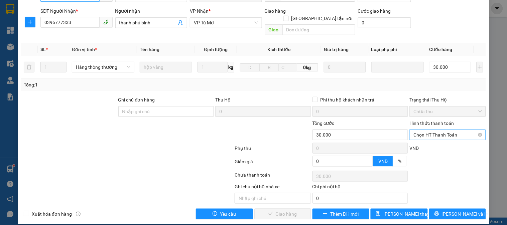
click at [438, 130] on span "Chọn HT Thanh Toán" at bounding box center [447, 135] width 68 height 10
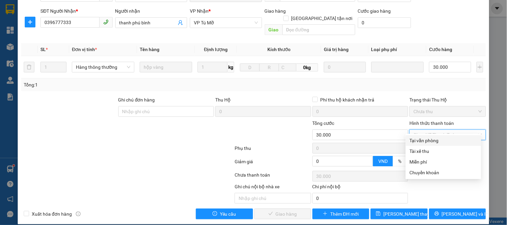
click at [420, 141] on div "Tại văn phòng" at bounding box center [443, 140] width 67 height 7
type input "0"
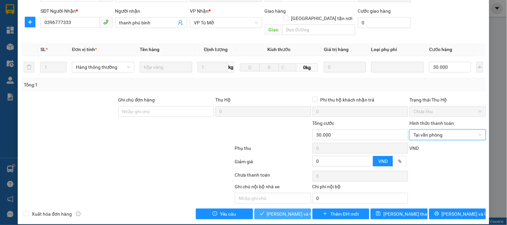
click at [287, 210] on span "[PERSON_NAME] và Giao hàng" at bounding box center [299, 213] width 64 height 7
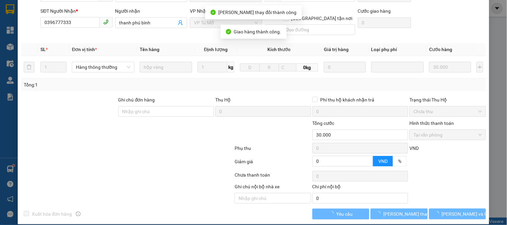
scroll to position [0, 0]
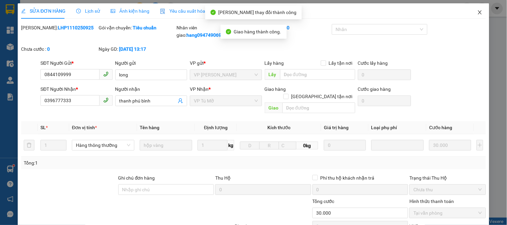
click at [478, 13] on icon "close" at bounding box center [480, 12] width 4 height 4
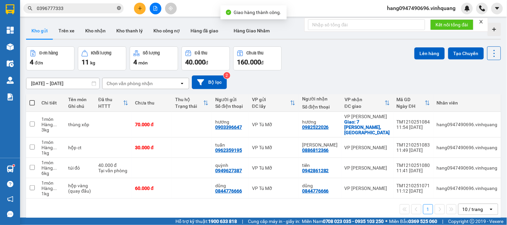
click at [119, 8] on icon "close-circle" at bounding box center [119, 8] width 4 height 4
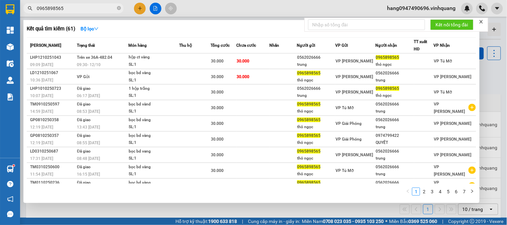
type input "0965898565"
click at [498, 62] on div at bounding box center [253, 112] width 507 height 225
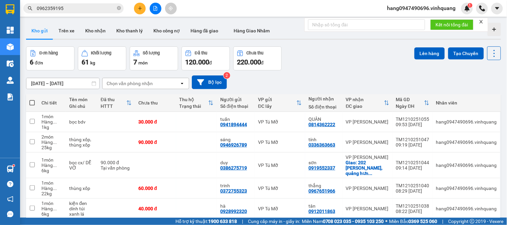
click at [45, 30] on button "Kho gửi" at bounding box center [39, 31] width 27 height 16
click at [66, 27] on button "Trên xe" at bounding box center [66, 31] width 27 height 16
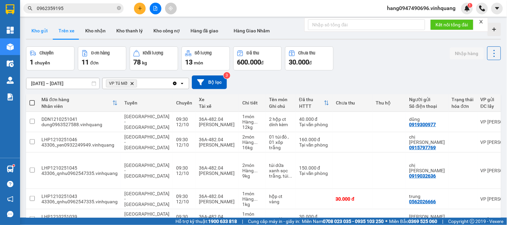
click at [43, 32] on button "Kho gửi" at bounding box center [39, 31] width 27 height 16
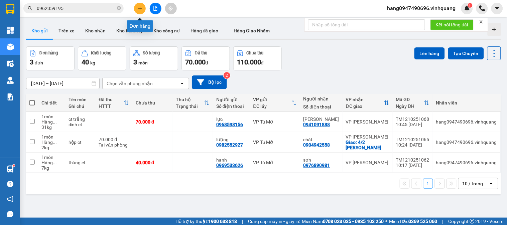
click at [135, 7] on button at bounding box center [140, 9] width 12 height 12
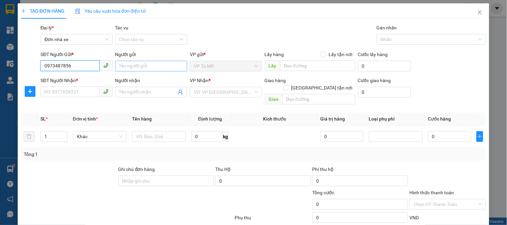
type input "0973487856"
click at [139, 70] on input "Người gửi" at bounding box center [151, 66] width 72 height 11
type input "ngấn"
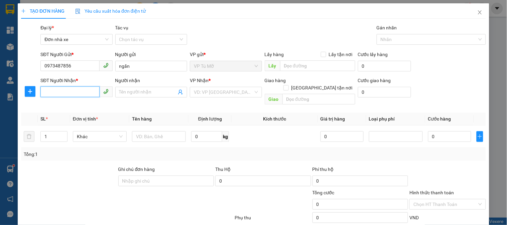
click at [91, 93] on input "SĐT Người Nhận *" at bounding box center [69, 92] width 59 height 11
type input "0983627035"
drag, startPoint x: 161, startPoint y: 93, endPoint x: 156, endPoint y: 106, distance: 14.2
click at [161, 94] on input "Người nhận" at bounding box center [147, 92] width 57 height 7
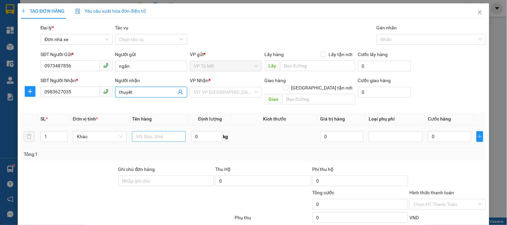
type input "thuyết"
click at [165, 131] on input "text" at bounding box center [159, 136] width 54 height 11
type input "kiện dài"
click at [201, 131] on input "0" at bounding box center [206, 136] width 31 height 11
type input "16"
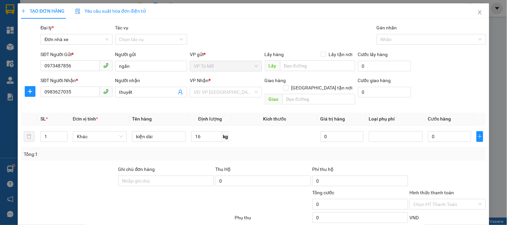
click at [250, 166] on div "Thu Hộ" at bounding box center [263, 169] width 96 height 7
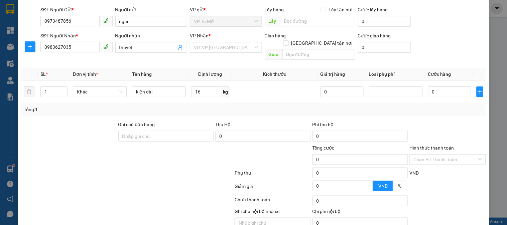
scroll to position [69, 0]
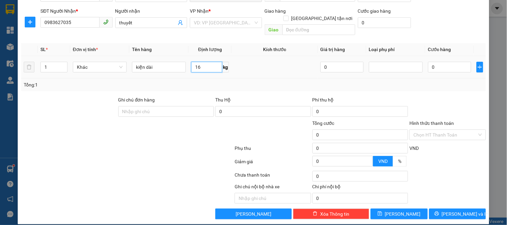
drag, startPoint x: 211, startPoint y: 60, endPoint x: 246, endPoint y: 74, distance: 37.8
click at [211, 62] on input "16" at bounding box center [206, 67] width 31 height 11
click at [247, 81] on div "Tổng: 1" at bounding box center [253, 84] width 459 height 7
click at [224, 18] on input "search" at bounding box center [223, 23] width 59 height 10
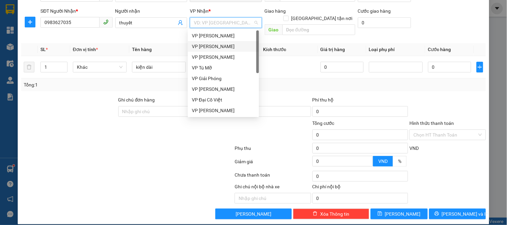
click at [224, 49] on div "VP [PERSON_NAME]" at bounding box center [223, 46] width 63 height 7
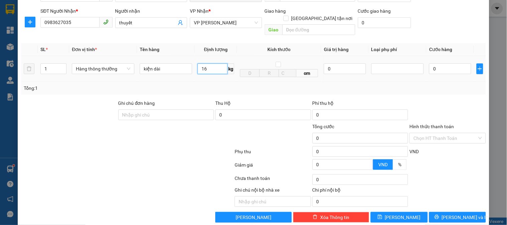
drag, startPoint x: 209, startPoint y: 62, endPoint x: 235, endPoint y: 72, distance: 27.6
click at [210, 63] on input "16" at bounding box center [212, 68] width 30 height 11
drag, startPoint x: 240, startPoint y: 74, endPoint x: 425, endPoint y: 106, distance: 187.8
click at [242, 75] on div "SL * Đơn vị tính * Tên hàng Định lượng Kích thước Giá trị hàng Loại phụ phí Cướ…" at bounding box center [253, 68] width 465 height 51
type input "50.000"
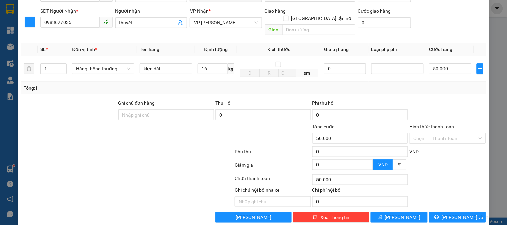
type input "50.000"
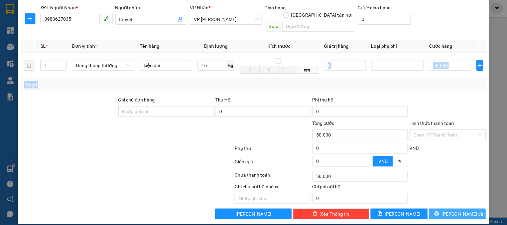
click at [458, 210] on span "[PERSON_NAME] và In" at bounding box center [465, 213] width 47 height 7
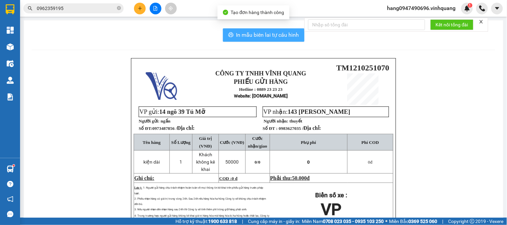
click at [256, 40] on button "In mẫu biên lai tự cấu hình" at bounding box center [264, 34] width 82 height 13
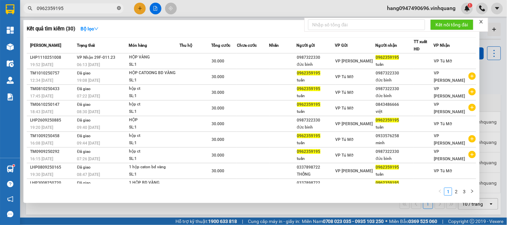
click at [117, 9] on icon "close-circle" at bounding box center [119, 8] width 4 height 4
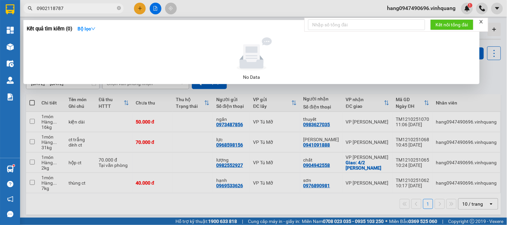
drag, startPoint x: 70, startPoint y: 7, endPoint x: 41, endPoint y: 9, distance: 29.5
click at [41, 9] on input "0902118787" at bounding box center [76, 8] width 79 height 7
click at [44, 10] on input "0948936999" at bounding box center [76, 8] width 79 height 7
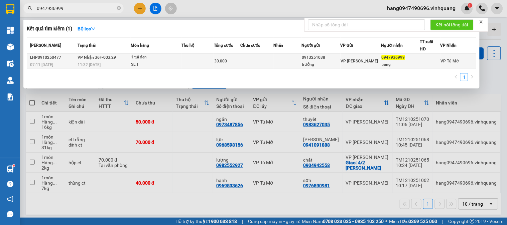
type input "0947936999"
click at [301, 64] on td at bounding box center [287, 61] width 28 height 16
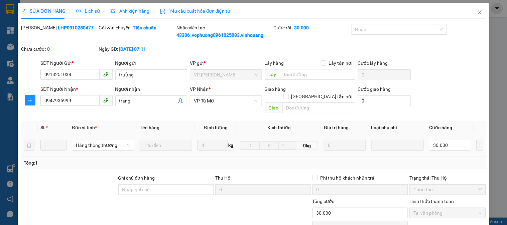
type input "0913251038"
type input "trưởng"
type input "0947936999"
type input "trang"
type input "0"
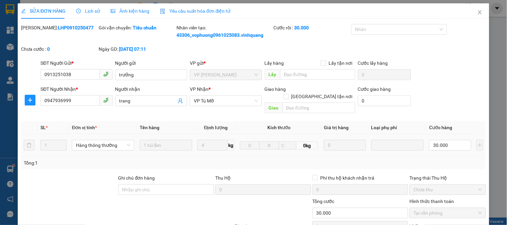
type input "30.000"
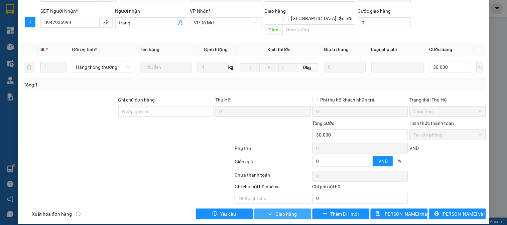
click at [296, 209] on button "Giao hàng" at bounding box center [282, 214] width 57 height 11
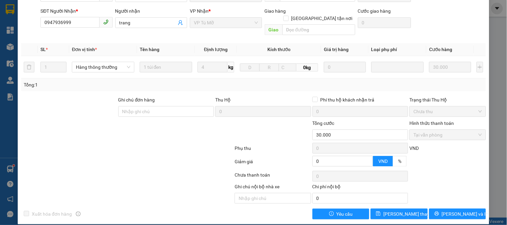
scroll to position [0, 0]
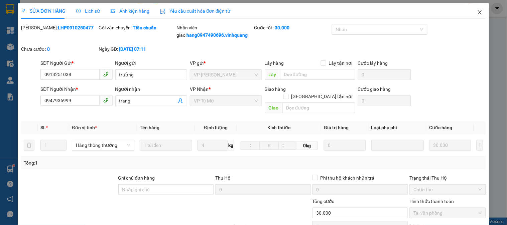
drag, startPoint x: 474, startPoint y: 12, endPoint x: 76, endPoint y: 11, distance: 397.9
click at [477, 12] on icon "close" at bounding box center [479, 12] width 5 height 5
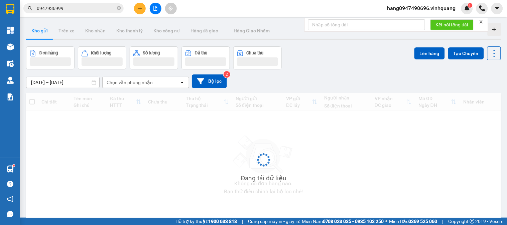
click at [76, 11] on input "0947936999" at bounding box center [76, 8] width 79 height 7
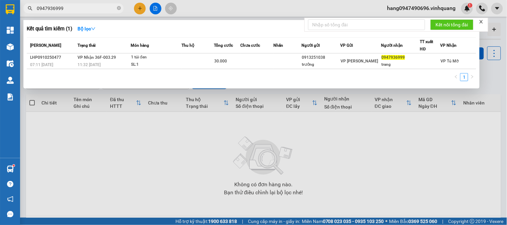
click at [76, 11] on input "0947936999" at bounding box center [76, 8] width 79 height 7
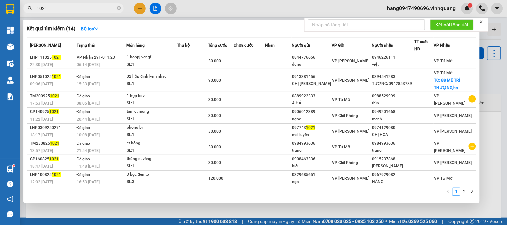
type input "1021"
